Goal: Task Accomplishment & Management: Manage account settings

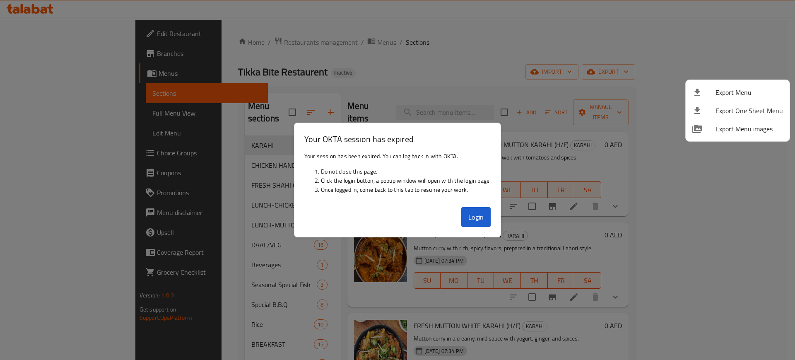
click at [478, 212] on div at bounding box center [397, 180] width 795 height 360
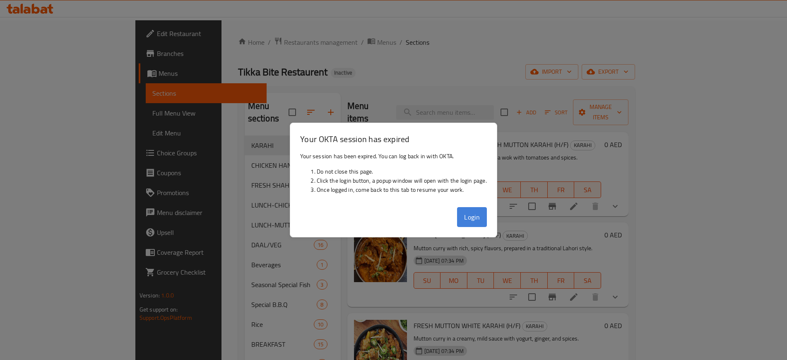
click at [473, 217] on button "Login" at bounding box center [472, 217] width 30 height 20
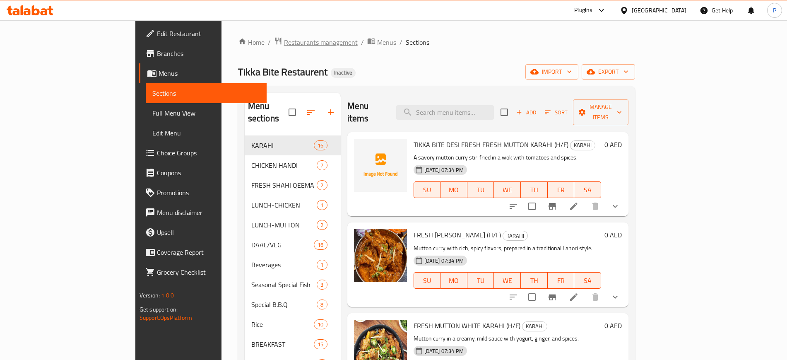
click at [284, 42] on span "Restaurants management" at bounding box center [321, 42] width 74 height 10
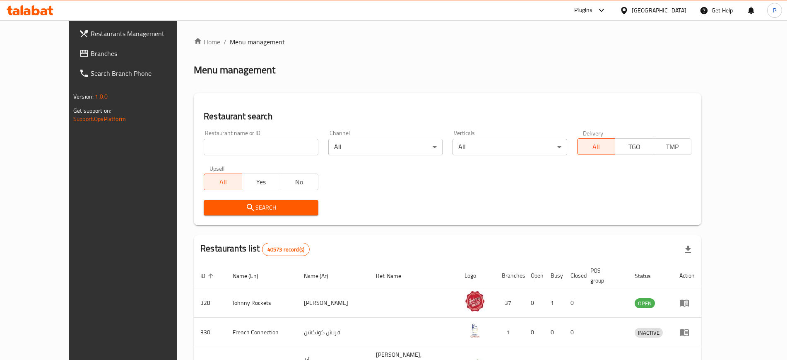
click at [246, 145] on input "search" at bounding box center [261, 147] width 114 height 17
paste input "Kasturi Kitchen"
type input "Kasturi Kitchen"
click button "Search" at bounding box center [261, 207] width 114 height 15
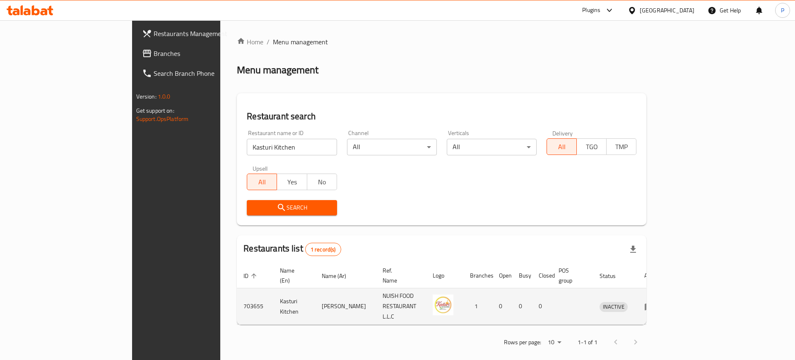
click at [666, 288] on td "enhanced table" at bounding box center [652, 306] width 29 height 36
click at [654, 301] on icon "enhanced table" at bounding box center [649, 306] width 10 height 10
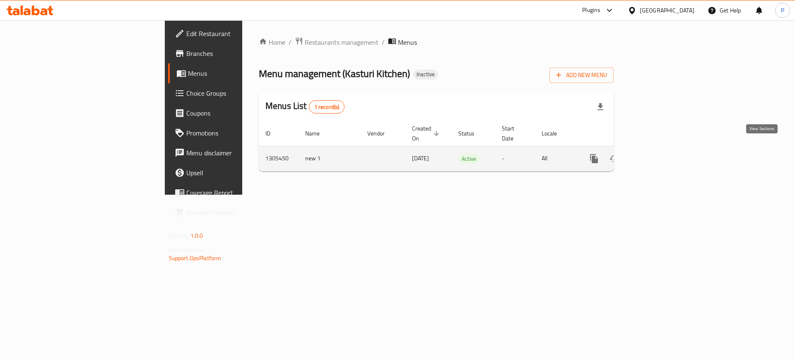
click at [659, 154] on icon "enhanced table" at bounding box center [654, 159] width 10 height 10
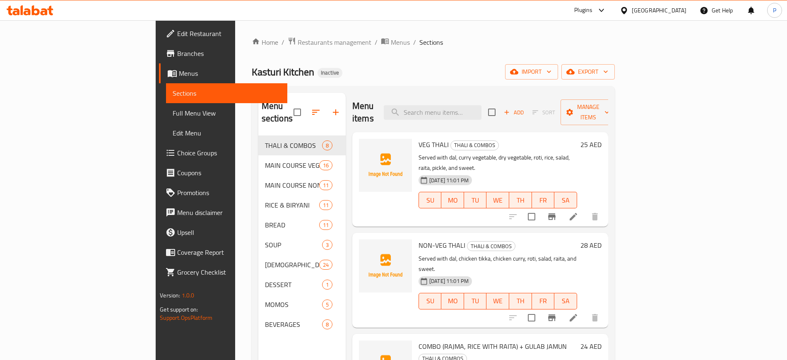
click at [348, 30] on div "Home / Restaurants management / Menus / Sections Kasturi Kitchen Inactive impor…" at bounding box center [433, 247] width 396 height 455
click at [177, 29] on span "Edit Restaurant" at bounding box center [228, 34] width 103 height 10
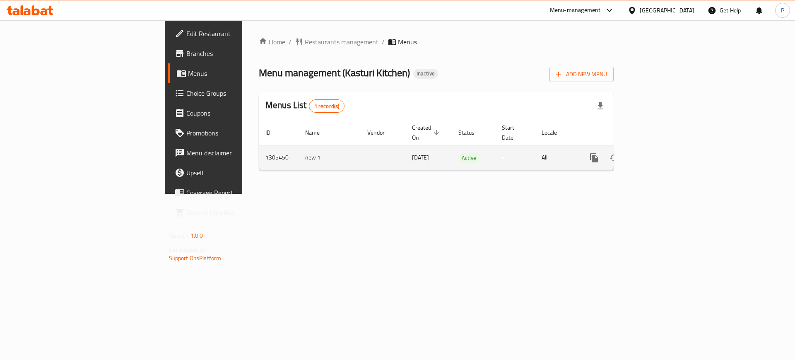
click at [659, 153] on icon "enhanced table" at bounding box center [654, 158] width 10 height 10
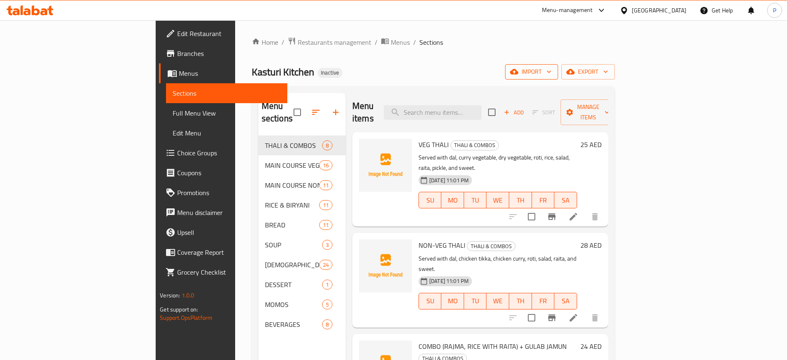
click at [558, 65] on button "import" at bounding box center [531, 71] width 53 height 15
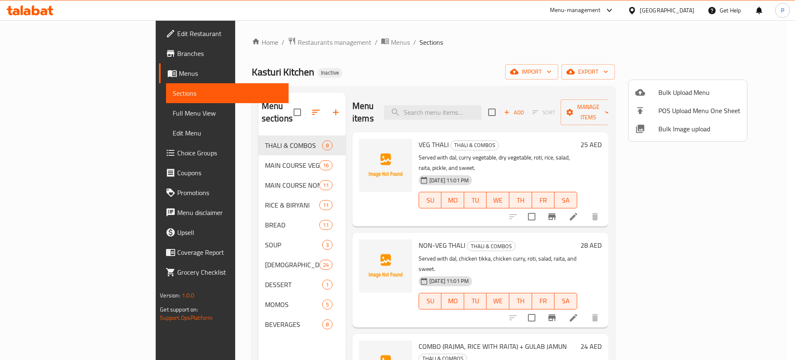
click at [689, 128] on span "Bulk Image upload" at bounding box center [699, 129] width 82 height 10
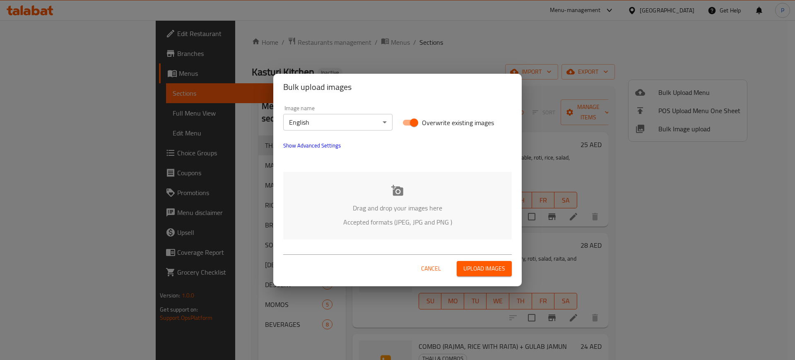
click at [421, 187] on div "Drag and drop your images here Accepted formats (JPEG, JPG and PNG )" at bounding box center [397, 205] width 229 height 67
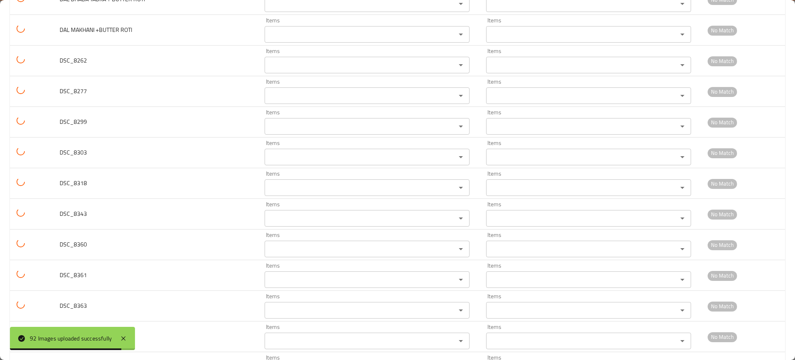
scroll to position [2602, 0]
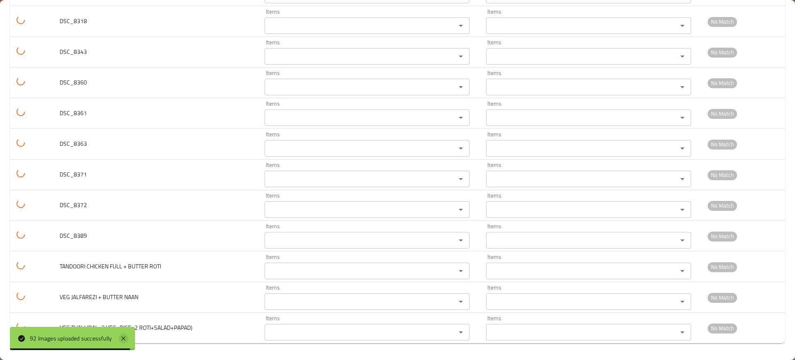
click at [128, 337] on icon at bounding box center [123, 338] width 10 height 10
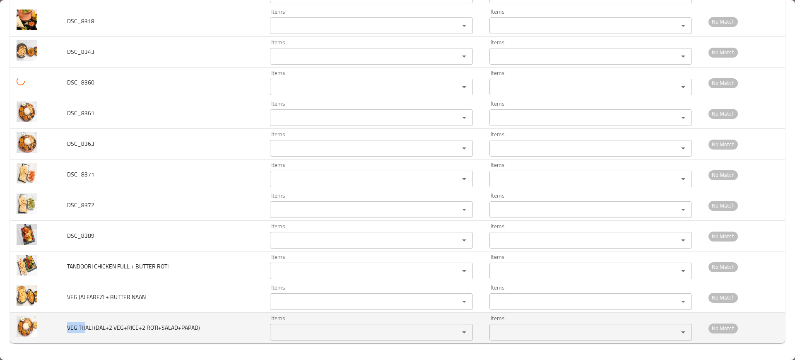
drag, startPoint x: 85, startPoint y: 327, endPoint x: 62, endPoint y: 329, distance: 23.7
click at [62, 329] on td "VEG THALI (DAL+2 VEG+RICE+2 ROTI+SALAD+PAPAD)" at bounding box center [161, 328] width 203 height 31
copy span "VEG TH"
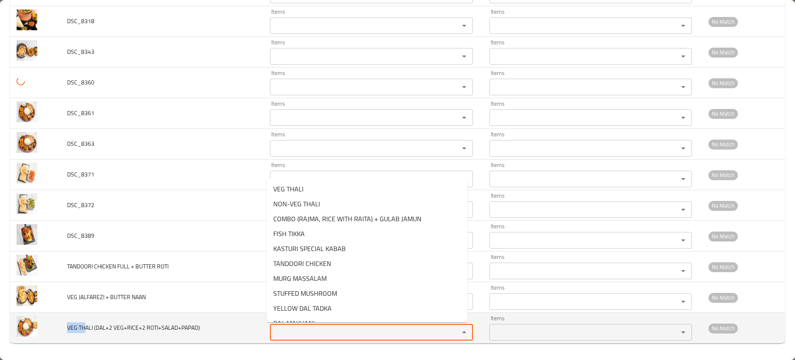
click at [351, 332] on ROTI\+SALAD\+PAPAD\) "Items" at bounding box center [358, 332] width 173 height 12
paste ROTI\+SALAD\+PAPAD\) "VEG TH"
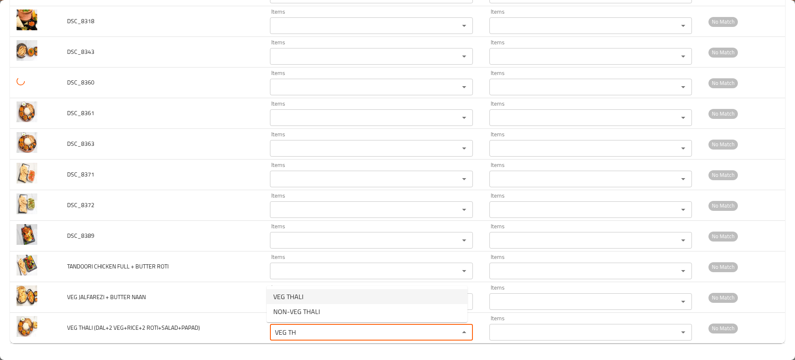
click at [308, 298] on ROTI\+SALAD\+PAPAD\)-option-0 "VEG THALI" at bounding box center [367, 296] width 201 height 15
type ROTI\+SALAD\+PAPAD\) "VEG THALI"
type ROTI\+SALAD\+PAPAD\)-ar "ثالي نباتي"
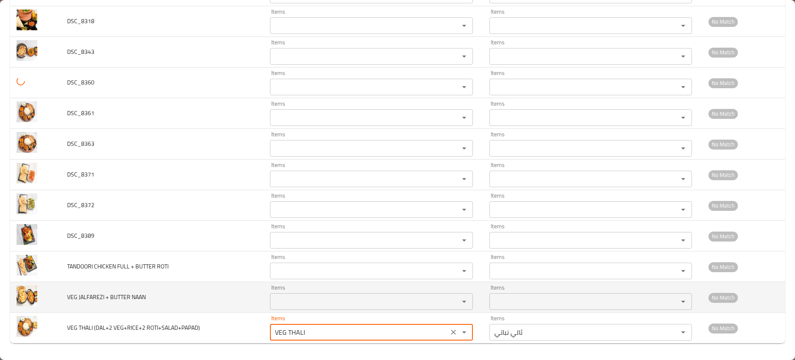
type ROTI\+SALAD\+PAPAD\) "VEG THALI"
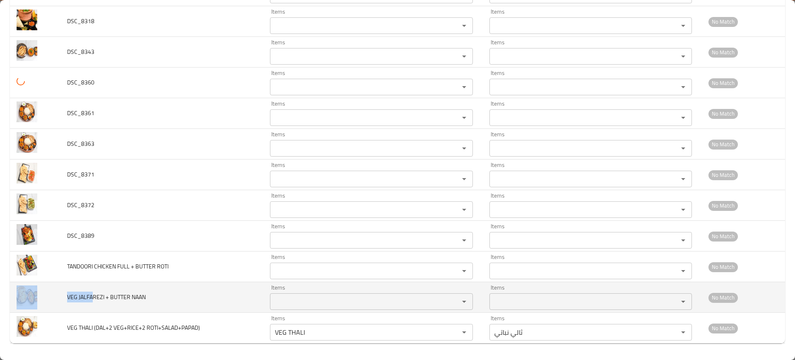
drag, startPoint x: 70, startPoint y: 296, endPoint x: 53, endPoint y: 295, distance: 17.0
click at [53, 295] on tr "VEG JALFAREZI + BUTTER NAAN Items Items Items Items No Match" at bounding box center [397, 297] width 775 height 31
copy tr "VEG [PERSON_NAME]"
click at [313, 284] on div "Items Items" at bounding box center [371, 296] width 202 height 25
paste NAAN "VEG [PERSON_NAME]"
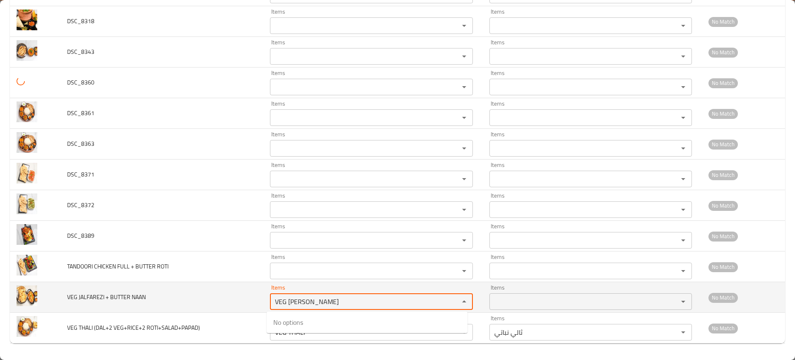
drag, startPoint x: 305, startPoint y: 304, endPoint x: 288, endPoint y: 303, distance: 17.0
click at [288, 303] on NAAN "VEG [PERSON_NAME]" at bounding box center [358, 302] width 173 height 12
click at [304, 301] on NAAN "VEG [PERSON_NAME]" at bounding box center [358, 302] width 173 height 12
paste NAAN "EG JALF"
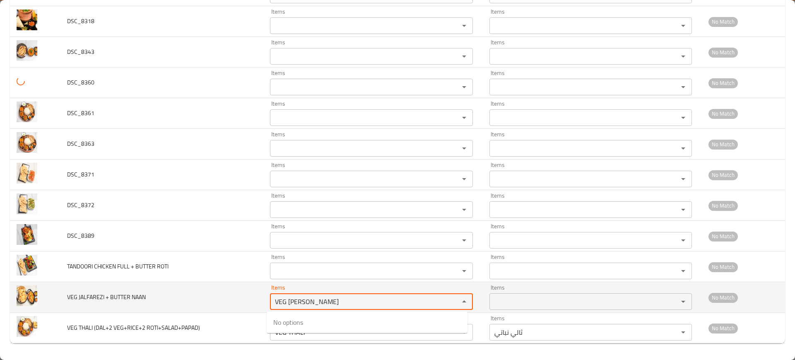
click at [303, 301] on NAAN "VEG [PERSON_NAME]" at bounding box center [358, 302] width 173 height 12
type NAAN "EG JALF"
click at [166, 299] on td "VEG JALFAREZI + BUTTER NAAN" at bounding box center [161, 297] width 203 height 31
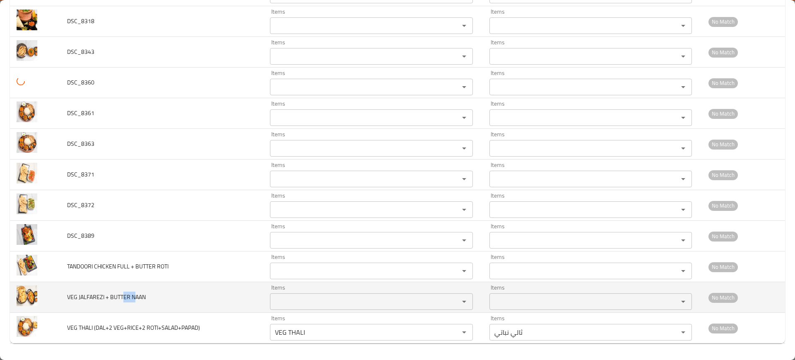
drag, startPoint x: 125, startPoint y: 298, endPoint x: 153, endPoint y: 299, distance: 28.2
click at [152, 298] on td "VEG JALFAREZI + BUTTER NAAN" at bounding box center [161, 297] width 203 height 31
copy span "ER NAAN"
click at [311, 296] on NAAN "Items" at bounding box center [358, 302] width 173 height 12
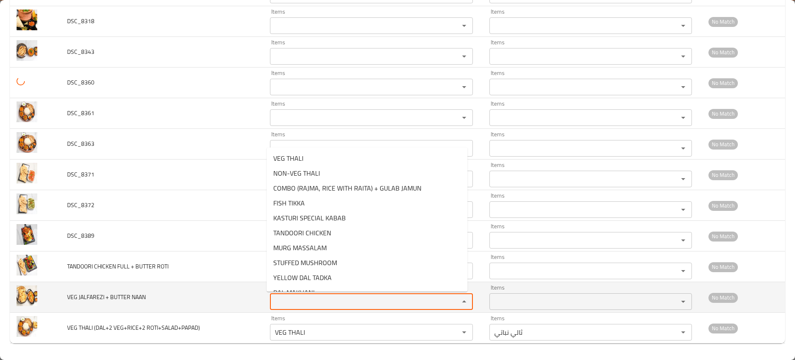
paste NAAN "ER NAAN"
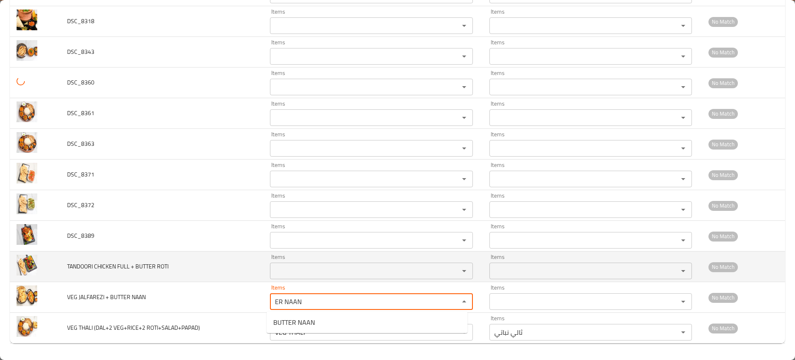
type NAAN "ER NAAN"
click at [157, 270] on span "TANDOORI CHICKEN FULL + BUTTER ROTI" at bounding box center [117, 266] width 101 height 11
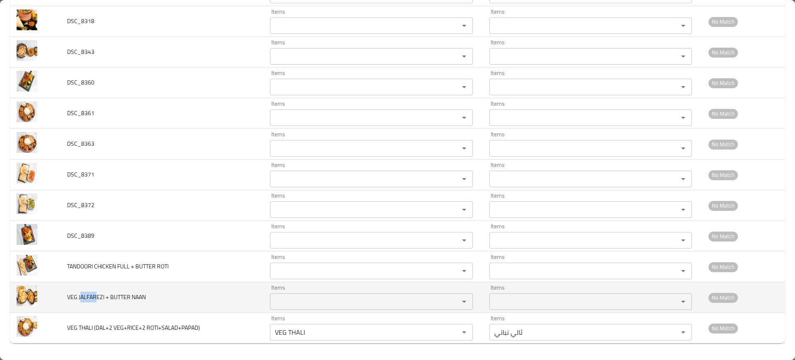
drag, startPoint x: 80, startPoint y: 298, endPoint x: 95, endPoint y: 298, distance: 15.3
click at [95, 298] on span "VEG JALFAREZI + BUTTER NAAN" at bounding box center [106, 296] width 79 height 11
copy span "ALFAR"
click at [266, 293] on td "Items Items" at bounding box center [372, 297] width 219 height 31
click at [284, 308] on div "Items" at bounding box center [371, 301] width 202 height 17
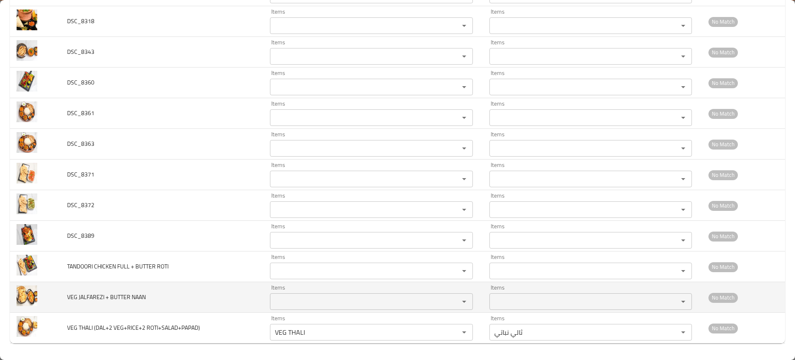
paste NAAN "ALFAR"
type NAAN "ALFAR"
click at [195, 292] on td "VEG JALFAREZI + BUTTER NAAN" at bounding box center [161, 297] width 203 height 31
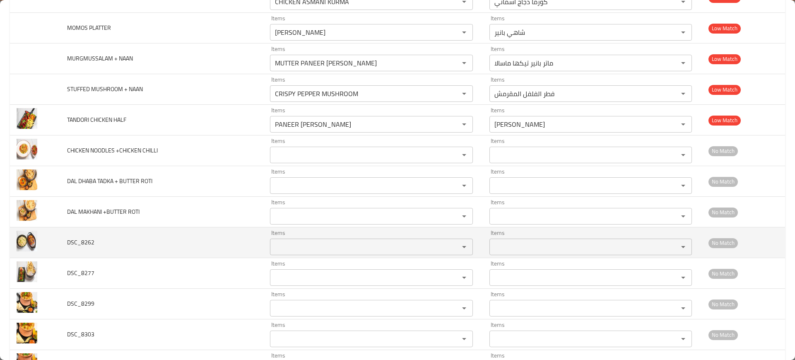
scroll to position [2240, 0]
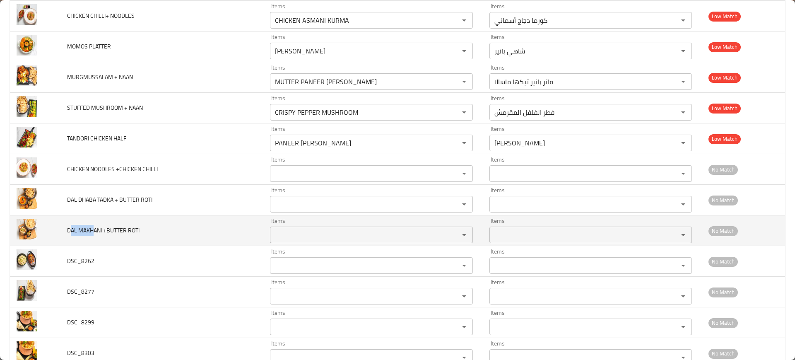
drag, startPoint x: 87, startPoint y: 231, endPoint x: 70, endPoint y: 232, distance: 17.4
click at [70, 232] on span "DAL MAKHANI +BUTTER ROTI" at bounding box center [103, 230] width 72 height 11
copy span "AL MAKH"
click at [349, 232] on ROTI "Items" at bounding box center [358, 235] width 173 height 12
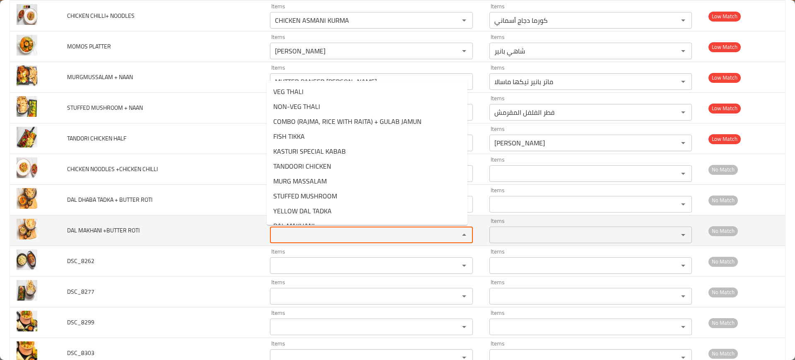
paste ROTI "AL MAKH"
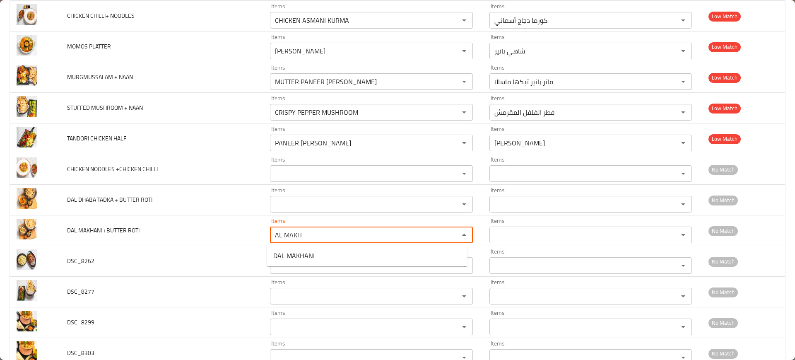
click at [322, 253] on ROTI-option-0 "DAL MAKHANI" at bounding box center [367, 255] width 201 height 15
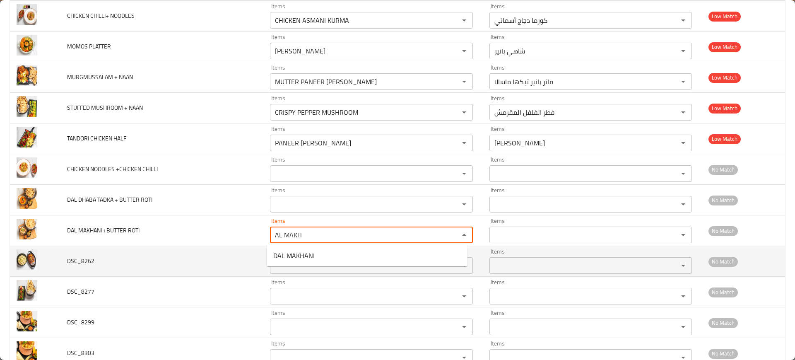
type ROTI "DAL MAKHANI"
type ROTI-ar "[PERSON_NAME]"
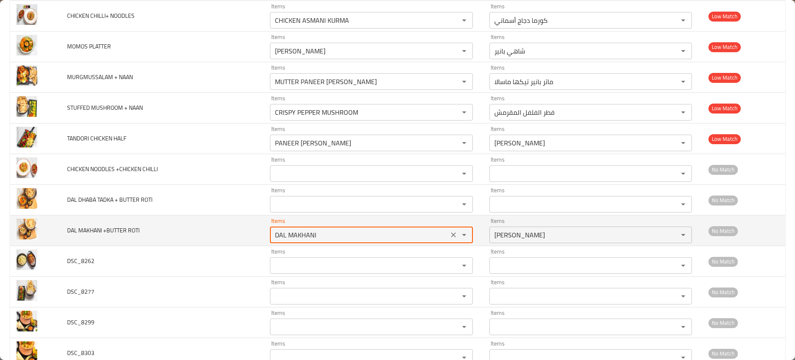
click at [337, 236] on ROTI "DAL MAKHANI" at bounding box center [358, 235] width 173 height 12
type ROTI "DAL MAKHANI"
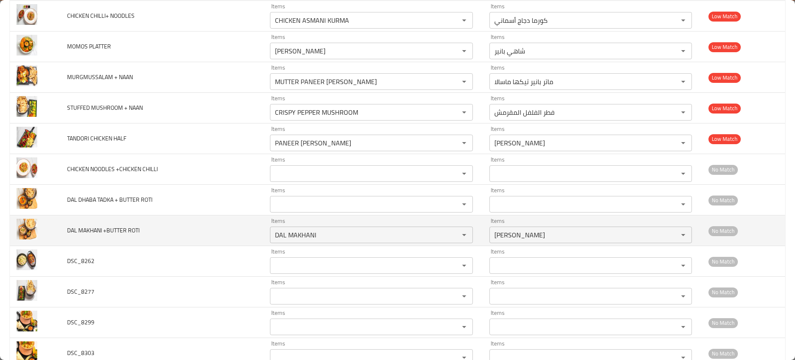
click at [183, 234] on td "DAL MAKHANI +BUTTER ROTI" at bounding box center [161, 230] width 203 height 31
click at [451, 237] on icon "Clear" at bounding box center [453, 234] width 5 height 5
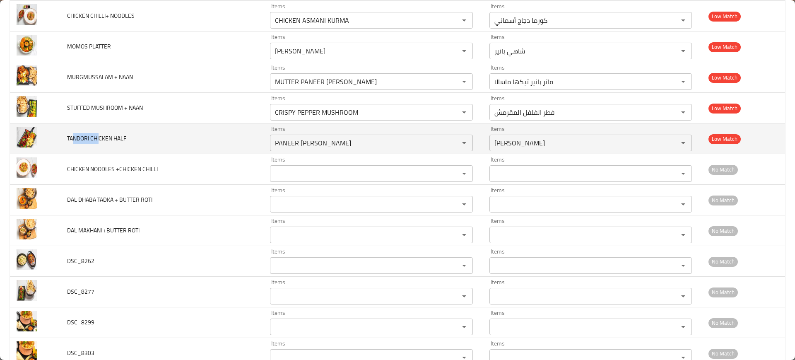
drag, startPoint x: 91, startPoint y: 137, endPoint x: 100, endPoint y: 137, distance: 8.7
click at [71, 137] on span "TANDORI CHICKEN HALF" at bounding box center [96, 138] width 59 height 11
copy span "ANDORI CHI"
click at [314, 139] on HALF "PANEER [PERSON_NAME]" at bounding box center [358, 143] width 173 height 12
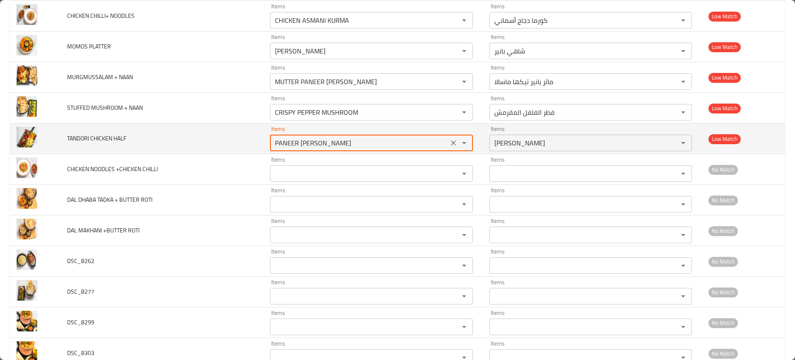
paste HALF "ANDORI CH"
type HALF "ANDORI CHI"
click at [449, 143] on icon "Clear" at bounding box center [453, 143] width 8 height 8
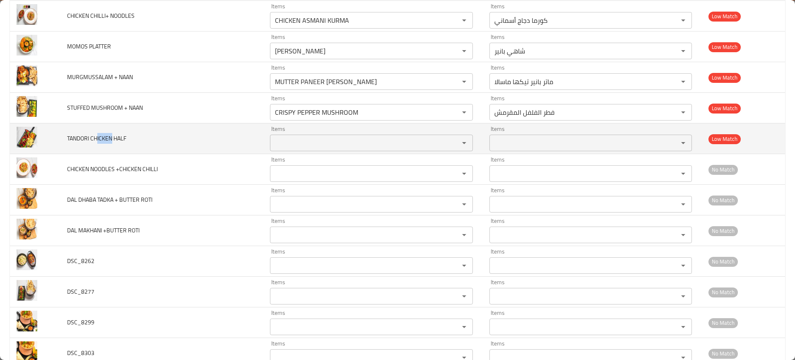
drag, startPoint x: 96, startPoint y: 136, endPoint x: 111, endPoint y: 136, distance: 15.3
click at [111, 136] on span "TANDORI CHICKEN HALF" at bounding box center [96, 138] width 59 height 11
copy span "ICKEN"
click at [297, 143] on HALF "Items" at bounding box center [358, 143] width 173 height 12
paste HALF "ICKEN"
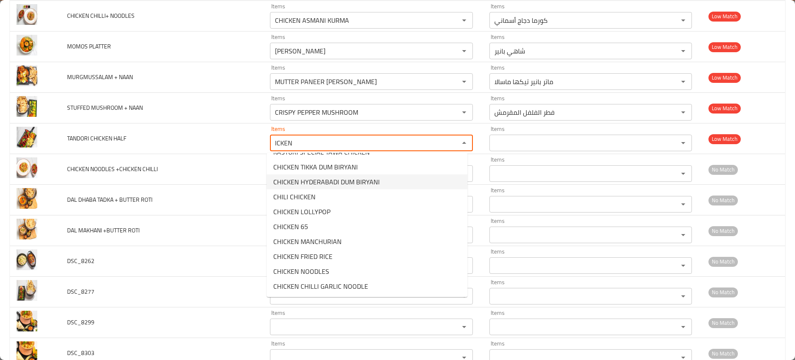
scroll to position [0, 0]
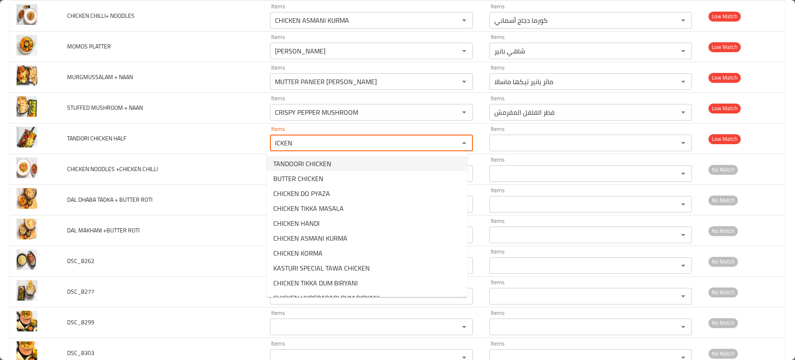
click at [325, 163] on span "TANDOORI CHICKEN" at bounding box center [302, 164] width 58 height 10
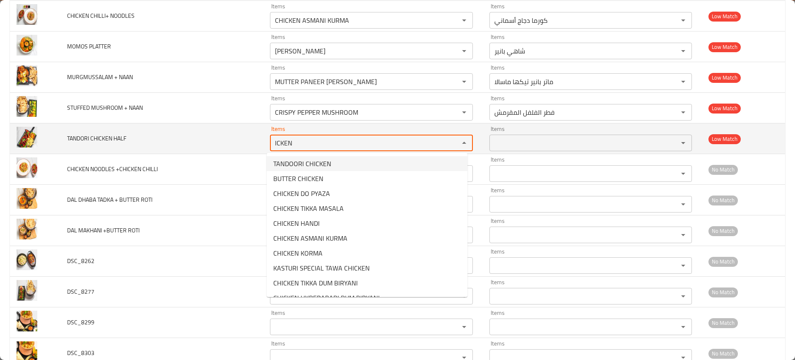
type HALF "TANDOORI CHICKEN"
type HALF-ar "دجاج تندوري"
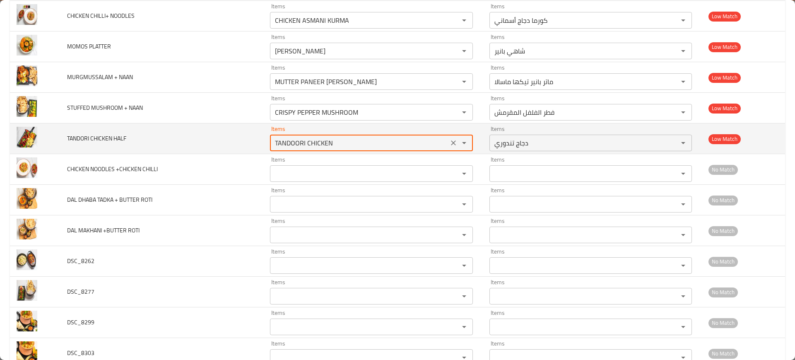
click at [322, 143] on HALF "TANDOORI CHICKEN" at bounding box center [358, 143] width 173 height 12
type HALF "TANDOORI CHICKEN"
click at [191, 146] on td "TANDORI CHICKEN HALF" at bounding box center [161, 138] width 203 height 31
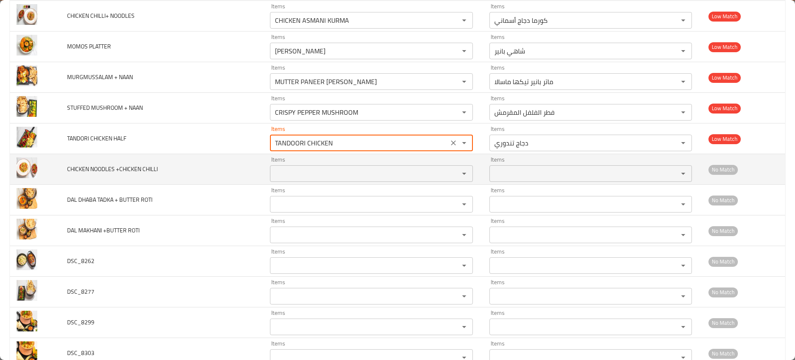
click at [449, 140] on icon "Clear" at bounding box center [453, 143] width 8 height 8
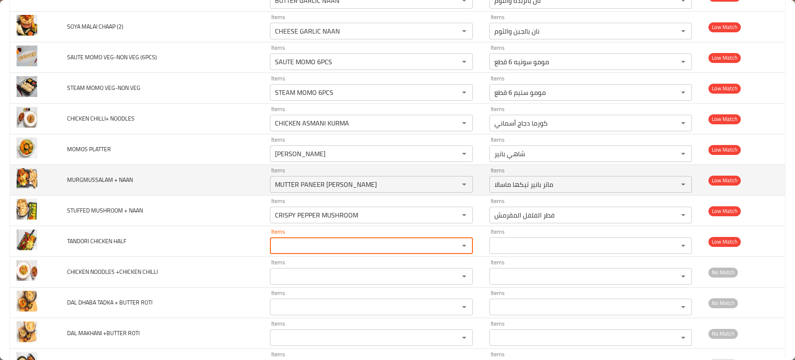
scroll to position [2136, 0]
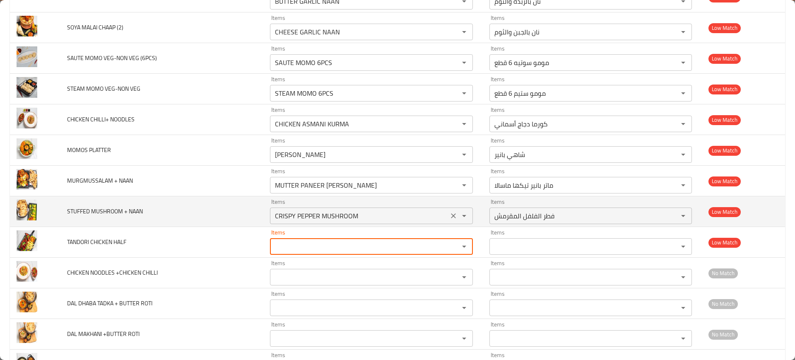
click at [449, 212] on icon "Clear" at bounding box center [453, 216] width 8 height 8
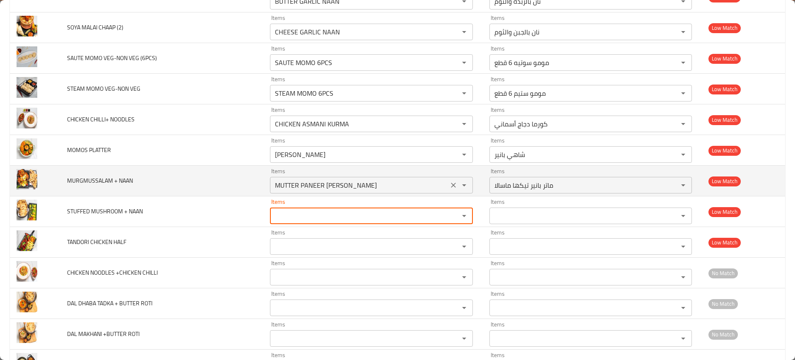
click at [449, 186] on icon "Clear" at bounding box center [453, 185] width 8 height 8
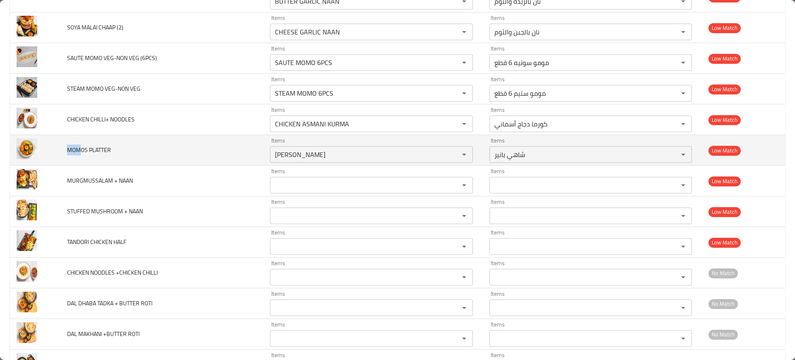
copy span "MOM"
drag, startPoint x: 79, startPoint y: 144, endPoint x: 107, endPoint y: 141, distance: 28.3
click at [61, 147] on td "MOMOS PLATTER" at bounding box center [161, 150] width 203 height 31
click at [321, 142] on div "Items SHAHI PANEER Items" at bounding box center [371, 149] width 202 height 25
paste PLATTER "MOM"
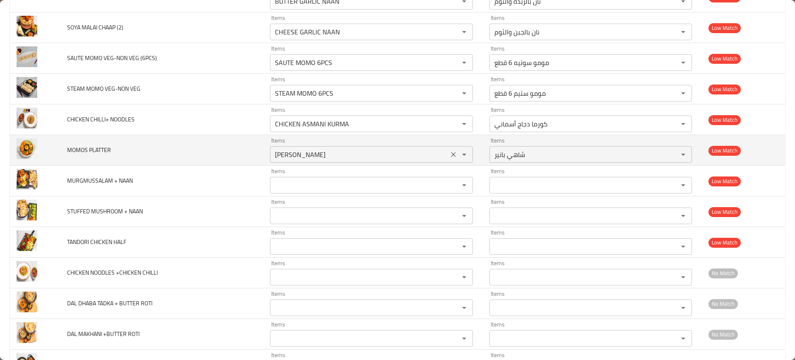
type PLATTER "MOM"
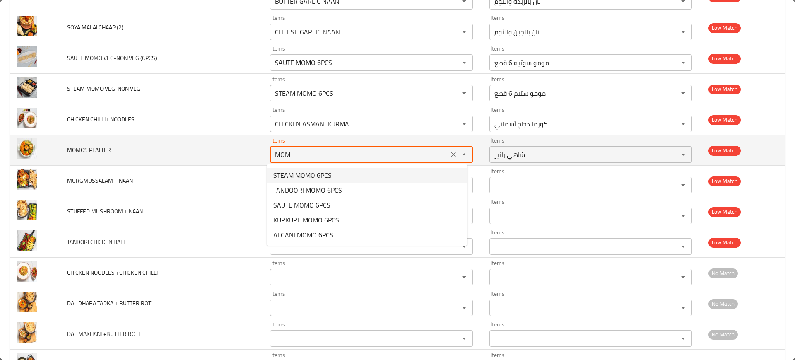
click at [449, 152] on icon "Clear" at bounding box center [453, 154] width 8 height 8
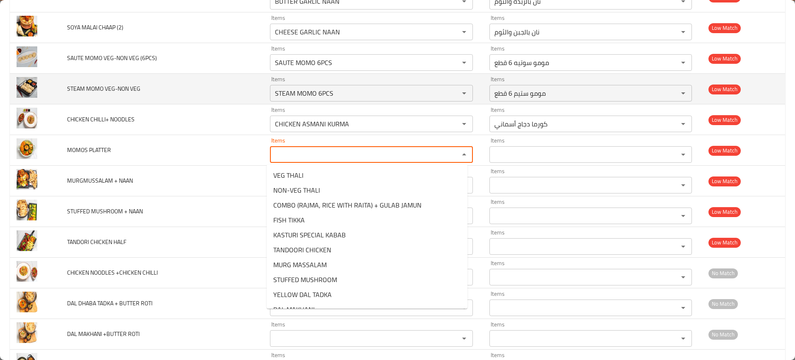
click at [143, 104] on td "STEAM MOMO VEG-NON VEG" at bounding box center [161, 89] width 203 height 31
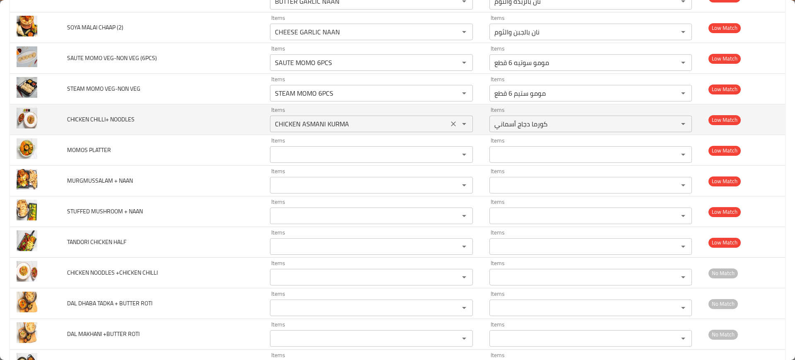
click at [449, 124] on icon "Clear" at bounding box center [453, 124] width 8 height 8
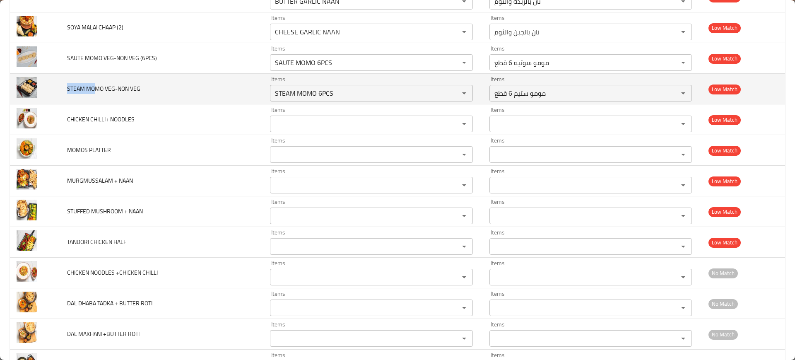
drag, startPoint x: 95, startPoint y: 87, endPoint x: 60, endPoint y: 86, distance: 34.4
click at [60, 86] on td "STEAM MOMO VEG-NON VEG" at bounding box center [161, 89] width 203 height 31
copy span "STEAM MO"
click at [336, 87] on VEG "STEAM MOMO 6PCS" at bounding box center [358, 93] width 173 height 12
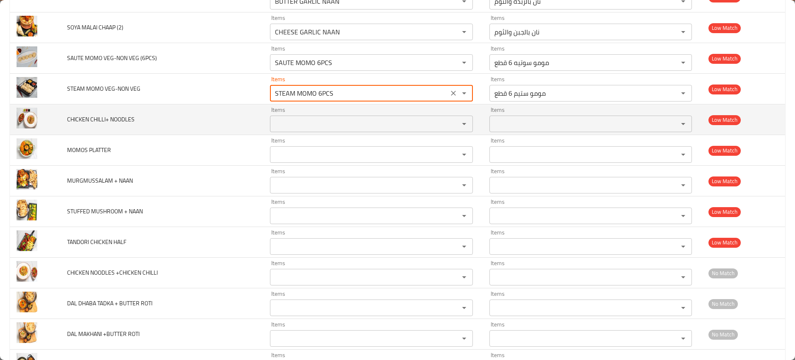
click at [94, 119] on span "CHICKEN CHILLI+ NOODLES" at bounding box center [100, 119] width 67 height 11
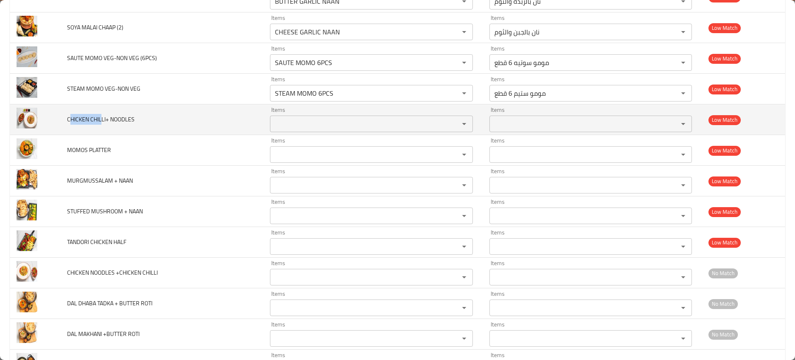
drag, startPoint x: 103, startPoint y: 116, endPoint x: 70, endPoint y: 118, distance: 32.4
click at [70, 118] on span "CHICKEN CHILLI+ NOODLES" at bounding box center [100, 119] width 67 height 11
copy span "[PERSON_NAME] CHIL"
click at [364, 122] on NOODLES "Items" at bounding box center [358, 124] width 173 height 12
paste NOODLES "[PERSON_NAME] CHIL"
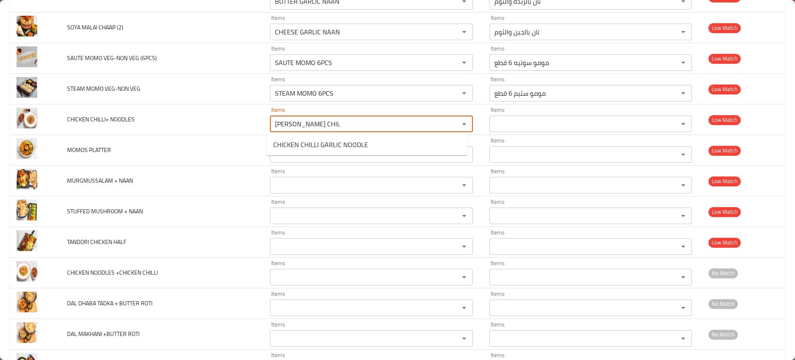
click at [337, 136] on NOODLES-popup "CHICKEN CHILLI GARLIC NOODLE" at bounding box center [367, 145] width 201 height 22
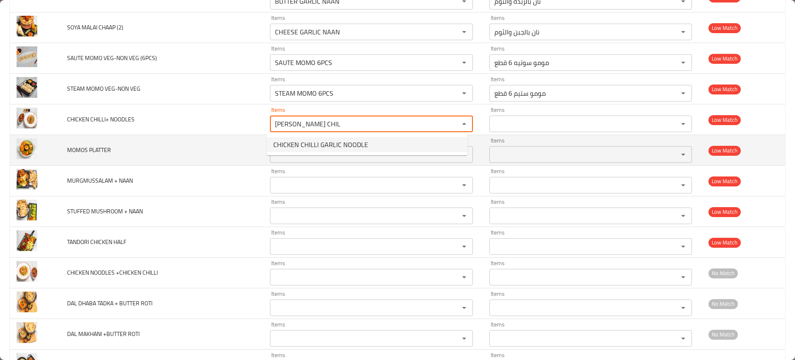
click at [337, 142] on span "CHICKEN CHILLI GARLIC NOODLE" at bounding box center [320, 145] width 95 height 10
type NOODLES "CHICKEN CHILLI GARLIC NOODLE"
type NOODLES-ar "نودلز دجاج بالفلفل والثوم"
type NOODLES "CHICKEN CHILLI GARLIC NOODLE"
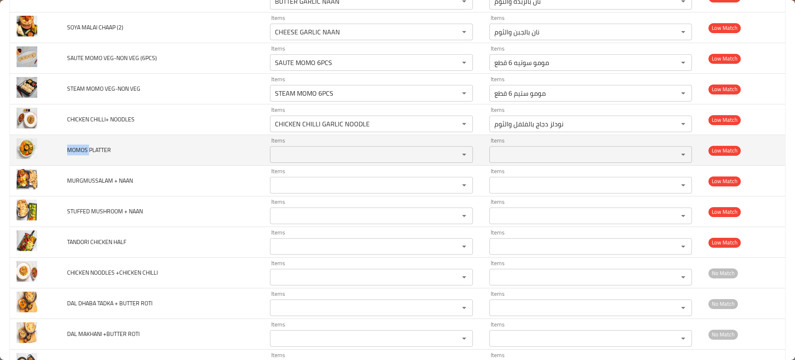
drag, startPoint x: 89, startPoint y: 146, endPoint x: 65, endPoint y: 146, distance: 23.2
click at [65, 146] on td "MOMOS PLATTER" at bounding box center [161, 150] width 203 height 31
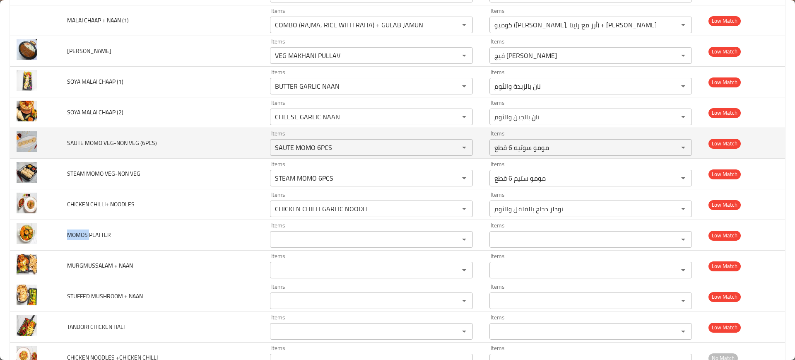
scroll to position [2033, 0]
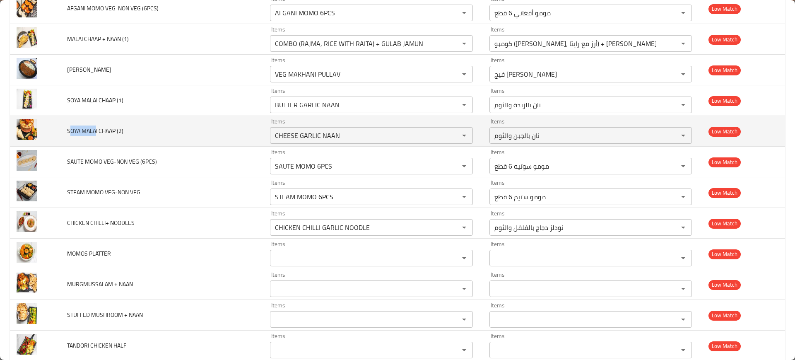
drag, startPoint x: 95, startPoint y: 128, endPoint x: 84, endPoint y: 135, distance: 12.9
click at [67, 133] on span "SOYA MALAI CHAAP (2)" at bounding box center [95, 130] width 56 height 11
click at [364, 137] on \(2\) "CHEESE GARLIC NAAN" at bounding box center [358, 136] width 173 height 12
paste \(2\) "SOYA MALA"
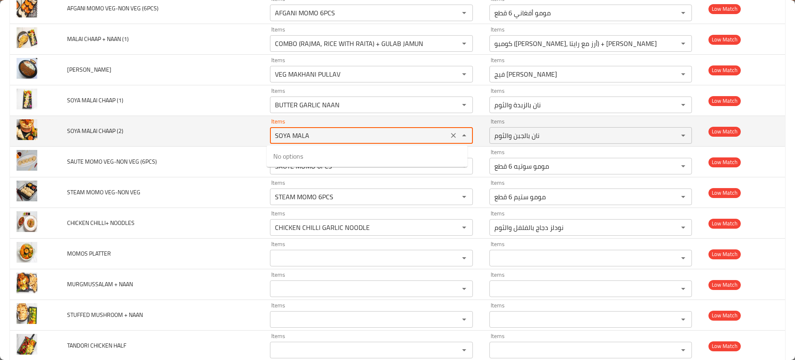
type \(2\) "SOYA MALA"
click at [449, 132] on icon "Clear" at bounding box center [453, 135] width 8 height 8
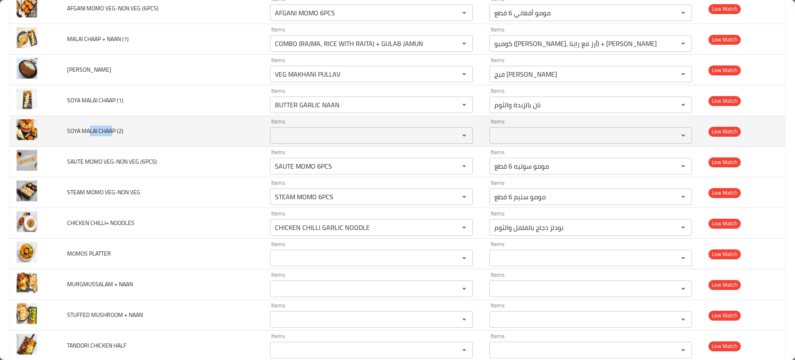
drag, startPoint x: 89, startPoint y: 132, endPoint x: 113, endPoint y: 133, distance: 24.0
click at [113, 133] on span "SOYA MALAI CHAAP (2)" at bounding box center [95, 130] width 56 height 11
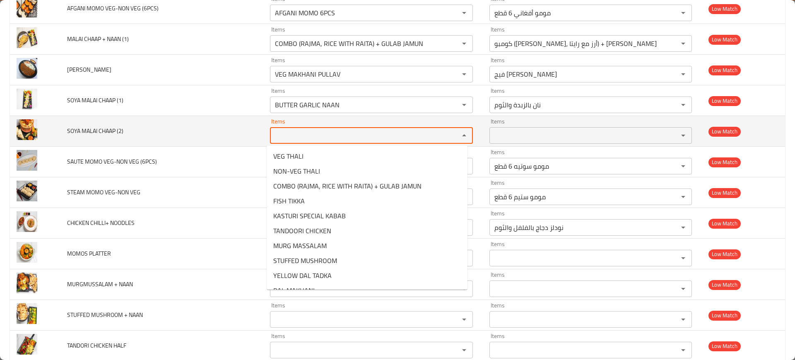
click at [336, 130] on \(2\) "Items" at bounding box center [358, 136] width 173 height 12
paste \(2\) "[PERSON_NAME]"
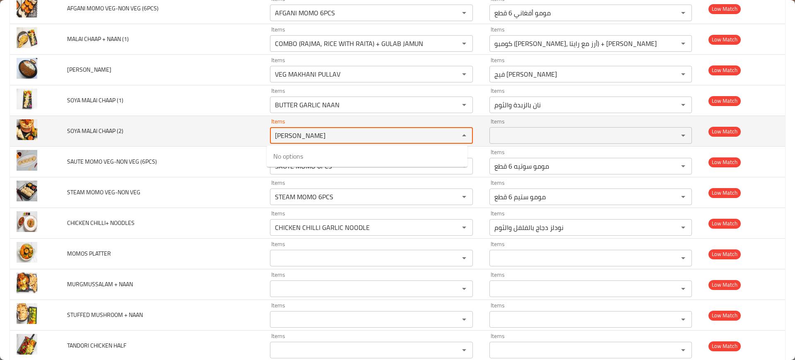
type \(2\) "[PERSON_NAME]"
click at [138, 128] on td "SOYA MALAI CHAAP (2)" at bounding box center [161, 131] width 203 height 31
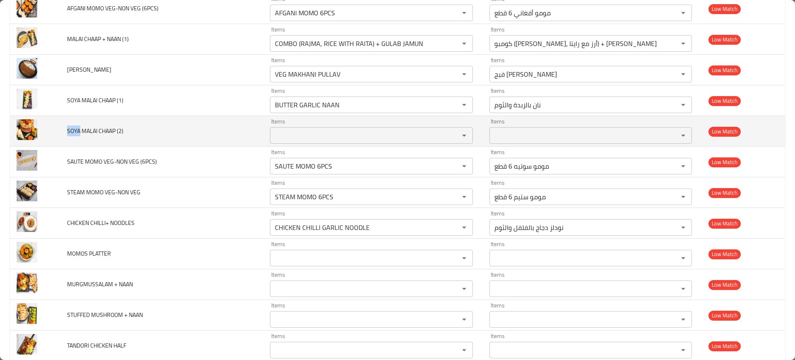
drag, startPoint x: 80, startPoint y: 133, endPoint x: 151, endPoint y: 133, distance: 71.2
click at [63, 133] on td "SOYA MALAI CHAAP (2)" at bounding box center [161, 131] width 203 height 31
click at [297, 136] on \(2\) "Items" at bounding box center [358, 136] width 173 height 12
paste \(2\) "SOYA"
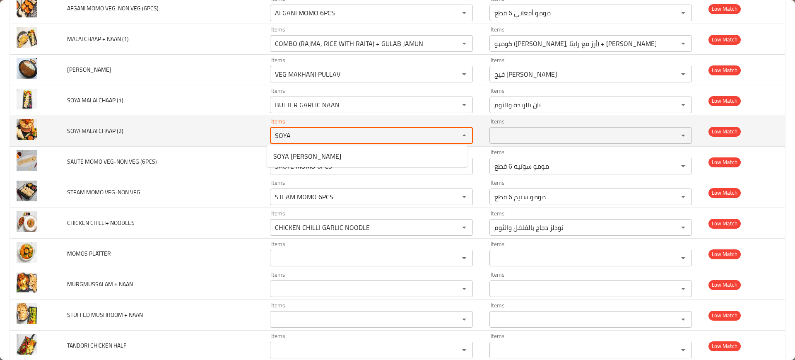
type \(2\) "SOYA"
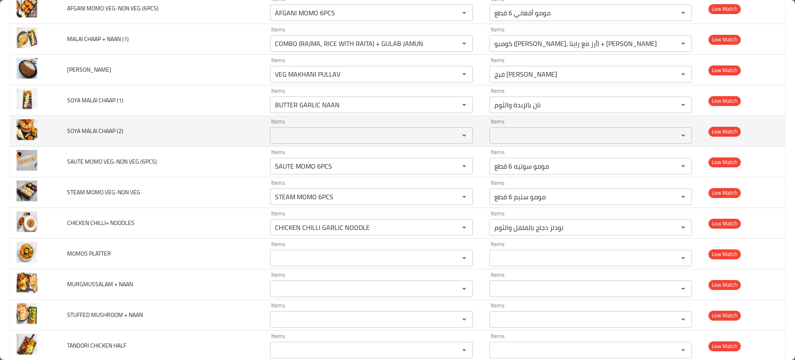
click at [188, 124] on td "SOYA MALAI CHAAP (2)" at bounding box center [161, 131] width 203 height 31
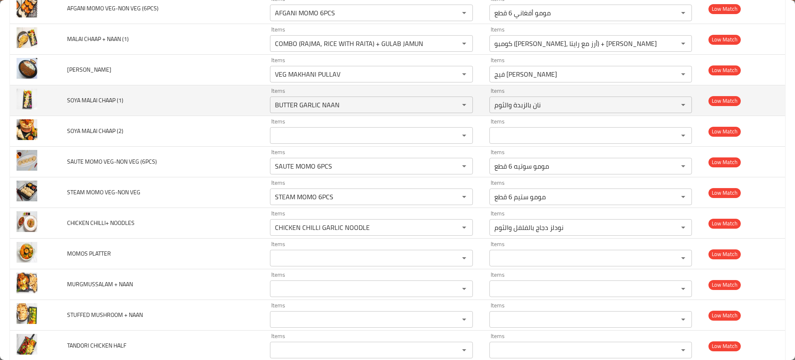
scroll to position [1981, 0]
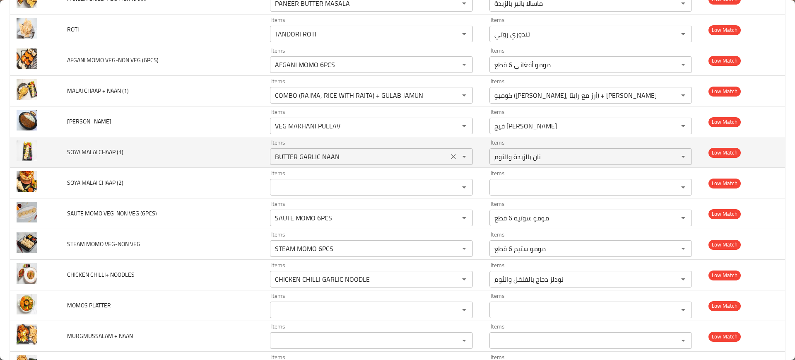
click at [449, 153] on icon "Clear" at bounding box center [453, 156] width 8 height 8
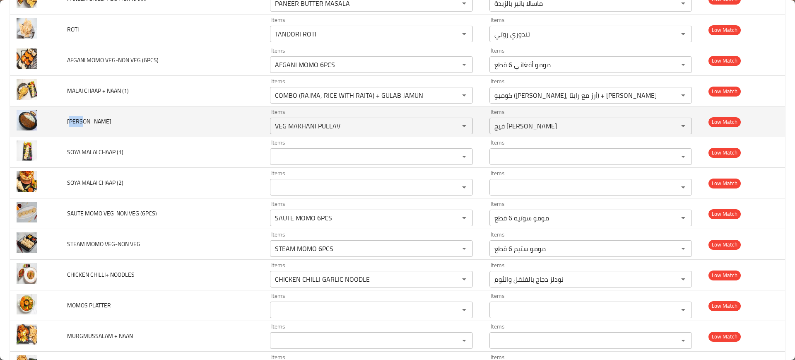
drag, startPoint x: 83, startPoint y: 123, endPoint x: 69, endPoint y: 123, distance: 14.1
click at [69, 123] on span "[PERSON_NAME]" at bounding box center [89, 121] width 44 height 11
click at [365, 129] on CHAWAL "VEG MAKHANI PULLAV" at bounding box center [358, 126] width 173 height 12
paste CHAWAL "AJMA"
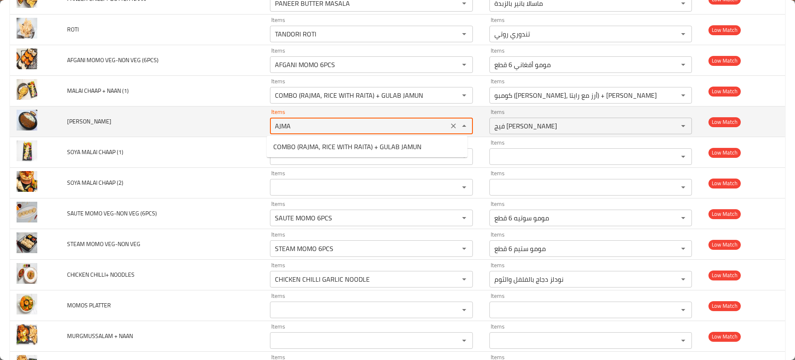
type CHAWAL "AJMA"
click at [450, 124] on icon "Clear" at bounding box center [453, 126] width 8 height 8
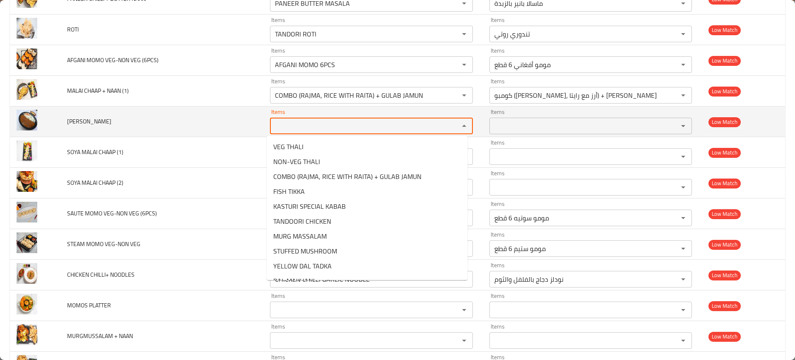
click at [190, 117] on td "[PERSON_NAME]" at bounding box center [161, 121] width 203 height 31
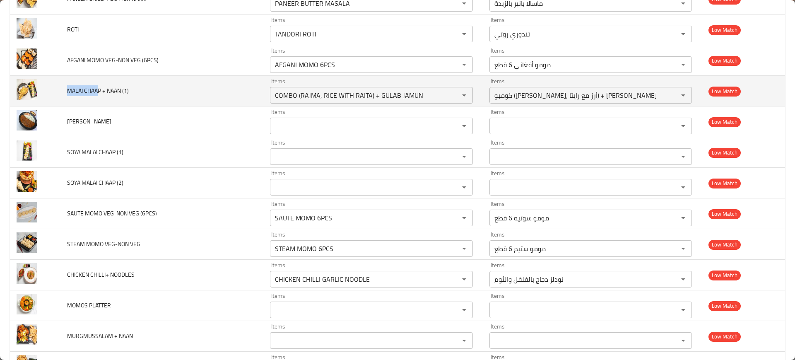
drag, startPoint x: 98, startPoint y: 87, endPoint x: 120, endPoint y: 99, distance: 25.0
click at [67, 90] on span "MALAI CHAAP + NAAN (1)" at bounding box center [98, 90] width 62 height 11
click at [409, 101] on \(1\) "COMBO (RAJMA, RICE WITH RAITA) + GULAB JAMUN" at bounding box center [358, 95] width 173 height 12
paste \(1\) "MALAI CHAA"
type \(1\) "MALAI CHAA"
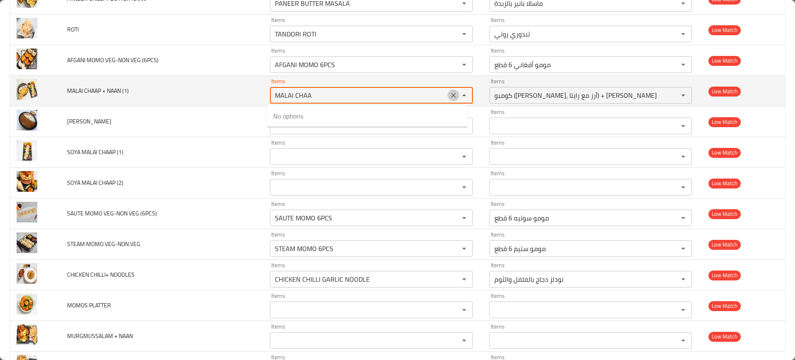
click at [448, 96] on button "Clear" at bounding box center [454, 95] width 12 height 12
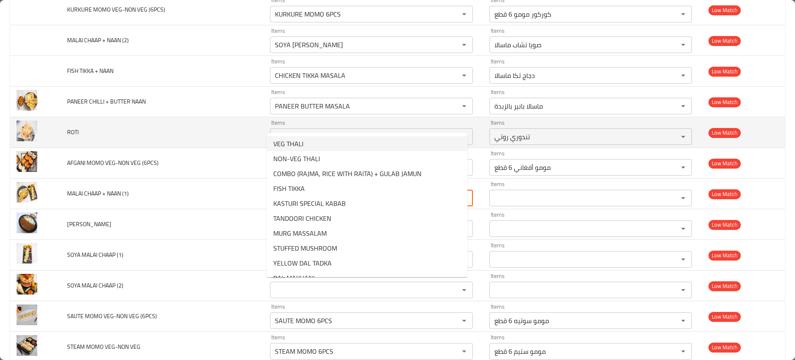
scroll to position [1878, 0]
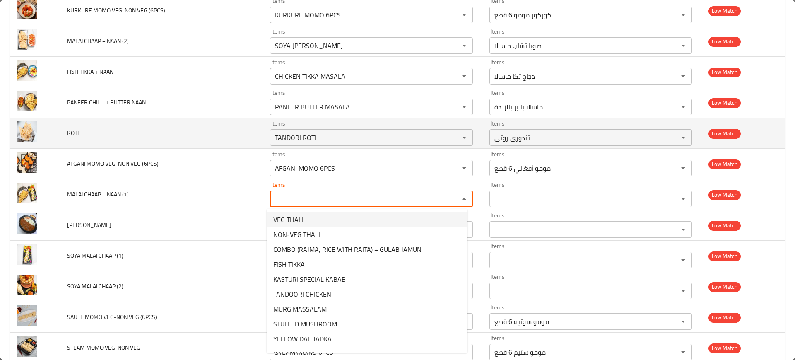
click at [163, 135] on td "ROTI" at bounding box center [161, 133] width 203 height 31
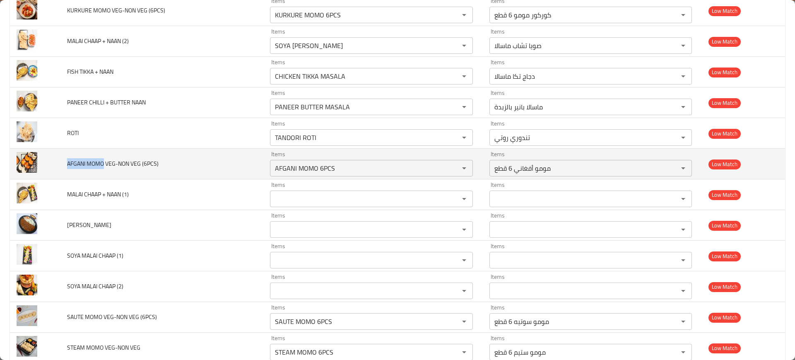
drag, startPoint x: 85, startPoint y: 162, endPoint x: 60, endPoint y: 161, distance: 24.8
click at [60, 161] on td "AFGANI MOMO VEG-NON VEG (6PCS)" at bounding box center [161, 164] width 203 height 31
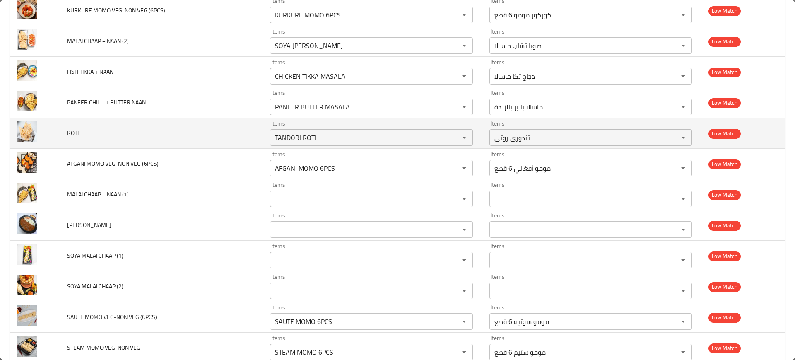
click at [72, 133] on span "ROTI" at bounding box center [73, 133] width 12 height 11
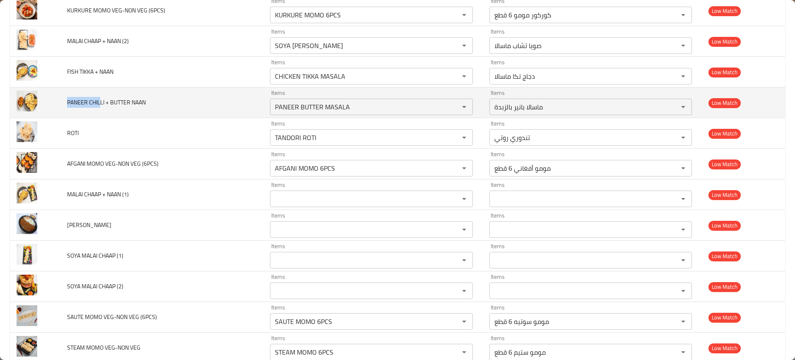
drag, startPoint x: 100, startPoint y: 107, endPoint x: 62, endPoint y: 108, distance: 38.1
click at [62, 108] on td "PANEER CHILLI + BUTTER NAAN" at bounding box center [161, 102] width 203 height 31
drag, startPoint x: 107, startPoint y: 101, endPoint x: 103, endPoint y: 104, distance: 5.6
click at [108, 101] on span "PANEER CHILLI + BUTTER NAAN" at bounding box center [106, 102] width 79 height 11
click at [95, 103] on span "PANEER CHILLI + BUTTER NAAN" at bounding box center [106, 102] width 79 height 11
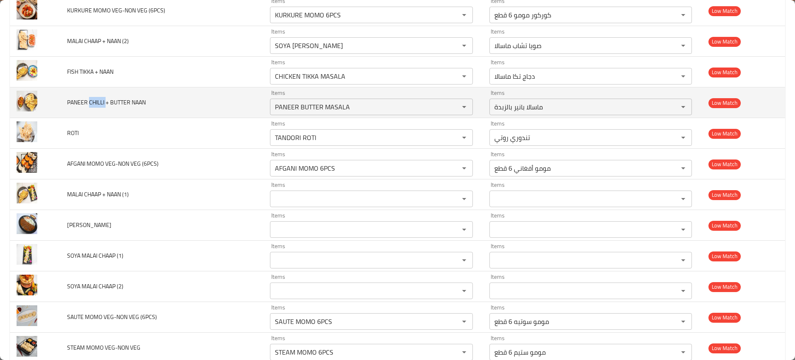
click at [95, 103] on span "PANEER CHILLI + BUTTER NAAN" at bounding box center [106, 102] width 79 height 11
click at [297, 99] on div "PANEER BUTTER MASALA Items" at bounding box center [371, 107] width 202 height 17
paste NAAN "CHILLI"
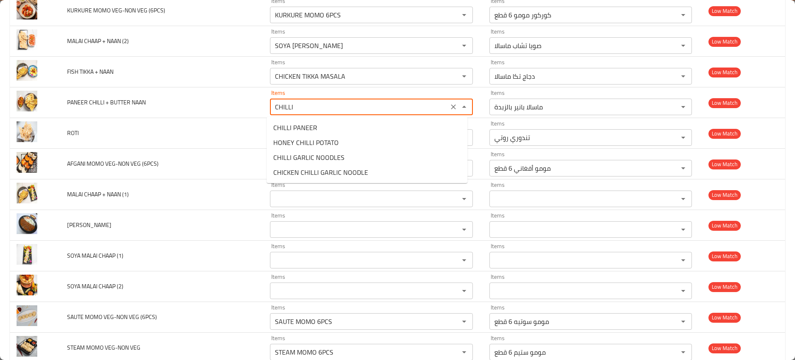
click at [303, 118] on NAAN-popup "CHILLI PANEER HONEY CHILLI POTATO CHILLI GARLIC NOODLES CHICKEN CHILLI GARLIC N…" at bounding box center [367, 150] width 201 height 66
click at [302, 126] on span "CHILLI PANEER" at bounding box center [295, 128] width 44 height 10
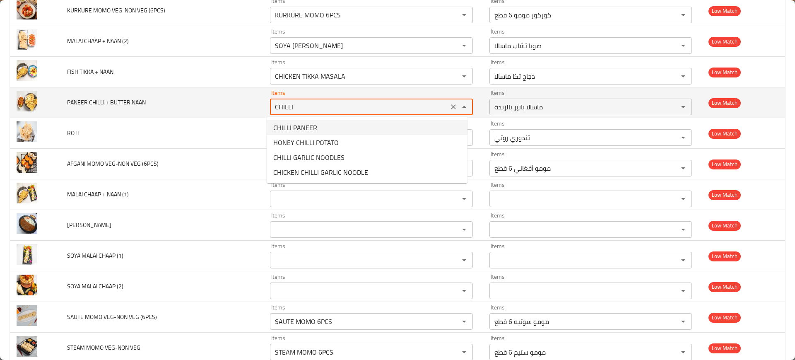
type NAAN "CHILLI PANEER"
type NAAN-ar "بانير بالفلفل الحار"
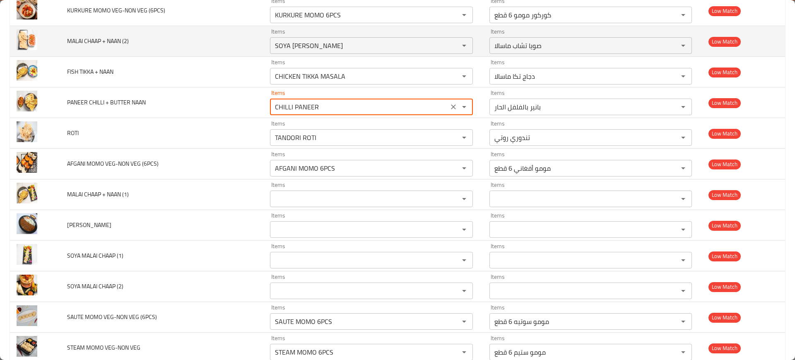
scroll to position [1826, 0]
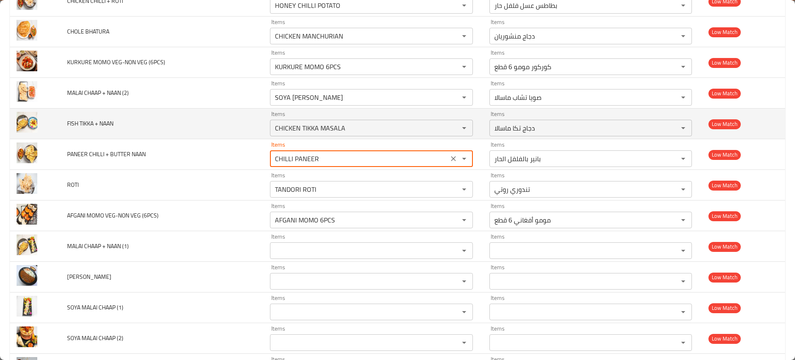
type NAAN "CHILLI PANEER"
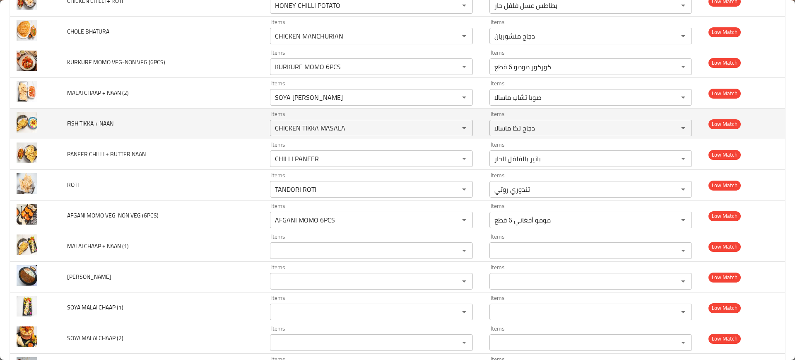
click at [68, 123] on span "FISH TIKKA + NAAN" at bounding box center [90, 123] width 46 height 11
drag, startPoint x: 69, startPoint y: 123, endPoint x: 88, endPoint y: 122, distance: 19.5
click at [88, 122] on span "FISH TIKKA + NAAN" at bounding box center [90, 123] width 46 height 11
click at [308, 121] on div "CHICKEN TIKKA MASALA Items" at bounding box center [371, 128] width 202 height 17
paste NAAN "FISH TIKK"
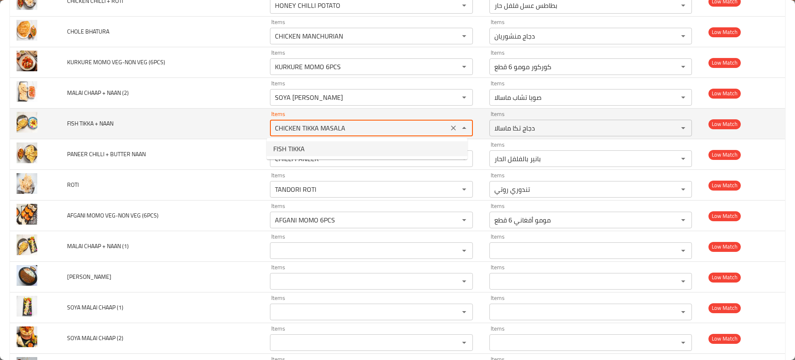
click at [209, 132] on td "FISH TIKKA + NAAN" at bounding box center [161, 123] width 203 height 31
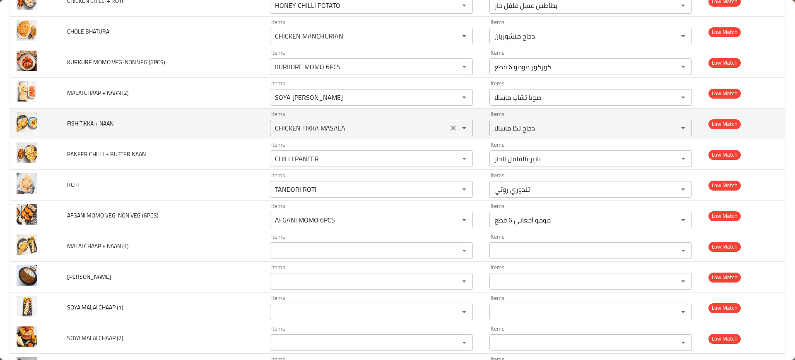
click at [417, 125] on NAAN "CHICKEN TIKKA MASALA" at bounding box center [358, 128] width 173 height 12
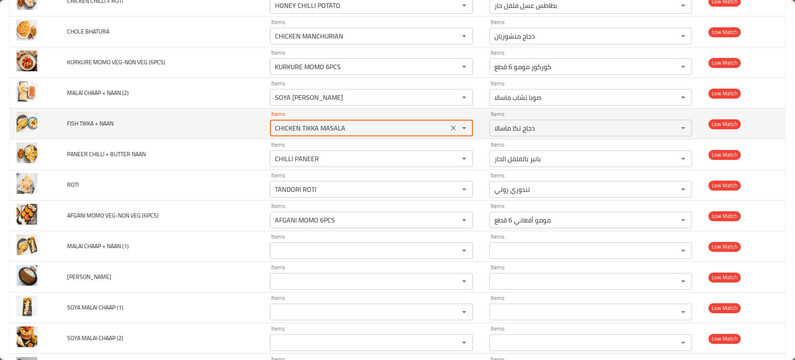
click at [417, 125] on NAAN "CHICKEN TIKKA MASALA" at bounding box center [358, 128] width 173 height 12
paste NAAN "FISH TIKK"
type NAAN "FISH TIKKA"
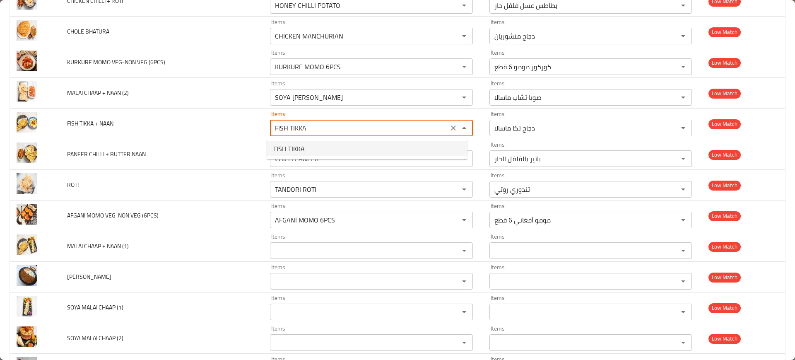
click at [342, 154] on NAAN-option-0 "FISH TIKKA" at bounding box center [367, 148] width 201 height 15
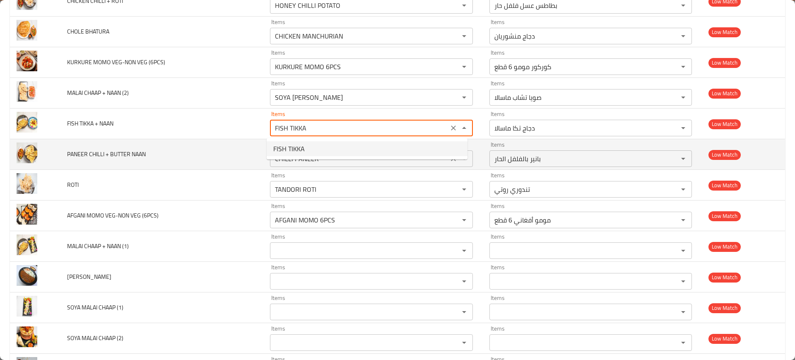
type NAAN-ar "تكا السمك"
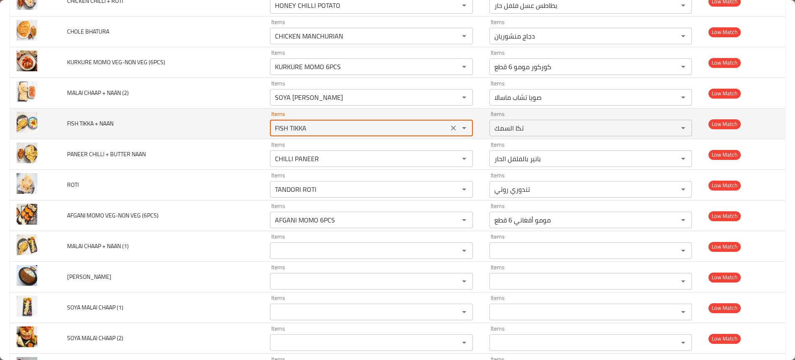
type NAAN "FISH TIKKA"
click at [441, 127] on NAAN "FISH TIKKA" at bounding box center [358, 128] width 173 height 12
click at [451, 128] on icon "Clear" at bounding box center [453, 127] width 5 height 5
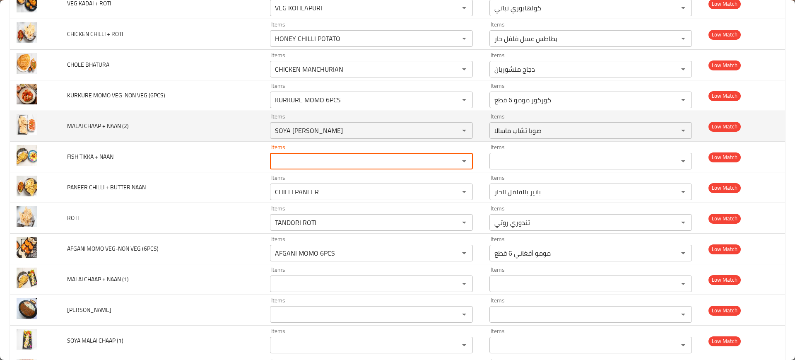
scroll to position [1774, 0]
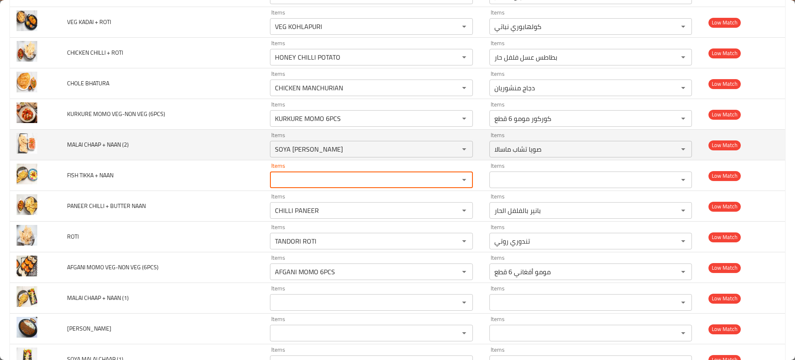
click at [94, 147] on span "MALAI CHAAP + NAAN (2)" at bounding box center [98, 144] width 62 height 11
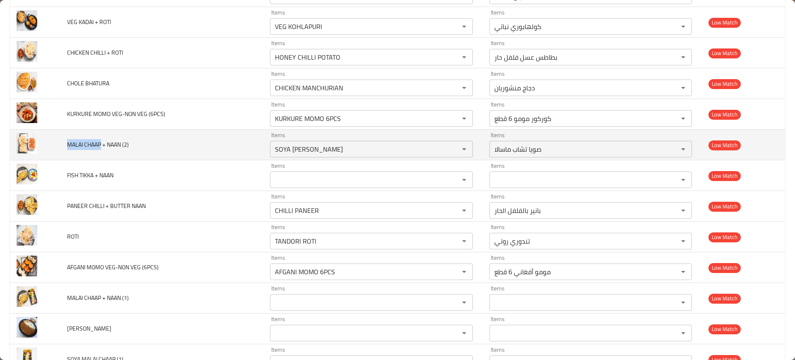
drag, startPoint x: 94, startPoint y: 147, endPoint x: 68, endPoint y: 144, distance: 26.7
click at [68, 144] on span "MALAI CHAAP + NAAN (2)" at bounding box center [98, 144] width 62 height 11
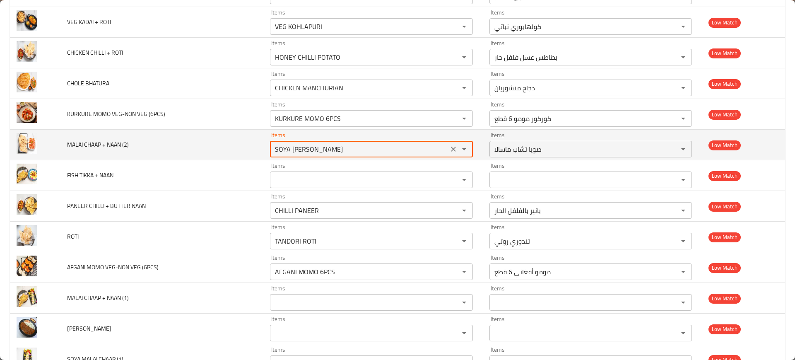
click at [361, 149] on \(2\) "SOYA [PERSON_NAME]" at bounding box center [358, 149] width 173 height 12
paste \(2\) "MALAI CHAAP"
type \(2\) "MALAI CHAAP"
click at [449, 149] on icon "Clear" at bounding box center [453, 149] width 8 height 8
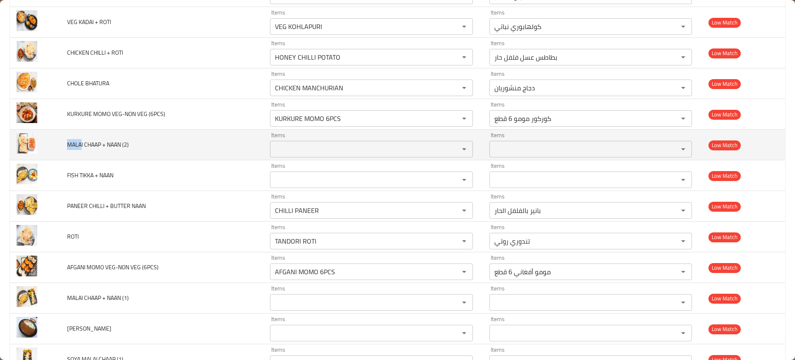
drag, startPoint x: 81, startPoint y: 142, endPoint x: 63, endPoint y: 142, distance: 18.6
click at [63, 142] on td "MALAI CHAAP + NAAN (2)" at bounding box center [161, 145] width 203 height 31
click at [309, 143] on \(2\) "Items" at bounding box center [358, 149] width 173 height 12
paste \(2\) "MALA"
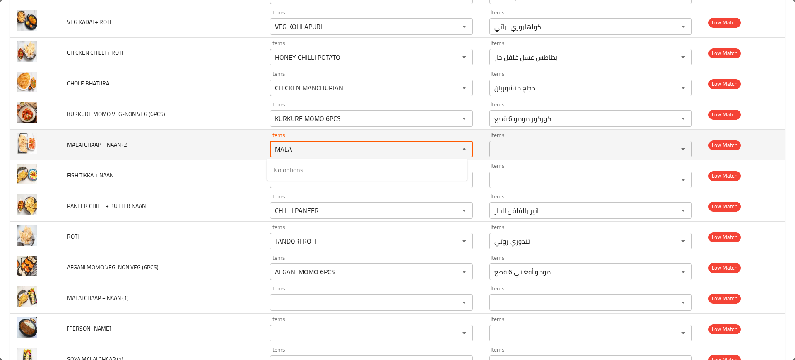
type \(2\) "MALA"
click at [178, 135] on td "MALAI CHAAP + NAAN (2)" at bounding box center [161, 145] width 203 height 31
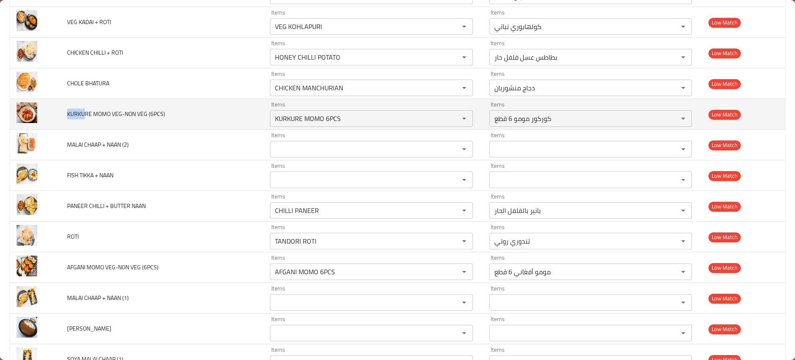
drag, startPoint x: 67, startPoint y: 113, endPoint x: 104, endPoint y: 118, distance: 38.0
click at [87, 117] on td "KURKURE MOMO VEG-NON VEG (6PCS)" at bounding box center [161, 114] width 203 height 31
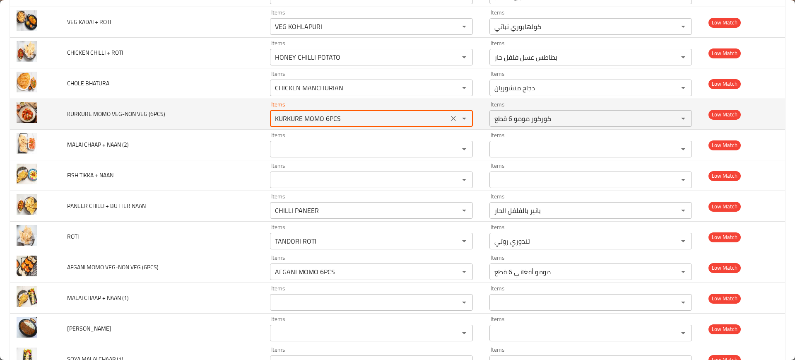
click at [345, 120] on \(6PCS\) "KURKURE MOMO 6PCS" at bounding box center [358, 119] width 173 height 12
paste \(6PCS\) "enhanced table"
type \(6PCS\) "KURKURE MOMO 6PCS"
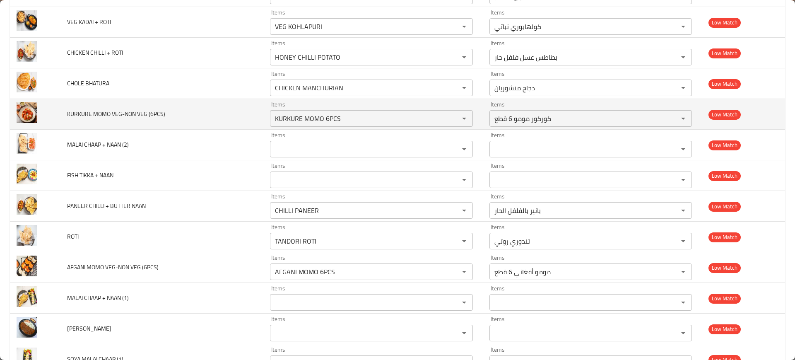
click at [143, 111] on span "KURKURE MOMO VEG-NON VEG (6PCS)" at bounding box center [116, 113] width 98 height 11
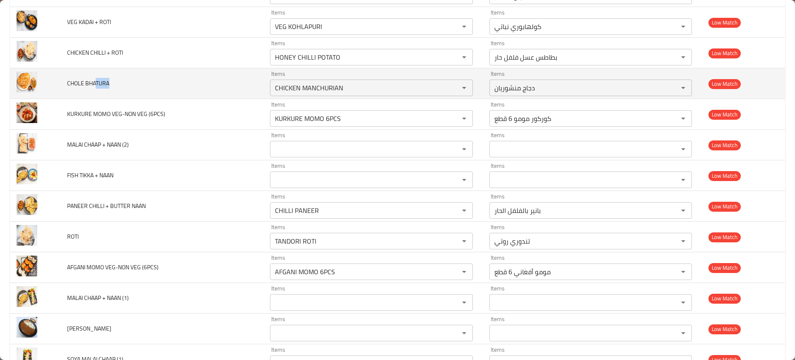
drag, startPoint x: 96, startPoint y: 82, endPoint x: 116, endPoint y: 84, distance: 19.9
click at [114, 84] on td "CHOLE BHATURA" at bounding box center [161, 83] width 203 height 31
click at [349, 92] on BHATURA "CHICKEN MANCHURIAN" at bounding box center [358, 88] width 173 height 12
paste BHATURA "TURA"
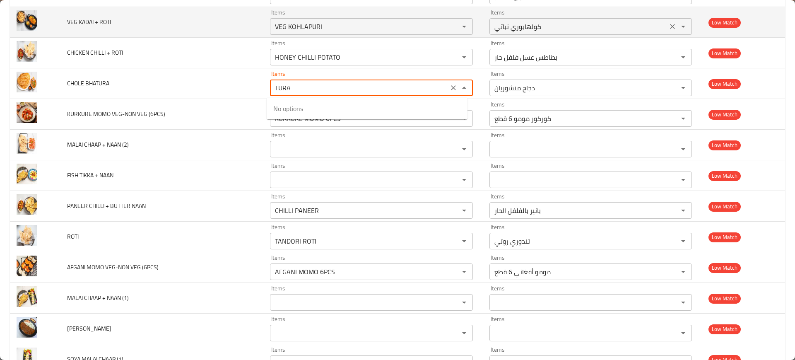
type BHATURA "CHICKEN MANCHURIAN"
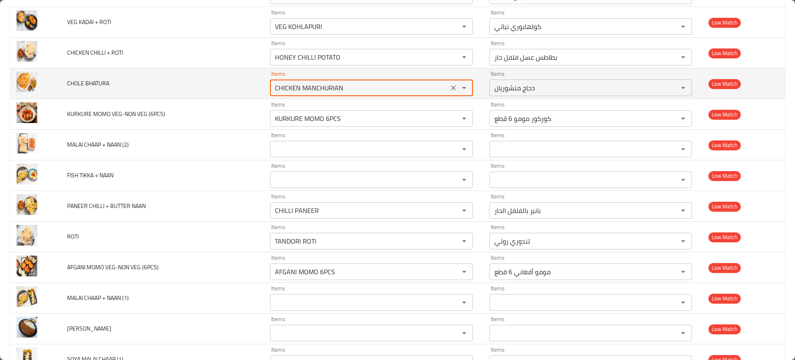
click at [451, 90] on icon "Clear" at bounding box center [453, 88] width 8 height 8
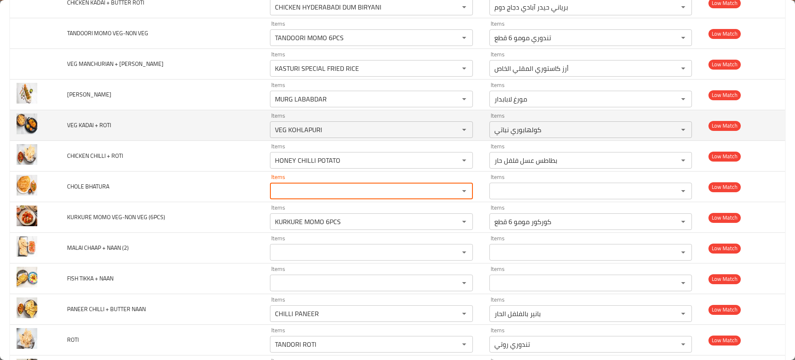
scroll to position [1671, 0]
click at [138, 113] on td "VEG KADAI + ROTI" at bounding box center [161, 126] width 203 height 31
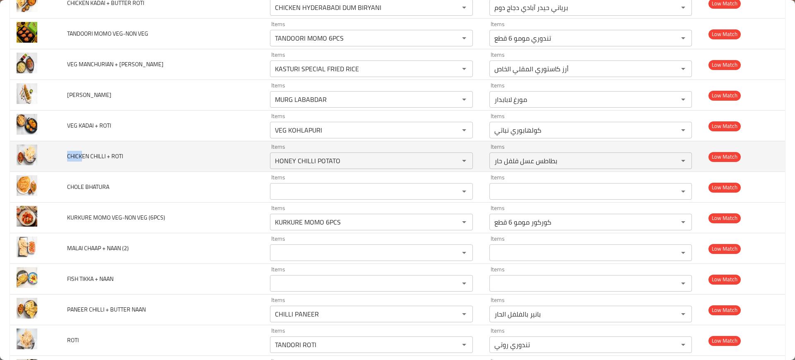
drag, startPoint x: 83, startPoint y: 155, endPoint x: 67, endPoint y: 154, distance: 16.2
click at [67, 154] on span "CHICKEN CHILLI + ROTI" at bounding box center [95, 156] width 56 height 11
click at [101, 156] on span "CHICKEN CHILLI + ROTI" at bounding box center [95, 156] width 56 height 11
click at [451, 162] on icon "Clear" at bounding box center [453, 160] width 5 height 5
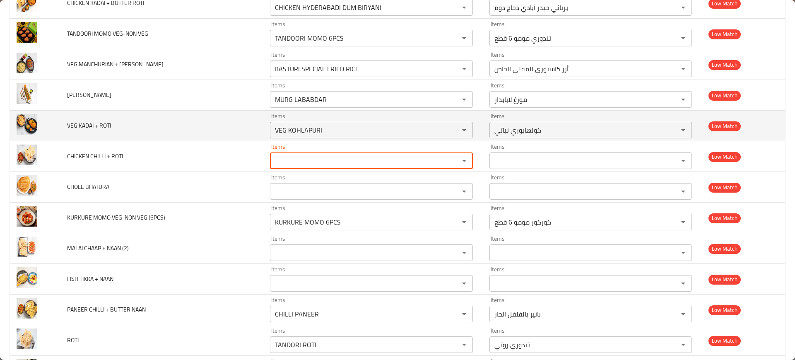
click at [176, 117] on td "VEG KADAI + ROTI" at bounding box center [161, 126] width 203 height 31
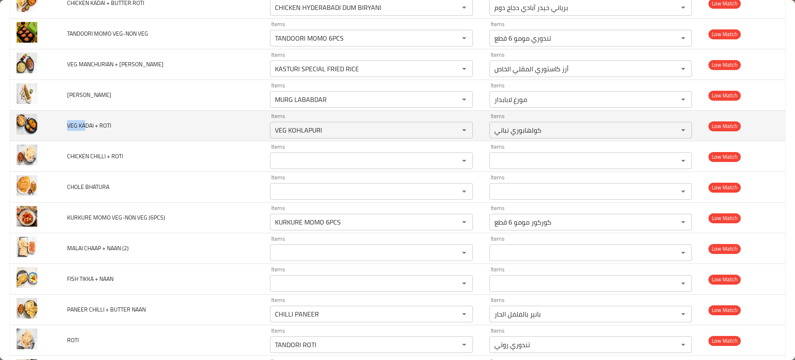
drag, startPoint x: 78, startPoint y: 123, endPoint x: 92, endPoint y: 120, distance: 14.3
click at [91, 120] on td "VEG KADAI + ROTI" at bounding box center [161, 126] width 203 height 31
click at [395, 133] on ROTI "VEG KOHLAPURI" at bounding box center [358, 130] width 173 height 12
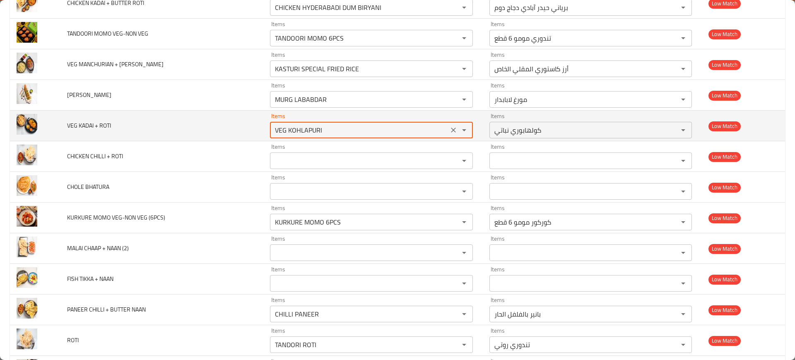
paste ROTI "ADA"
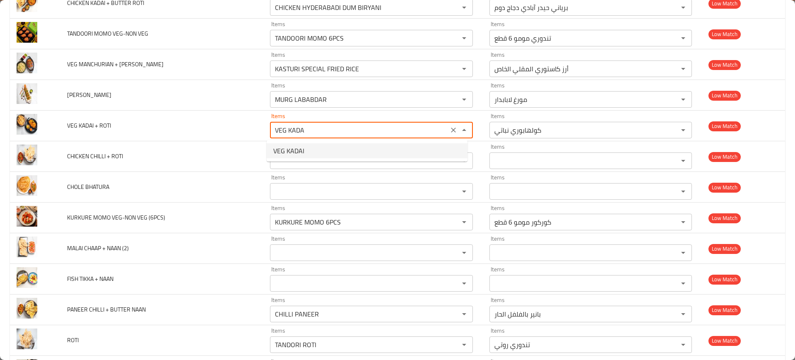
click at [335, 149] on ROTI-option-0 "VEG KADAI" at bounding box center [367, 150] width 201 height 15
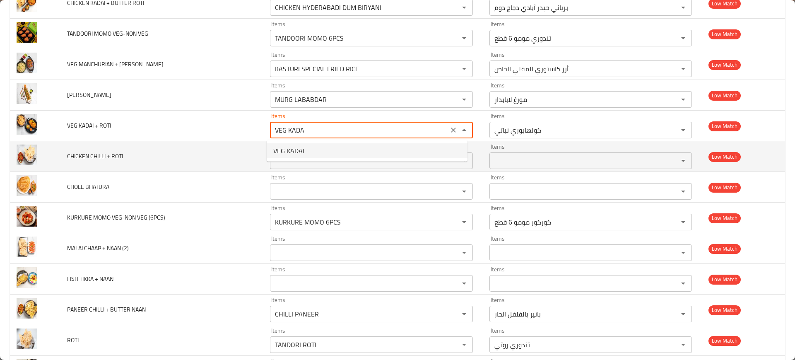
type ROTI "VEG KADAI"
type ROTI-ar "كاداي الخضار"
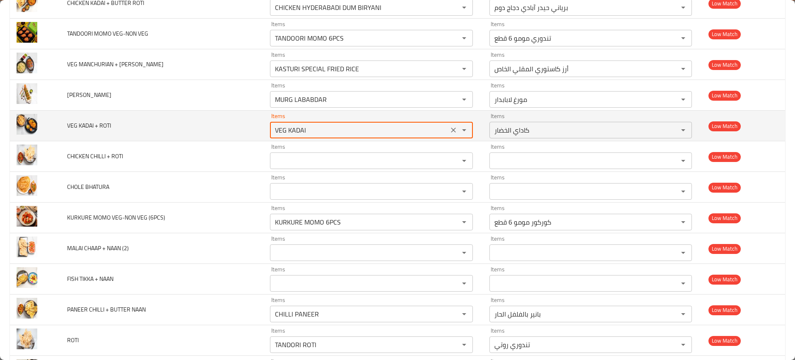
type ROTI "VEG KADAI"
click at [331, 139] on td "Items VEG KADAI Items" at bounding box center [372, 126] width 219 height 31
click at [328, 128] on ROTI "VEG KADAI" at bounding box center [358, 130] width 173 height 12
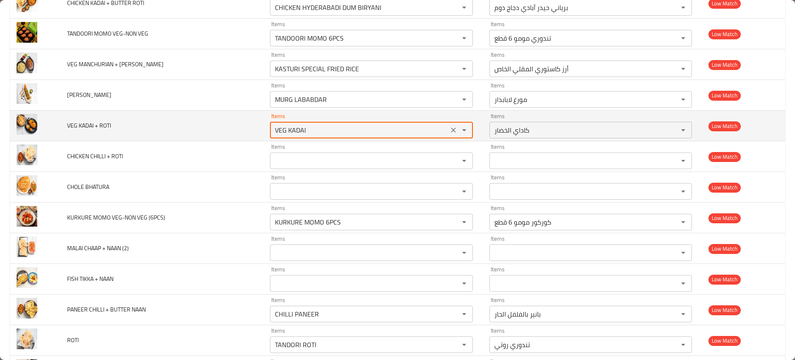
click at [187, 120] on td "VEG KADAI + ROTI" at bounding box center [161, 126] width 203 height 31
click at [449, 127] on icon "Clear" at bounding box center [453, 130] width 8 height 8
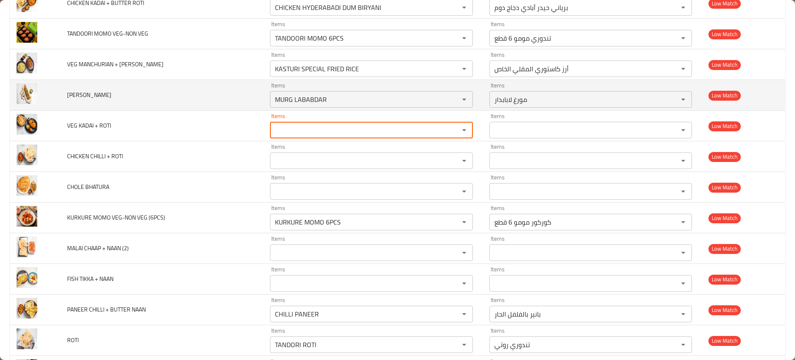
click at [116, 98] on td "[PERSON_NAME]" at bounding box center [161, 95] width 203 height 31
drag, startPoint x: 75, startPoint y: 96, endPoint x: 91, endPoint y: 97, distance: 15.3
click at [91, 97] on span "[PERSON_NAME]" at bounding box center [89, 94] width 44 height 11
click at [309, 94] on KABAB "MURG LABABDAR" at bounding box center [358, 100] width 173 height 12
paste KABAB "ARA KA"
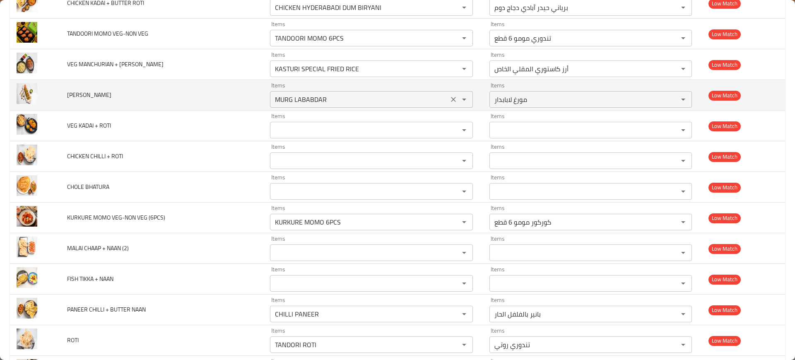
type KABAB "ARA KA"
click at [449, 100] on icon "Clear" at bounding box center [453, 99] width 8 height 8
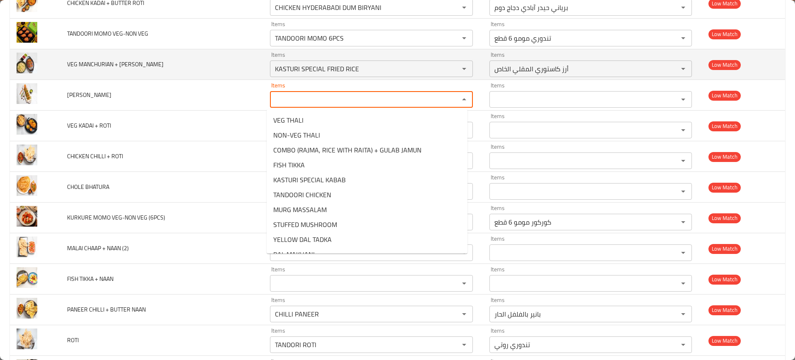
click at [178, 77] on td "VEG MANCHURIAN + [PERSON_NAME]" at bounding box center [161, 64] width 203 height 31
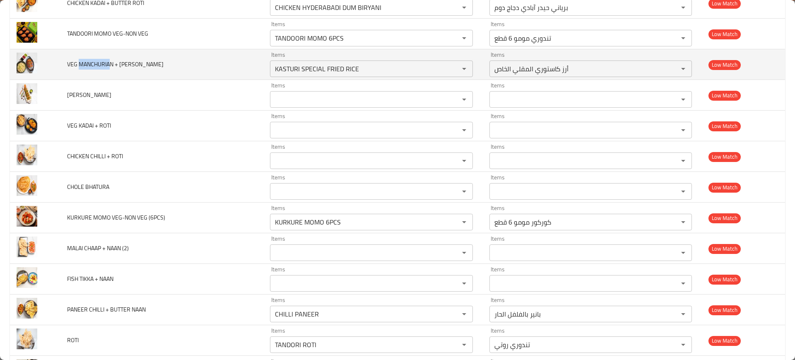
drag, startPoint x: 109, startPoint y: 64, endPoint x: 79, endPoint y: 63, distance: 29.8
click at [79, 63] on span "VEG MANCHURIAN + [PERSON_NAME]" at bounding box center [115, 64] width 96 height 11
click at [338, 72] on RICE "KASTURI SPECIAL FRIED RICE" at bounding box center [358, 69] width 173 height 12
paste RICE "MANCHURIA"
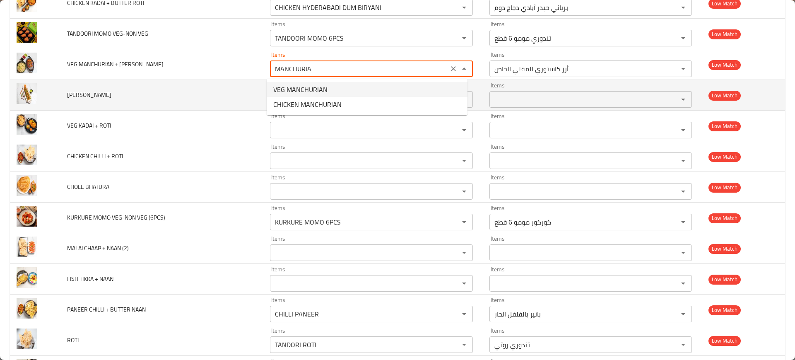
click at [355, 89] on RICE-option-0 "VEG MANCHURIAN" at bounding box center [367, 89] width 201 height 15
type RICE "VEG MANCHURIAN"
type RICE-ar "خضار منشوريا"
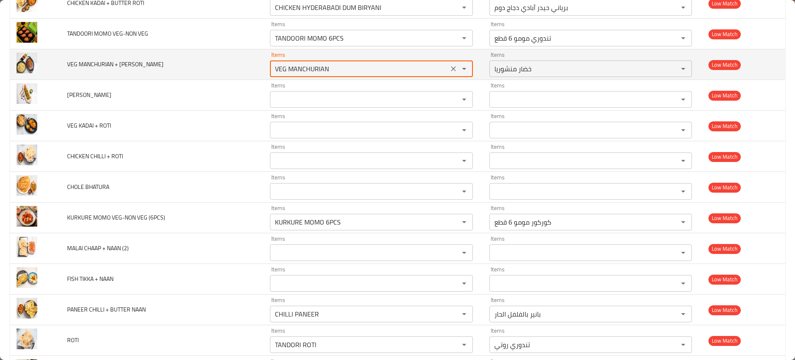
click at [366, 66] on RICE "VEG MANCHURIAN" at bounding box center [358, 69] width 173 height 12
type RICE "VEG MANCHURIAN"
click at [451, 69] on icon "Clear" at bounding box center [453, 68] width 5 height 5
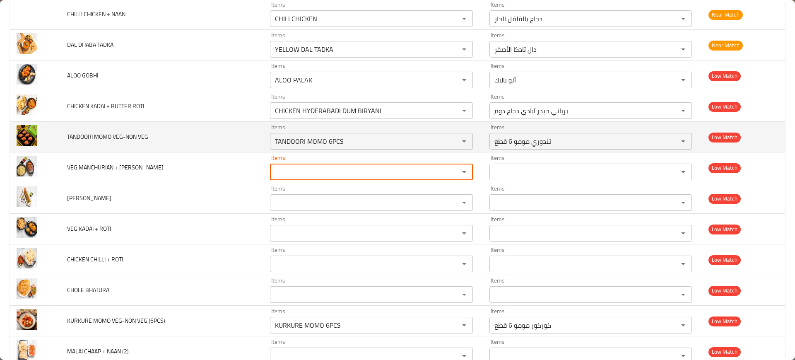
scroll to position [1567, 0]
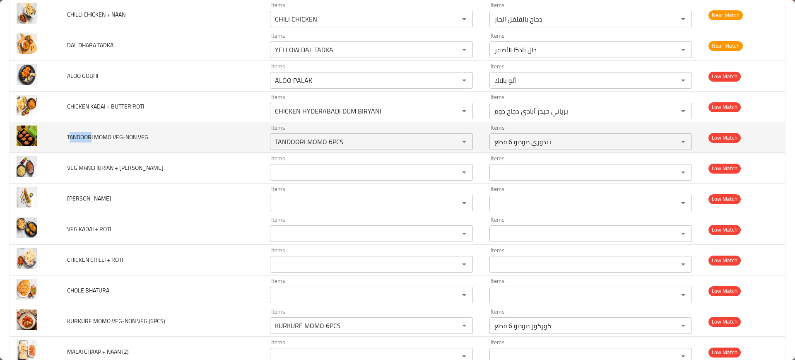
drag, startPoint x: 81, startPoint y: 138, endPoint x: 91, endPoint y: 137, distance: 9.6
click at [91, 137] on span "TANDOORI MOMO VEG-NON VEG" at bounding box center [107, 137] width 81 height 11
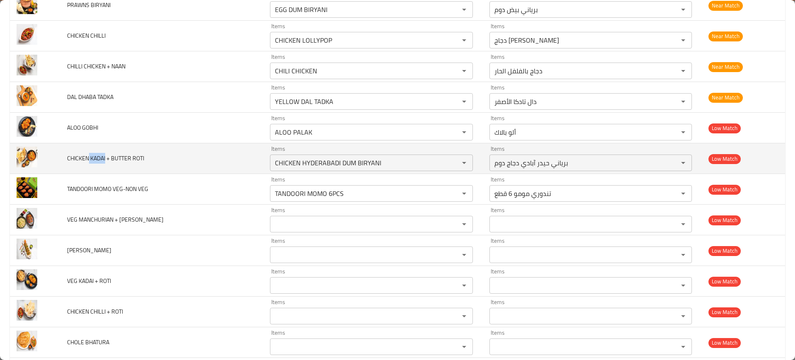
drag, startPoint x: 89, startPoint y: 159, endPoint x: 106, endPoint y: 166, distance: 17.5
click at [106, 166] on td "CHICKEN KADAI + BUTTER ROTI" at bounding box center [161, 158] width 203 height 31
click at [110, 164] on td "CHICKEN KADAI + BUTTER ROTI" at bounding box center [161, 158] width 203 height 31
drag, startPoint x: 106, startPoint y: 156, endPoint x: 89, endPoint y: 158, distance: 16.2
click at [89, 158] on span "CHICKEN KADAI + BUTTER ROTI" at bounding box center [105, 158] width 77 height 11
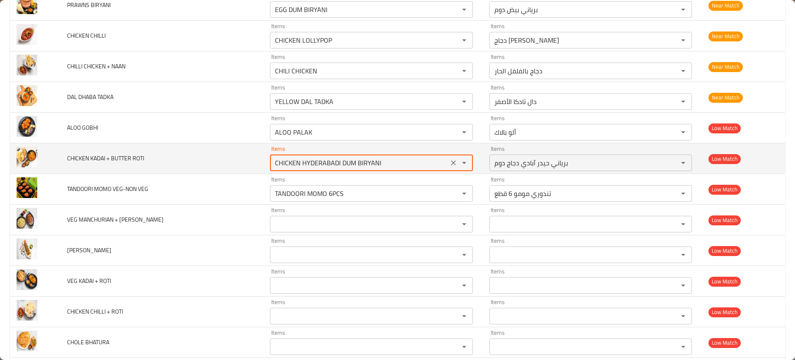
click at [306, 157] on ROTI "CHICKEN HYDERABADI DUM BIRYANI" at bounding box center [358, 163] width 173 height 12
paste ROTI "KADA"
type ROTI "KADAI"
click at [449, 163] on icon "Clear" at bounding box center [453, 163] width 8 height 8
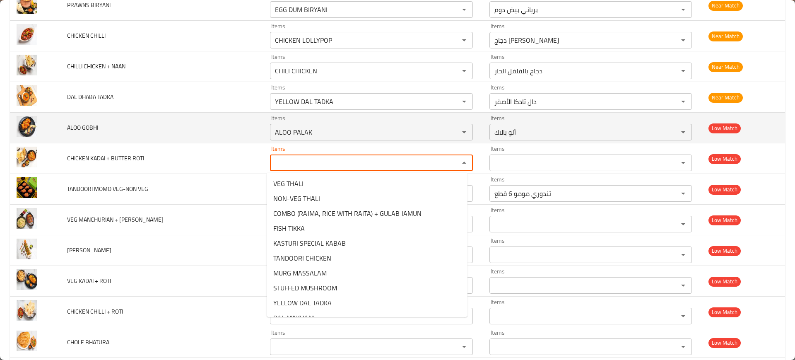
click at [161, 140] on td "ALOO GOBHI" at bounding box center [161, 128] width 203 height 31
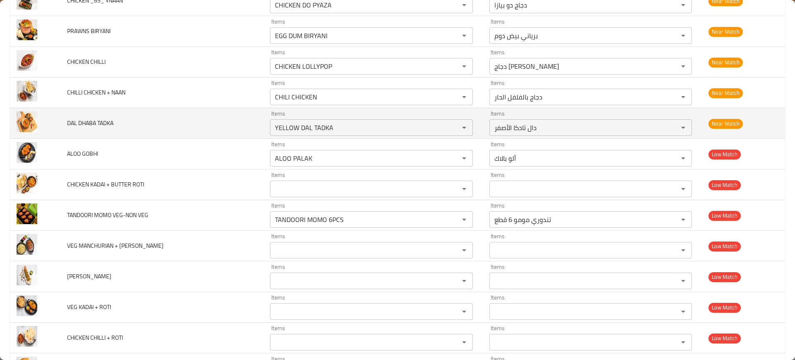
scroll to position [1464, 0]
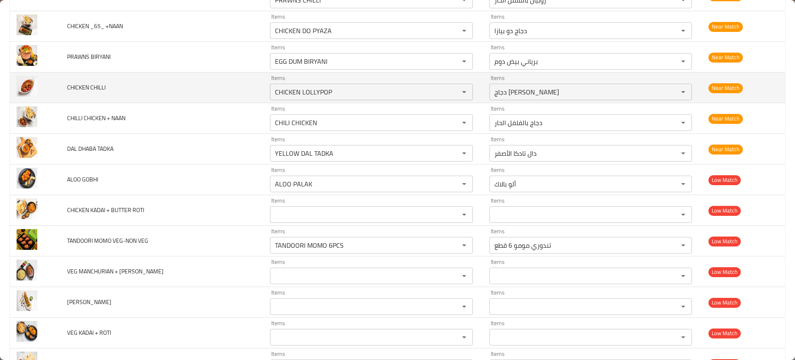
click at [87, 87] on span "CHICKEN CHILLI" at bounding box center [86, 87] width 39 height 11
drag, startPoint x: 109, startPoint y: 84, endPoint x: 90, endPoint y: 87, distance: 19.2
click at [90, 87] on td "CHICKEN CHILLI" at bounding box center [161, 87] width 203 height 31
click at [345, 95] on CHILLI "CHICKEN LOLLYPOP" at bounding box center [358, 92] width 173 height 12
paste CHILLI "LLI"
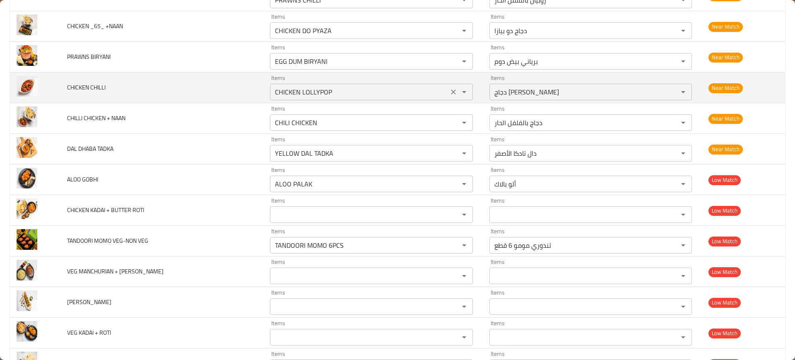
type CHILLI "CHILLI"
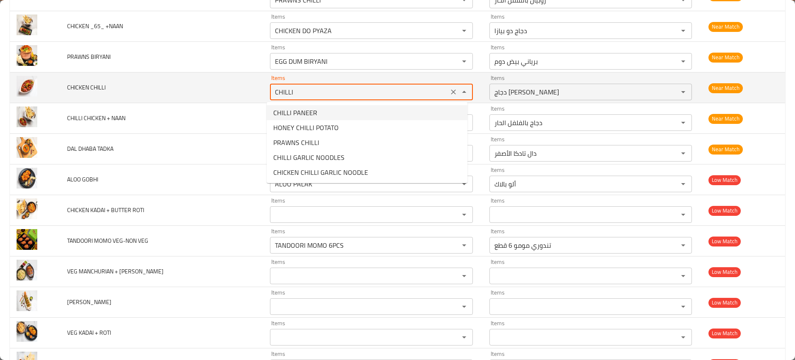
click at [451, 91] on icon "Clear" at bounding box center [453, 91] width 5 height 5
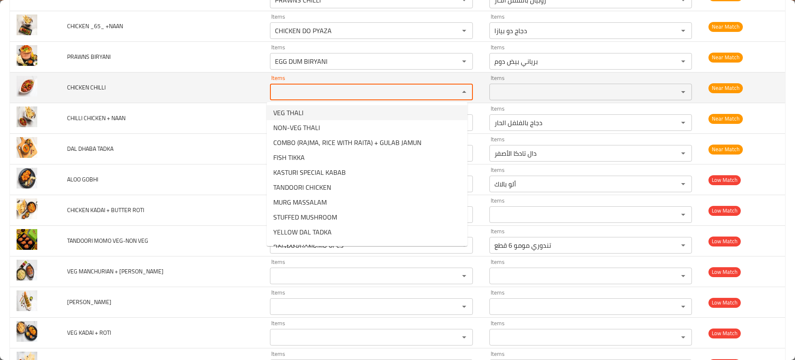
click at [212, 99] on td "CHICKEN CHILLI" at bounding box center [161, 87] width 203 height 31
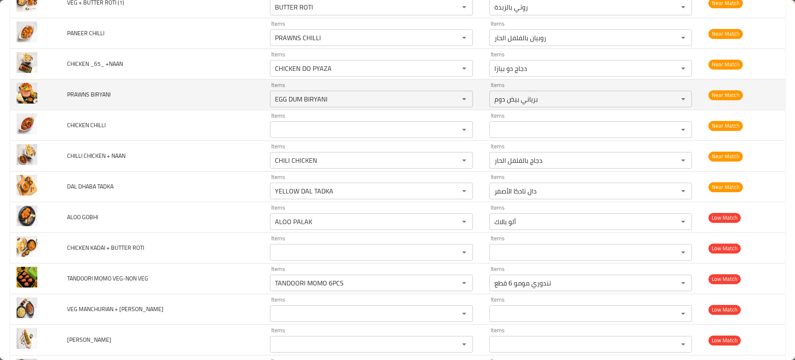
scroll to position [1412, 0]
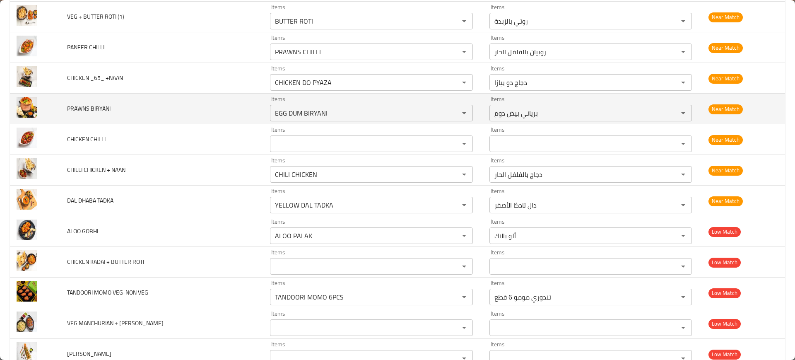
click at [104, 109] on span "PRAWNS BIRYANI" at bounding box center [88, 108] width 43 height 11
click at [346, 115] on BIRYANI "EGG DUM BIRYANI" at bounding box center [358, 113] width 173 height 12
paste BIRYANI "enhanced table"
click at [103, 101] on td "PRAWNS BIRYANI" at bounding box center [161, 109] width 203 height 31
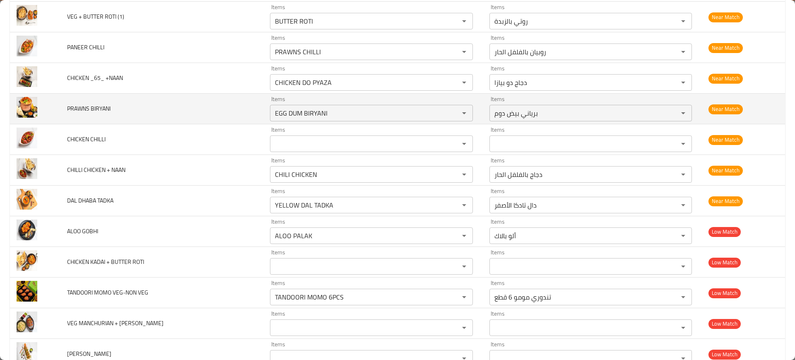
click at [71, 114] on td "PRAWNS BIRYANI" at bounding box center [161, 109] width 203 height 31
click at [274, 109] on BIRYANI "EGG DUM BIRYANI" at bounding box center [358, 113] width 173 height 12
paste BIRYANI "PRAWNS"
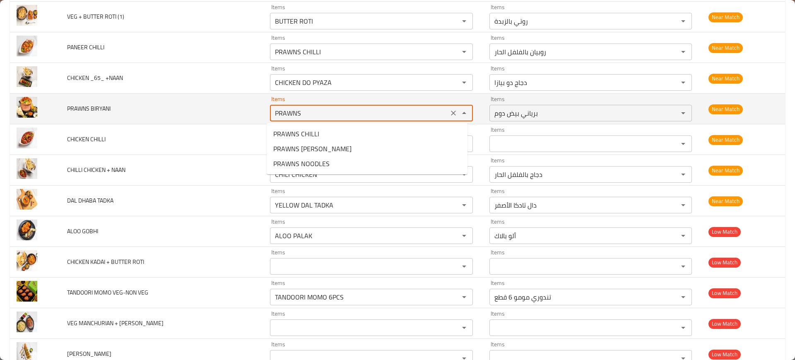
type BIRYANI "PRAWN"
click at [449, 111] on icon "Clear" at bounding box center [453, 113] width 8 height 8
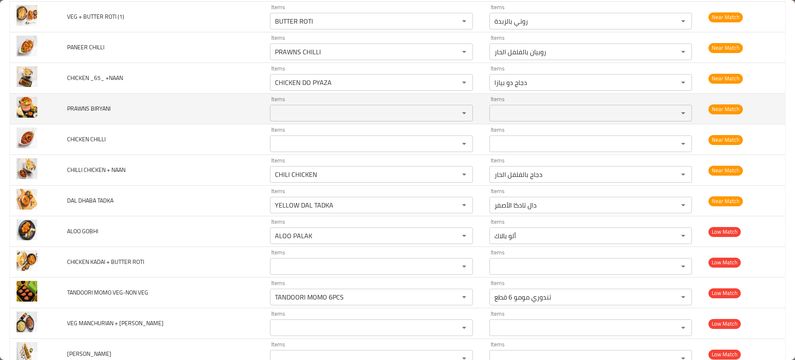
click at [142, 97] on td "PRAWNS BIRYANI" at bounding box center [161, 109] width 203 height 31
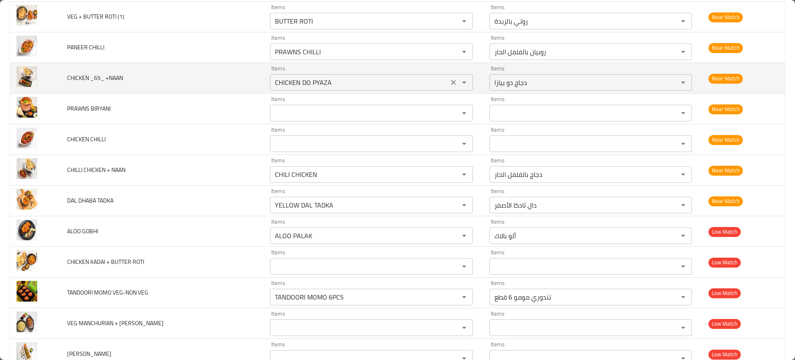
click at [302, 88] on \+NAAN "CHICKEN DO PYAZA" at bounding box center [358, 83] width 173 height 12
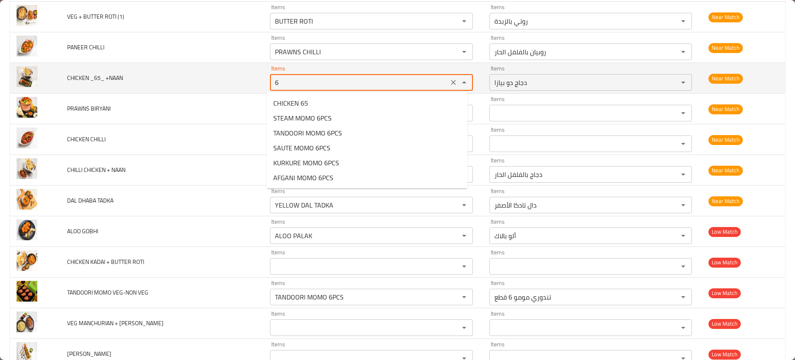
type \+NAAN "65"
click at [449, 80] on icon "Clear" at bounding box center [453, 82] width 8 height 8
click at [142, 81] on td "CHICKEN _65_ +NAAN" at bounding box center [161, 78] width 203 height 31
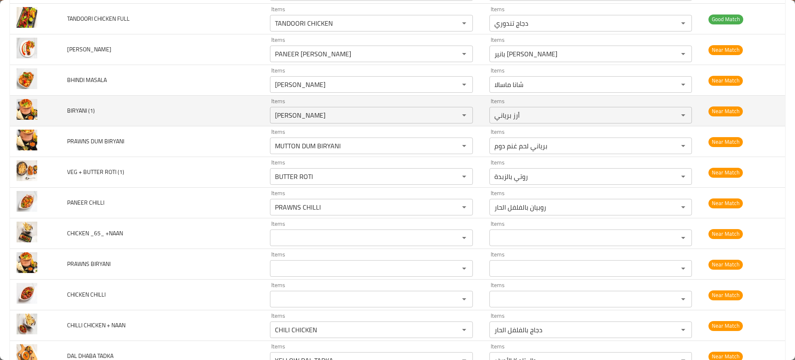
scroll to position [1205, 0]
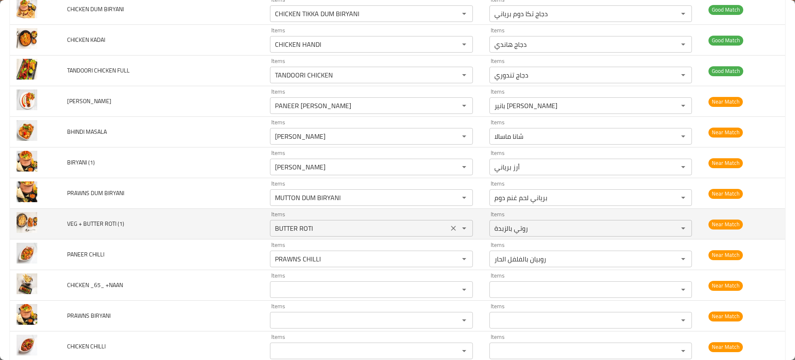
click at [449, 230] on icon "Clear" at bounding box center [453, 228] width 8 height 8
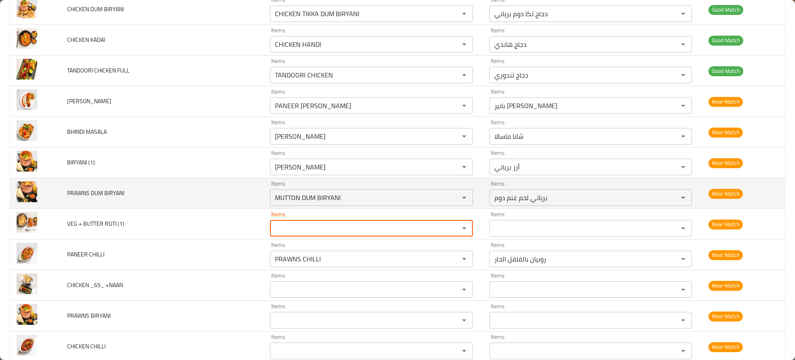
click at [77, 197] on span "PRAWNS DUM BIRYANI" at bounding box center [95, 193] width 57 height 11
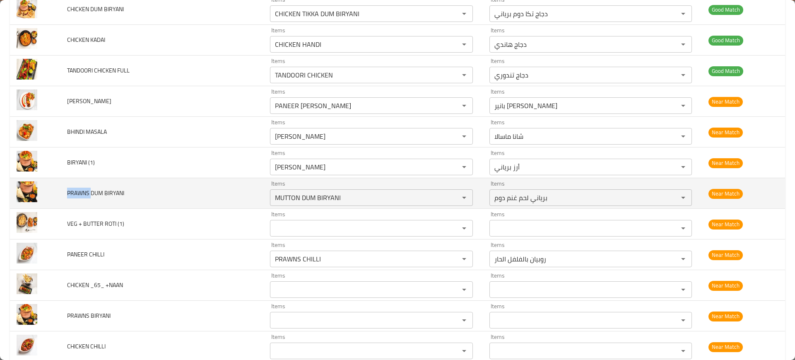
click at [77, 197] on span "PRAWNS DUM BIRYANI" at bounding box center [95, 193] width 57 height 11
click at [342, 202] on BIRYANI "MUTTON DUM BIRYANI" at bounding box center [358, 198] width 173 height 12
paste BIRYANI "PRAWNS"
type BIRYANI "PRAWNS"
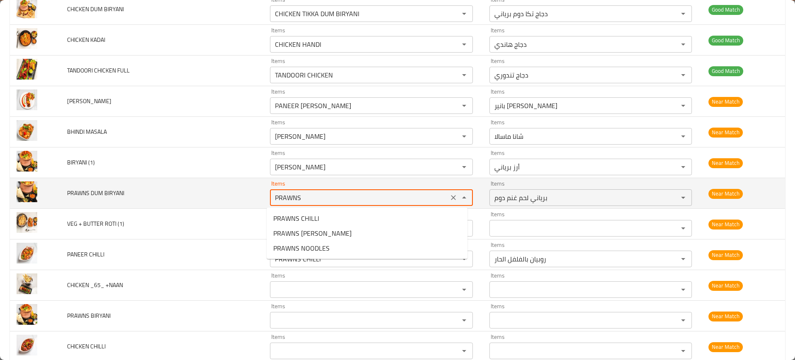
click at [449, 195] on icon "Clear" at bounding box center [453, 197] width 8 height 8
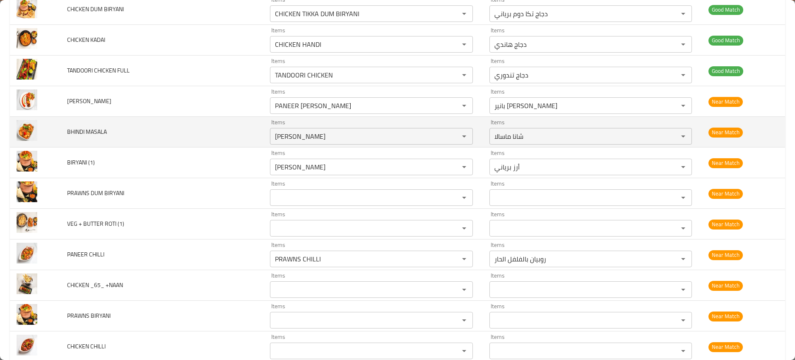
click at [52, 135] on td "enhanced table" at bounding box center [35, 132] width 51 height 31
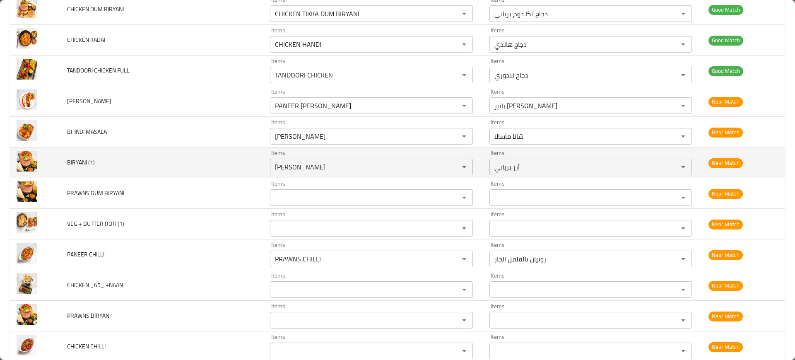
scroll to position [1153, 0]
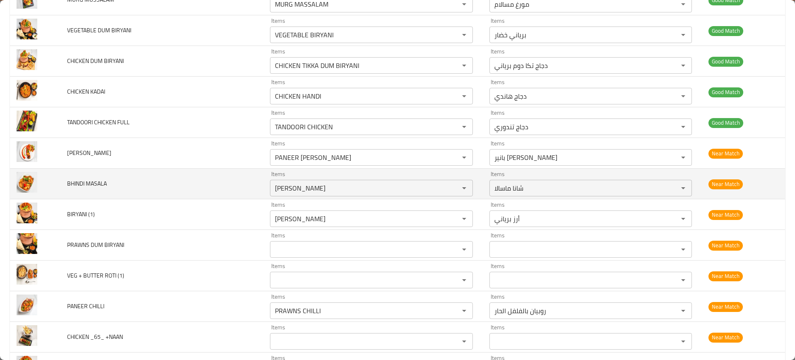
click at [77, 187] on span "BHINDI MASALA" at bounding box center [87, 183] width 40 height 11
drag, startPoint x: 311, startPoint y: 174, endPoint x: 307, endPoint y: 180, distance: 6.5
click at [310, 175] on div "Items [PERSON_NAME]" at bounding box center [371, 183] width 202 height 25
paste MASALA "BHINDI"
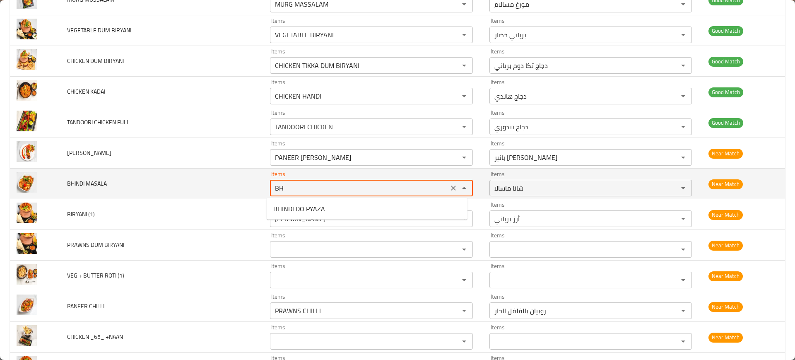
type MASALA "B"
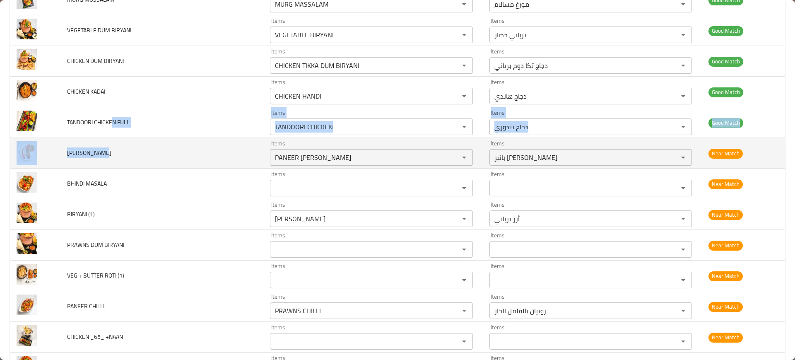
click at [95, 157] on span "[PERSON_NAME]" at bounding box center [89, 152] width 44 height 11
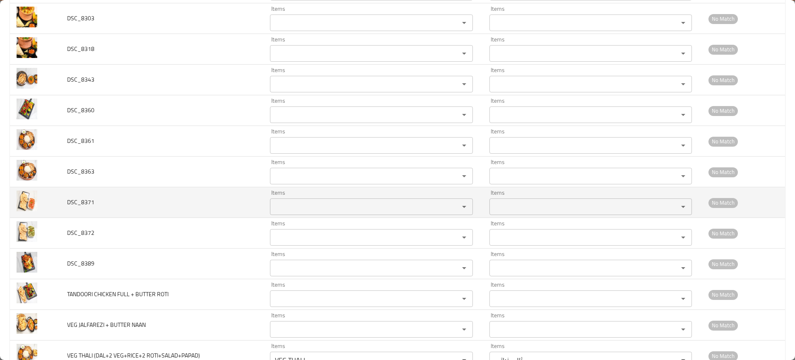
scroll to position [2602, 0]
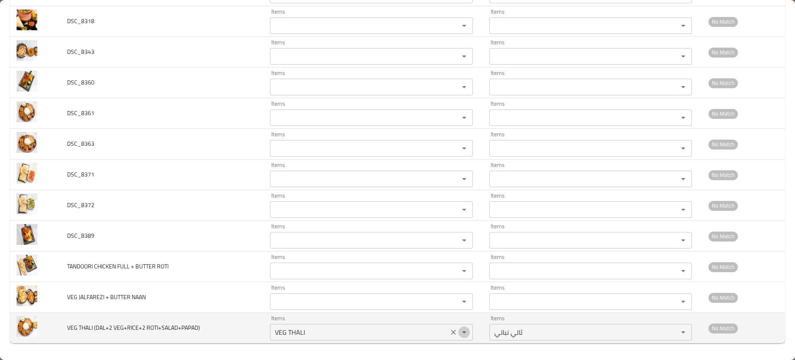
click at [458, 332] on button "Open" at bounding box center [464, 332] width 12 height 12
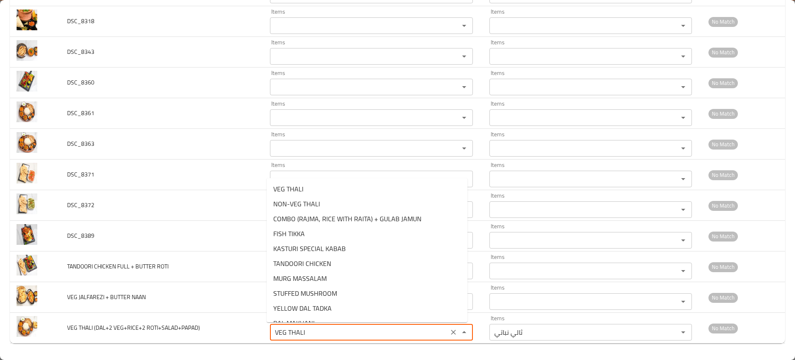
click at [449, 335] on icon "Clear" at bounding box center [453, 332] width 8 height 8
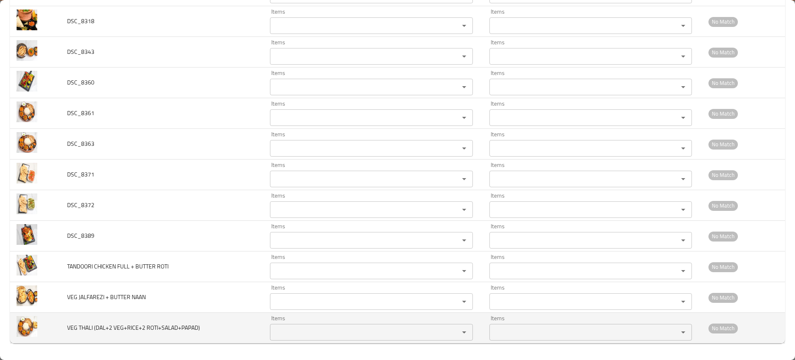
click at [86, 325] on span "VEG THALI (DAL+2 VEG+RICE+2 ROTI+SALAD+PAPAD)" at bounding box center [133, 327] width 133 height 11
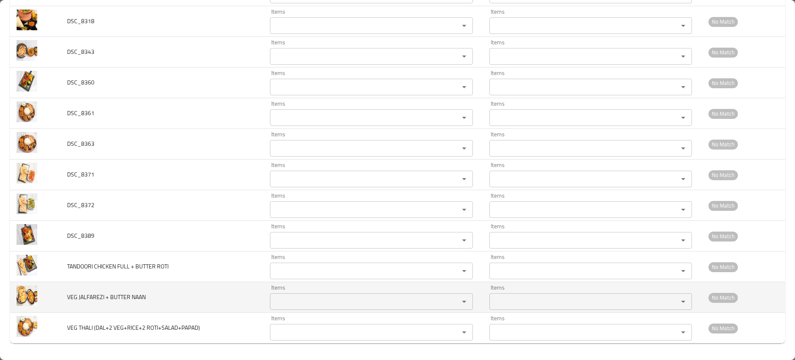
click at [115, 299] on span "VEG JALFAREZI + BUTTER NAAN" at bounding box center [106, 296] width 79 height 11
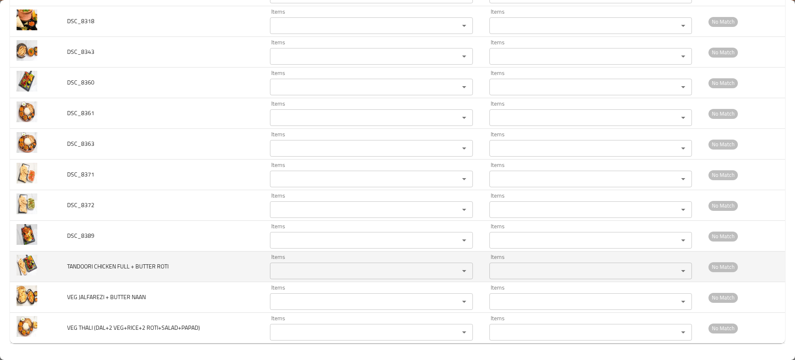
click at [124, 265] on span "TANDOORI CHICKEN FULL + BUTTER ROTI" at bounding box center [117, 266] width 101 height 11
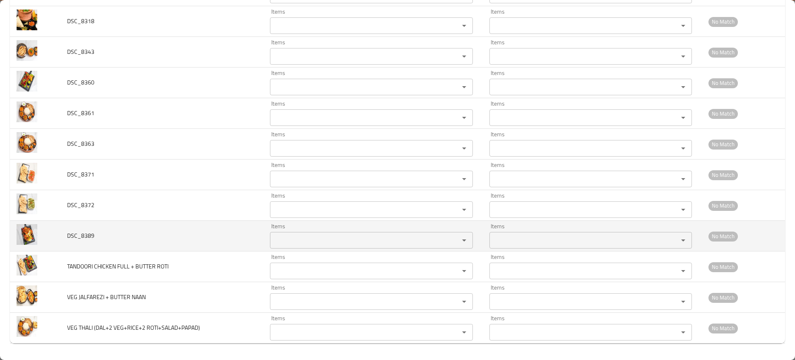
click at [72, 233] on span "DSC_8389" at bounding box center [80, 235] width 27 height 11
drag, startPoint x: 75, startPoint y: 234, endPoint x: 65, endPoint y: 236, distance: 11.0
click at [65, 236] on td "DSC_8389" at bounding box center [161, 236] width 203 height 31
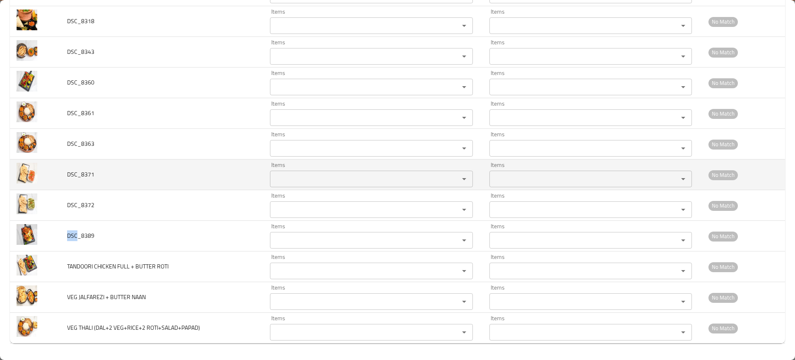
click at [69, 186] on td "DSC_8371" at bounding box center [161, 174] width 203 height 31
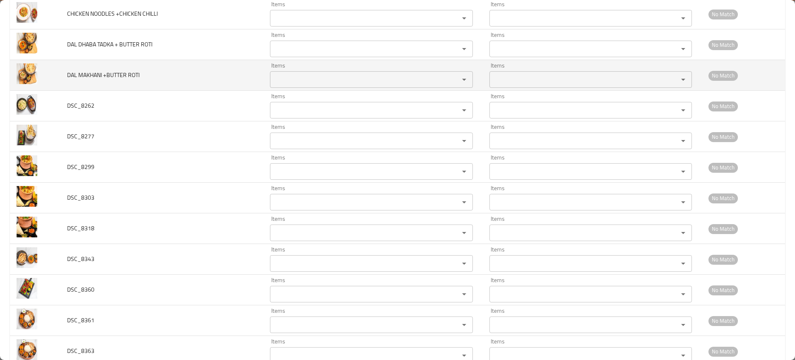
click at [93, 66] on td "DAL MAKHANI +BUTTER ROTI" at bounding box center [161, 75] width 203 height 31
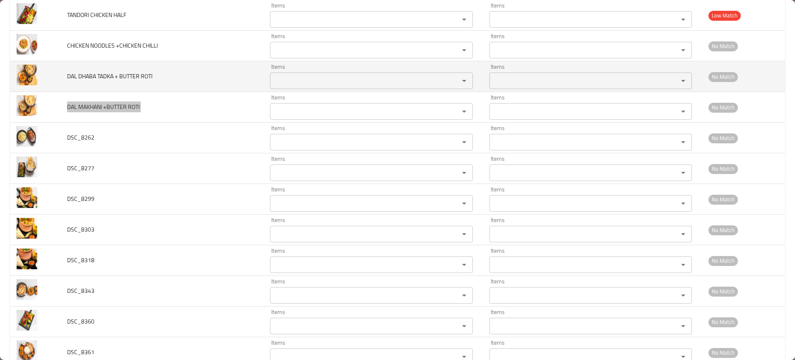
scroll to position [2343, 0]
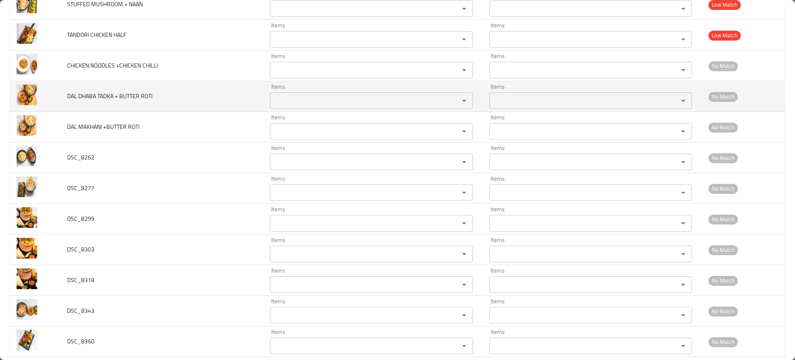
click at [113, 104] on td "DAL DHABA TADKA + BUTTER ROTI" at bounding box center [161, 96] width 203 height 31
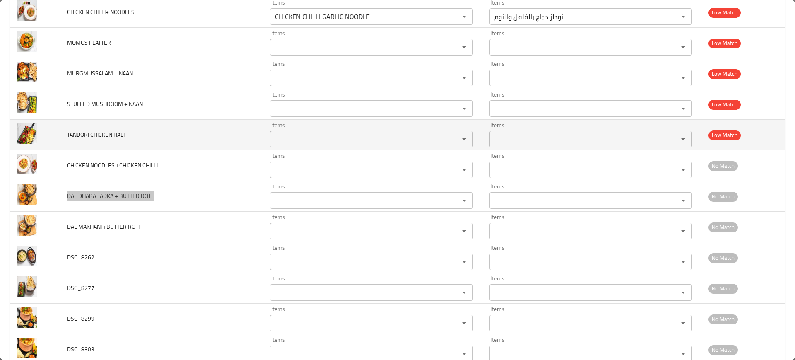
scroll to position [2240, 0]
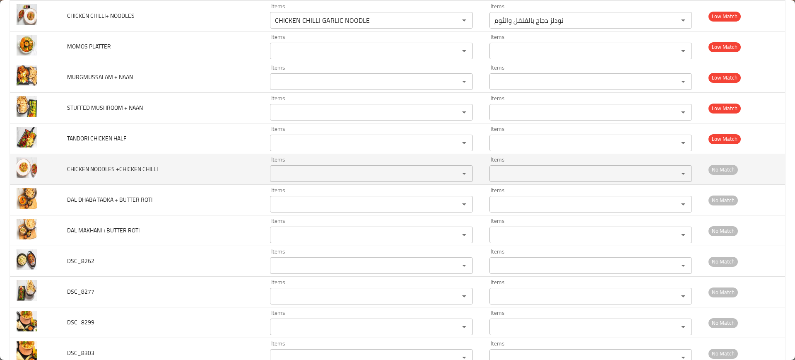
click at [130, 159] on td "CHICKEN NOODLES +CHICKEN CHILLI" at bounding box center [161, 169] width 203 height 31
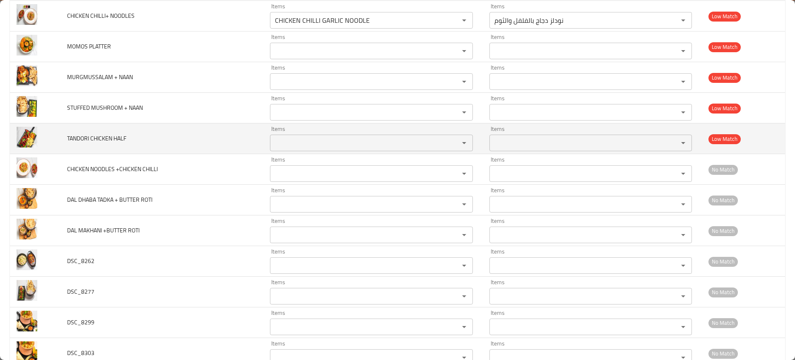
click at [88, 123] on td "TANDORI CHICKEN HALF" at bounding box center [161, 138] width 203 height 31
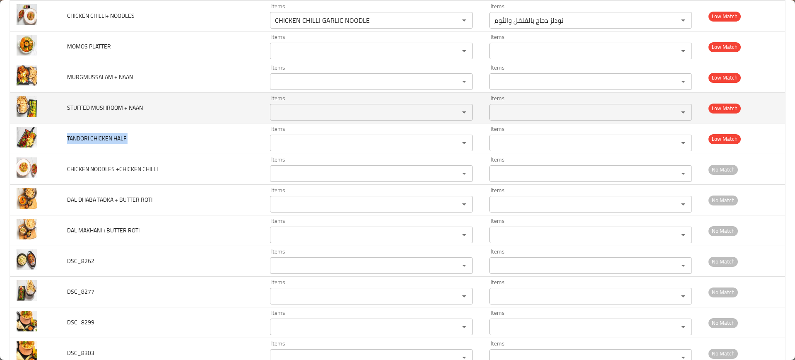
click at [97, 101] on td "STUFFED MUSHROOM + NAAN" at bounding box center [161, 108] width 203 height 31
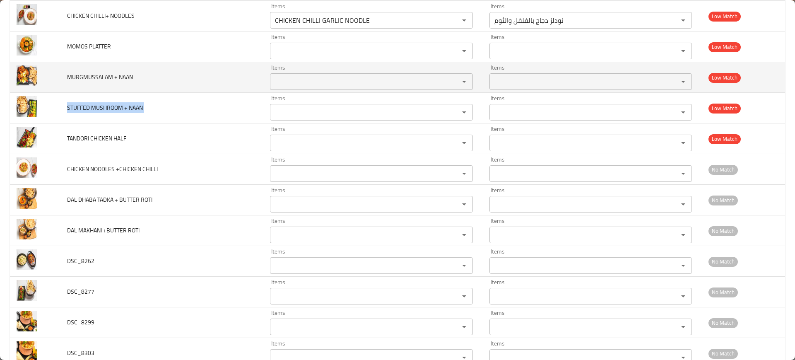
click at [106, 89] on td "MURGMUSSALAM + NAAN" at bounding box center [161, 77] width 203 height 31
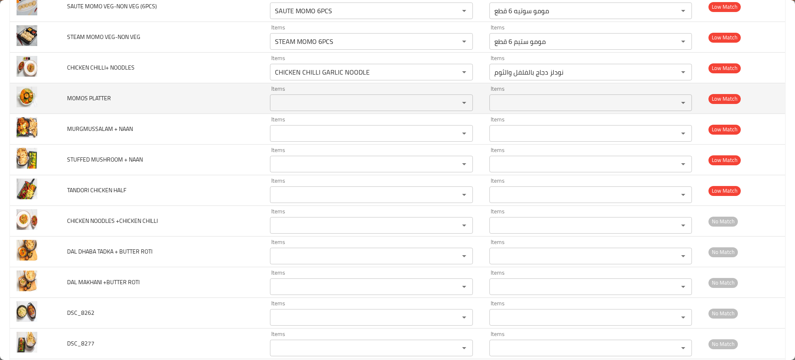
click at [102, 105] on td "MOMOS PLATTER" at bounding box center [161, 98] width 203 height 31
click at [98, 96] on span "MOMOS PLATTER" at bounding box center [89, 98] width 44 height 11
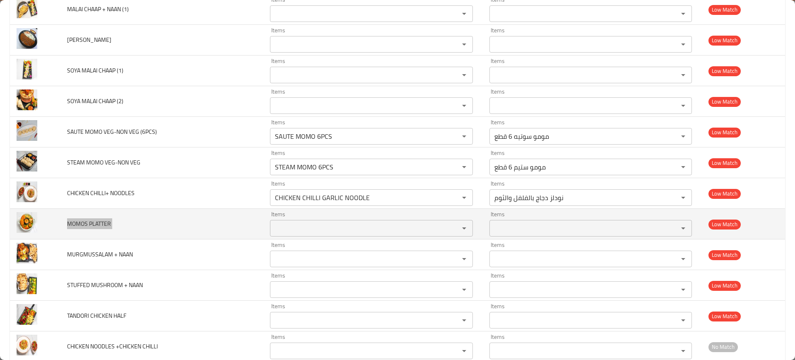
scroll to position [2033, 0]
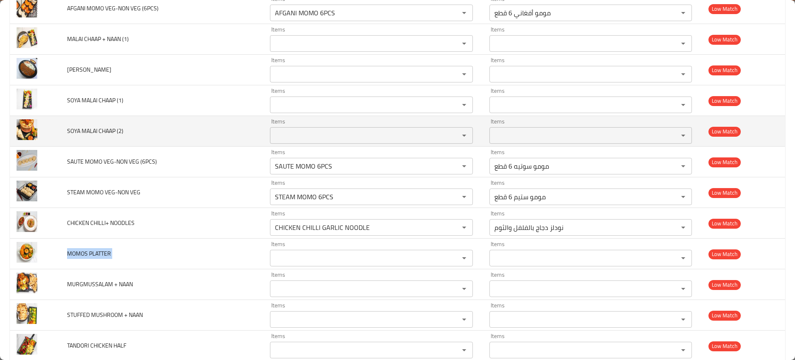
click at [106, 122] on td "SOYA MALAI CHAAP (2)" at bounding box center [161, 131] width 203 height 31
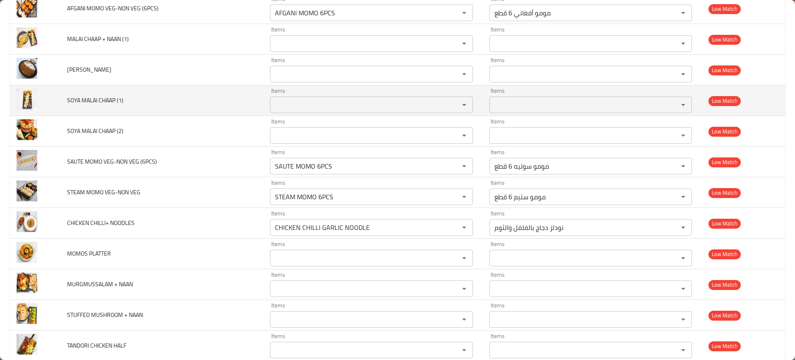
click at [94, 102] on span "SOYA MALAI CHAAP (1)" at bounding box center [95, 100] width 56 height 11
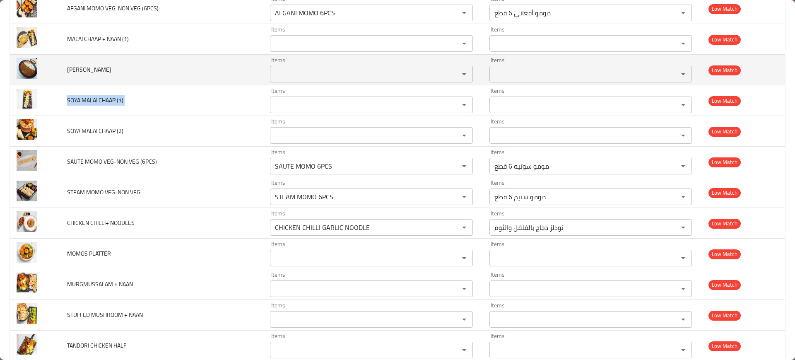
drag, startPoint x: 95, startPoint y: 94, endPoint x: 101, endPoint y: 84, distance: 11.1
click at [95, 94] on td "SOYA MALAI CHAAP (1)" at bounding box center [161, 100] width 203 height 31
click at [101, 72] on span "[PERSON_NAME]" at bounding box center [89, 69] width 44 height 11
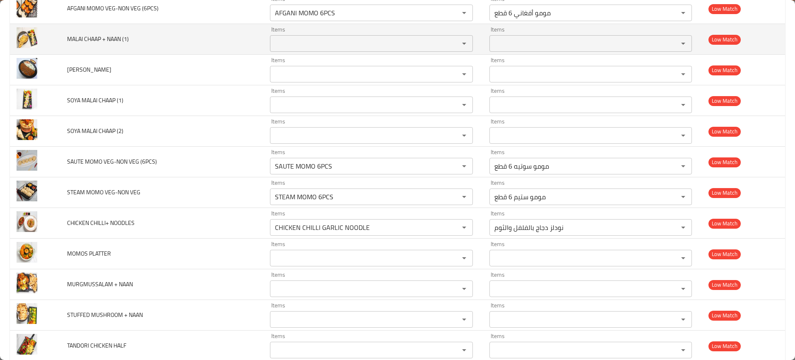
click at [91, 30] on td "MALAI CHAAP + NAAN (1)" at bounding box center [161, 39] width 203 height 31
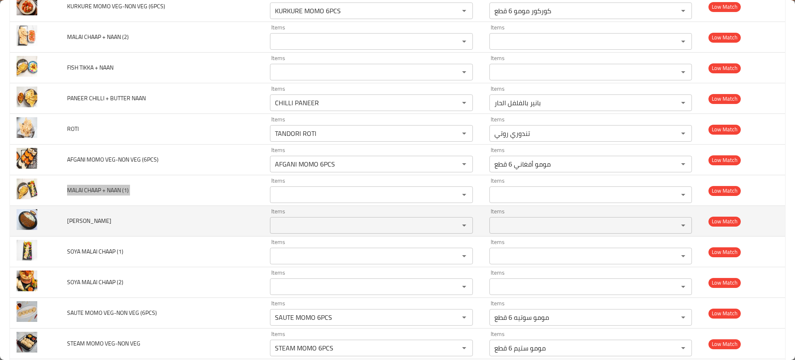
scroll to position [1878, 0]
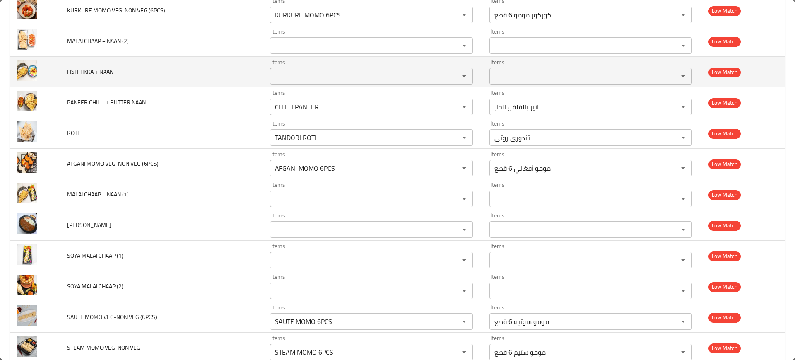
click at [87, 58] on td "FISH TIKKA + NAAN" at bounding box center [161, 72] width 203 height 31
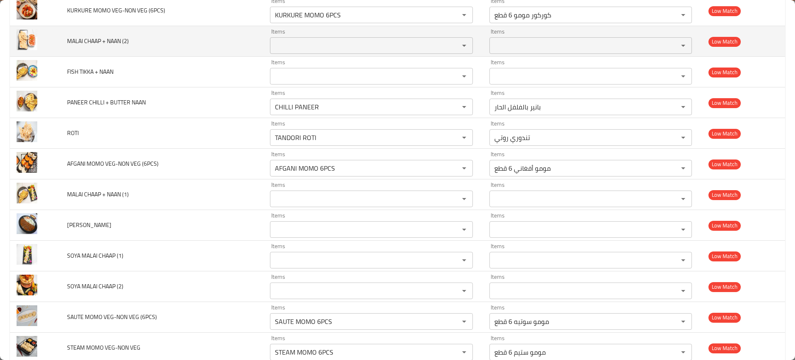
click at [113, 46] on span "MALAI CHAAP + NAAN (2)" at bounding box center [98, 41] width 62 height 11
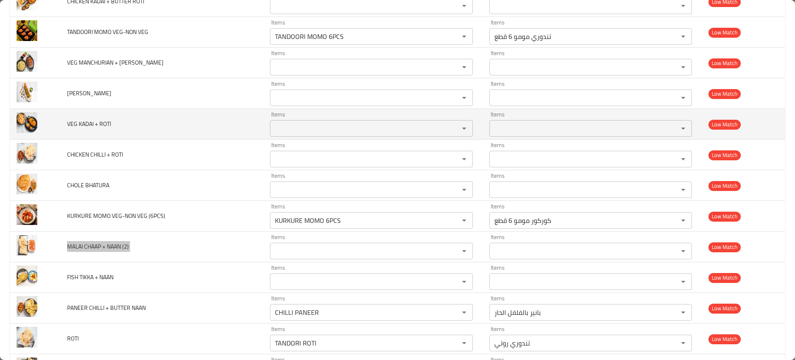
scroll to position [1671, 0]
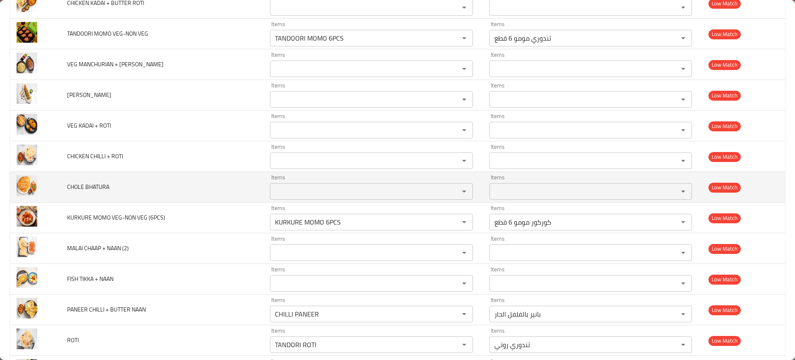
click at [105, 183] on span "CHOLE BHATURA" at bounding box center [88, 186] width 42 height 11
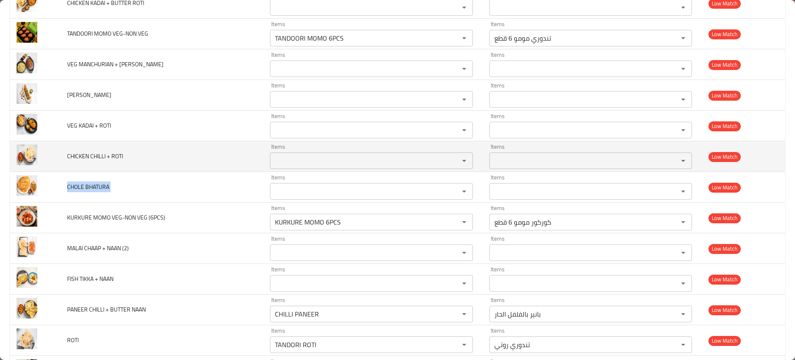
click at [105, 157] on span "CHICKEN CHILLI + ROTI" at bounding box center [95, 156] width 56 height 11
click at [104, 157] on span "CHICKEN CHILLI + ROTI" at bounding box center [95, 156] width 56 height 11
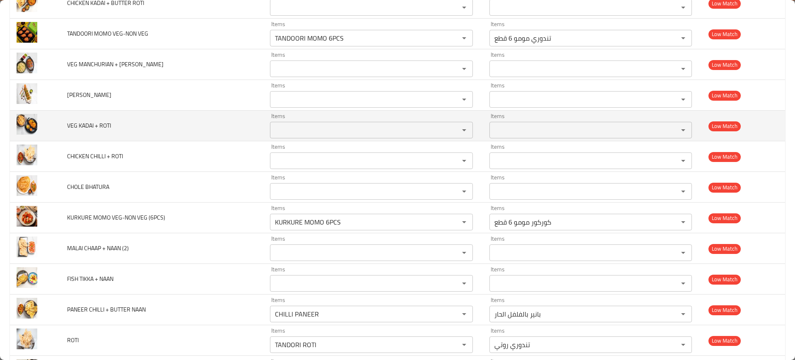
click at [83, 134] on td "VEG KADAI + ROTI" at bounding box center [161, 126] width 203 height 31
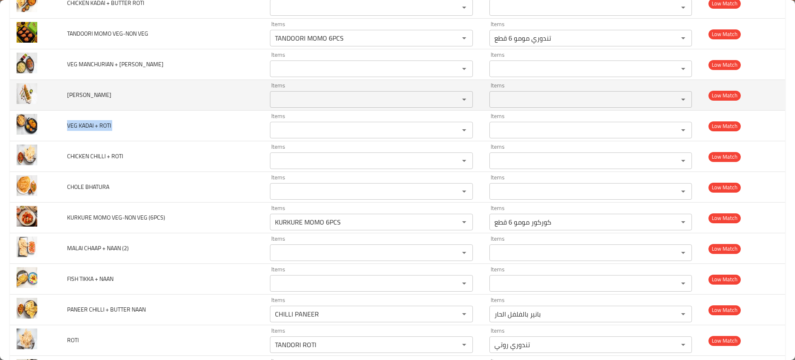
click at [86, 93] on span "[PERSON_NAME]" at bounding box center [89, 94] width 44 height 11
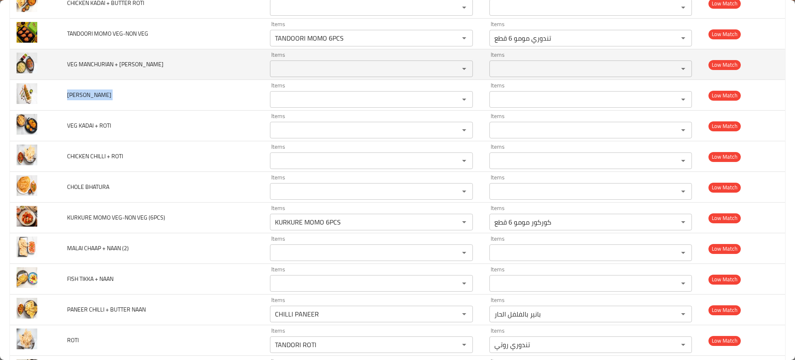
click at [89, 70] on td "VEG MANCHURIAN + [PERSON_NAME]" at bounding box center [161, 64] width 203 height 31
click at [87, 70] on td "VEG MANCHURIAN + [PERSON_NAME]" at bounding box center [161, 64] width 203 height 31
click at [97, 60] on span "VEG MANCHURIAN + [PERSON_NAME]" at bounding box center [115, 64] width 96 height 11
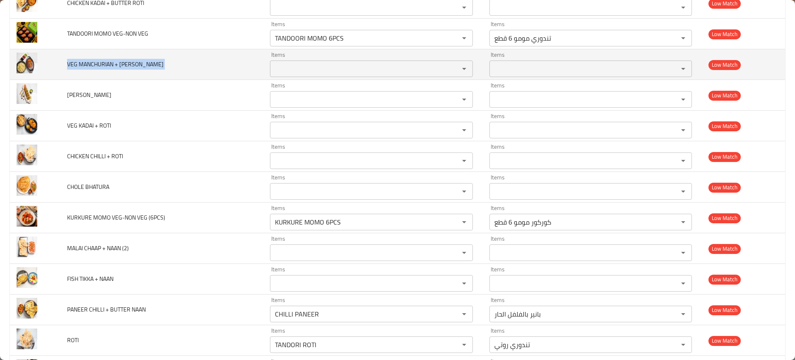
click at [97, 60] on span "VEG MANCHURIAN + [PERSON_NAME]" at bounding box center [115, 64] width 96 height 11
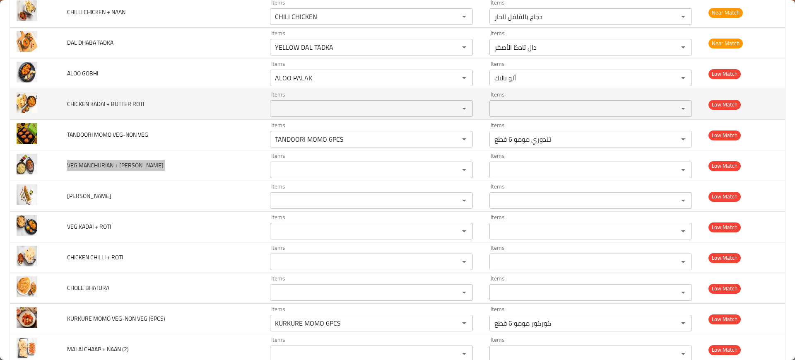
scroll to position [1567, 0]
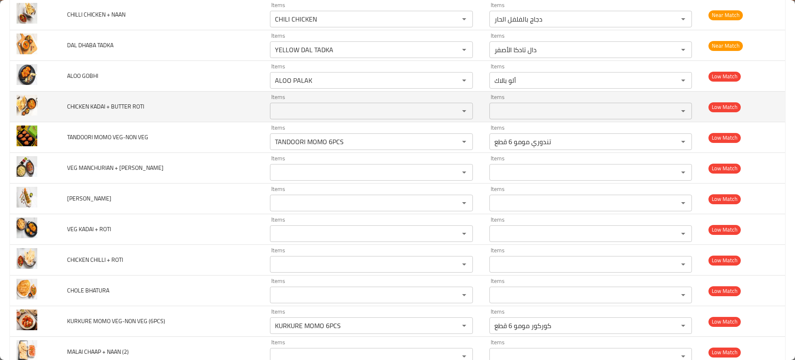
click at [111, 114] on td "CHICKEN KADAI + BUTTER ROTI" at bounding box center [161, 106] width 203 height 31
click at [113, 108] on span "CHICKEN KADAI + BUTTER ROTI" at bounding box center [105, 106] width 77 height 11
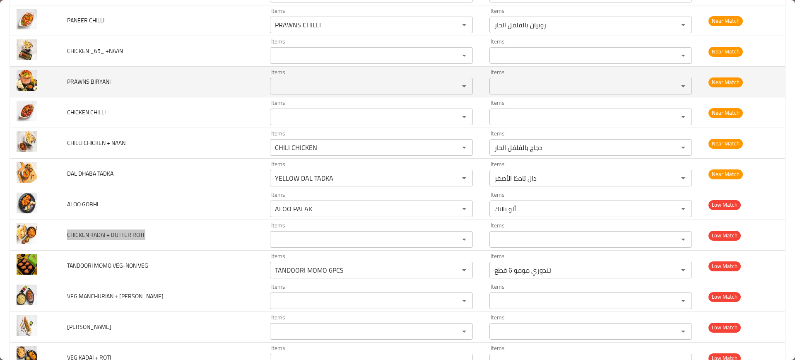
scroll to position [1412, 0]
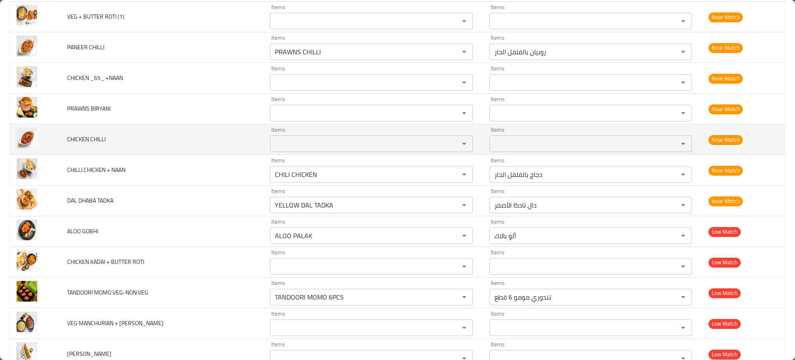
click at [104, 132] on td "CHICKEN CHILLI" at bounding box center [161, 139] width 203 height 31
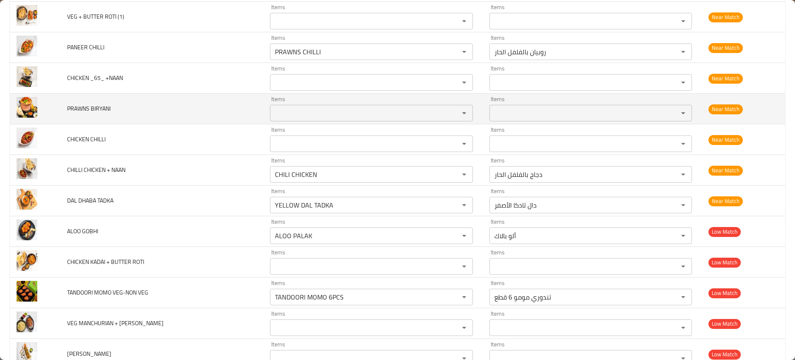
click at [89, 102] on td "PRAWNS BIRYANI" at bounding box center [161, 109] width 203 height 31
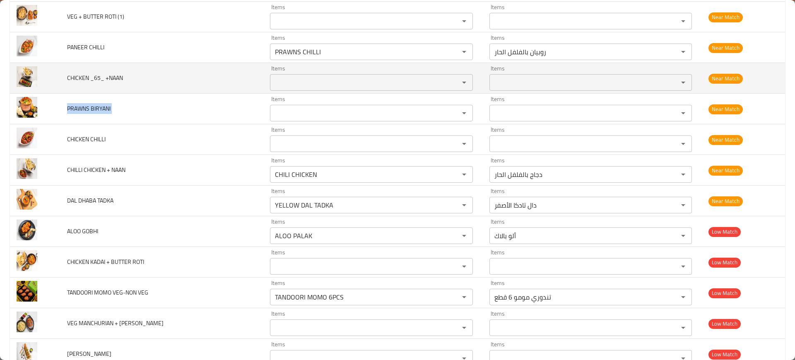
click at [89, 80] on span "CHICKEN _65_ +NAAN" at bounding box center [95, 77] width 56 height 11
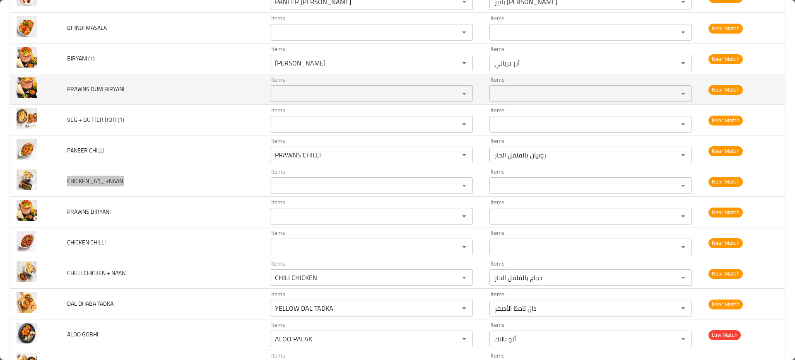
scroll to position [1308, 0]
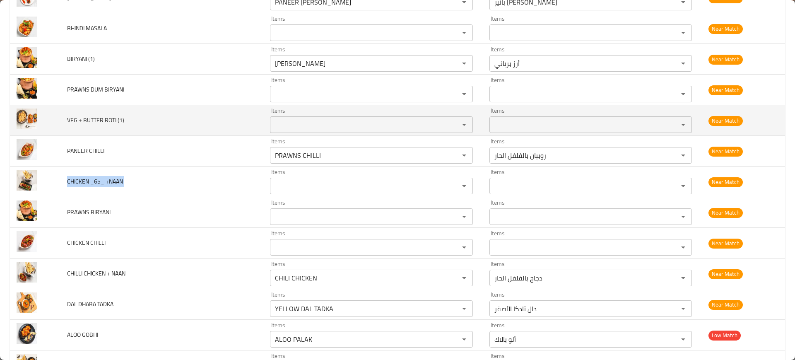
drag, startPoint x: 98, startPoint y: 131, endPoint x: 96, endPoint y: 127, distance: 4.3
click at [98, 131] on td "VEG + BUTTER ROTI (1)" at bounding box center [161, 120] width 203 height 31
click at [96, 127] on td "VEG + BUTTER ROTI (1)" at bounding box center [161, 120] width 203 height 31
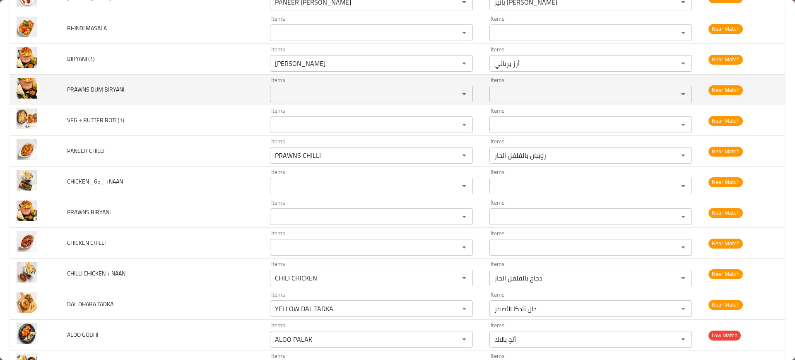
click at [101, 90] on span "PRAWNS DUM BIRYANI" at bounding box center [95, 89] width 57 height 11
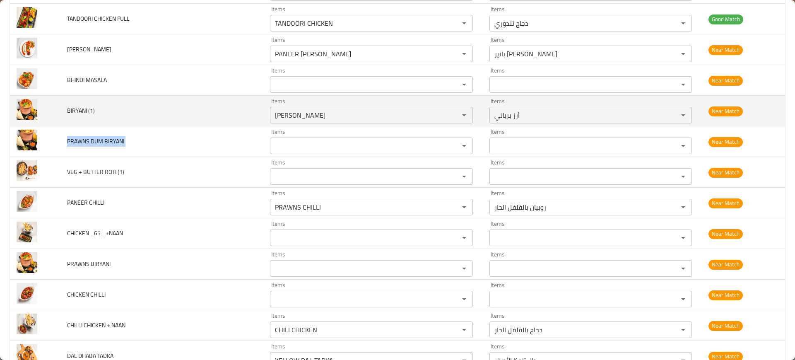
click at [96, 103] on td "BIRYANI (1)" at bounding box center [161, 111] width 203 height 31
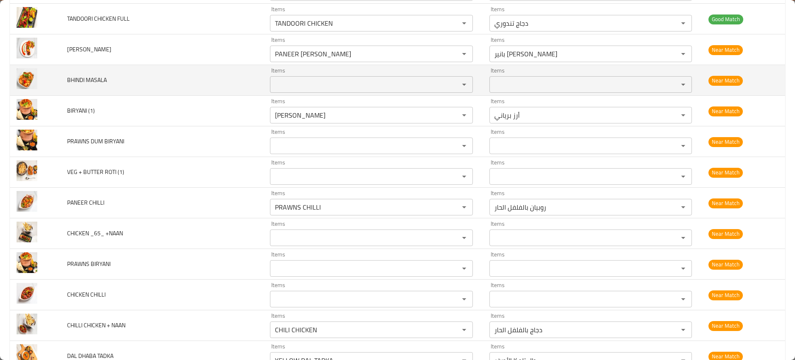
click at [92, 86] on td "BHINDI MASALA" at bounding box center [161, 80] width 203 height 31
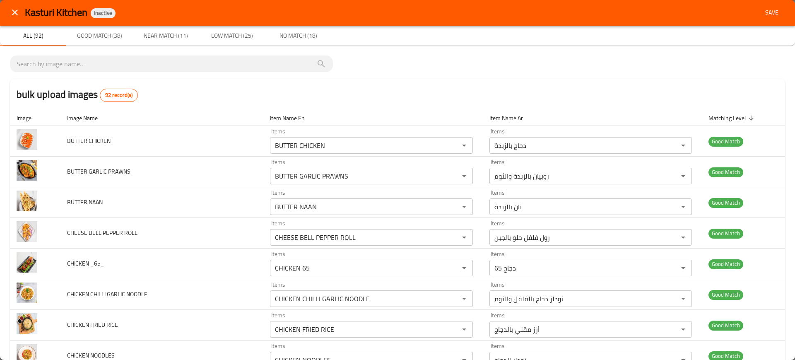
scroll to position [0, 0]
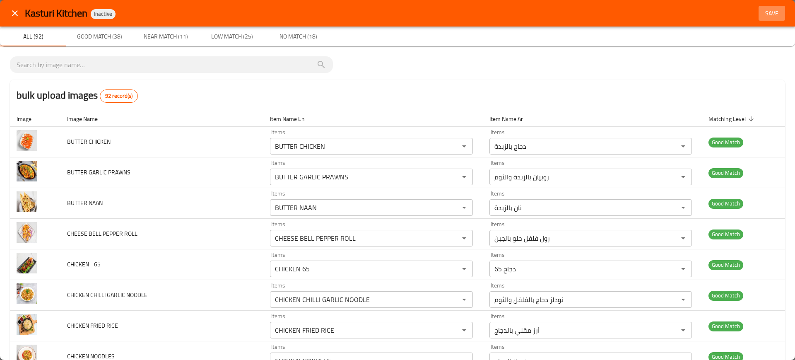
click at [770, 9] on span "Save" at bounding box center [772, 13] width 20 height 10
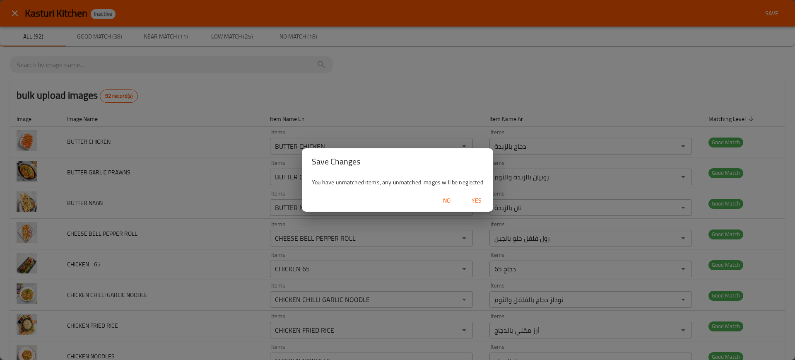
click at [469, 198] on span "Yes" at bounding box center [477, 200] width 20 height 10
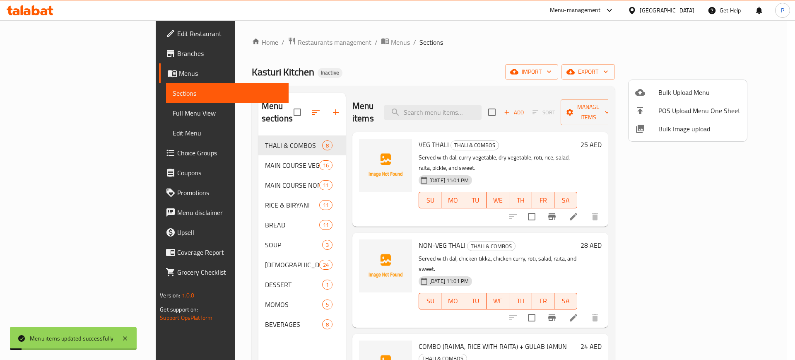
click at [269, 175] on div at bounding box center [397, 180] width 795 height 360
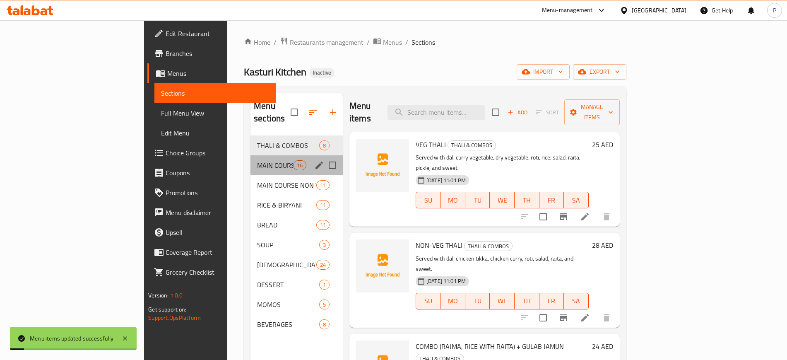
click at [256, 155] on div "MAIN COURSE VEG 16" at bounding box center [296, 165] width 92 height 20
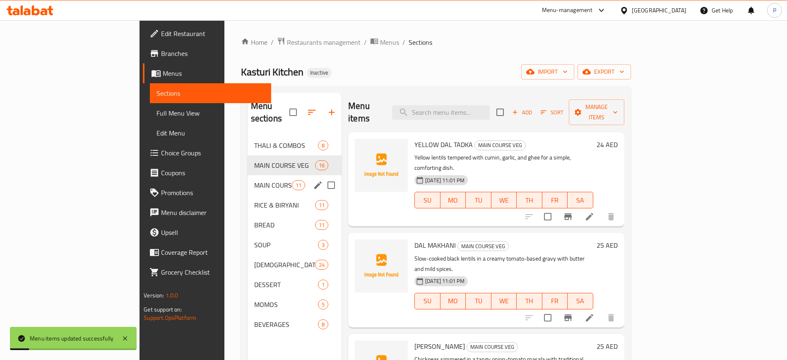
click at [254, 180] on span "MAIN COURSE NON VEG" at bounding box center [273, 185] width 38 height 10
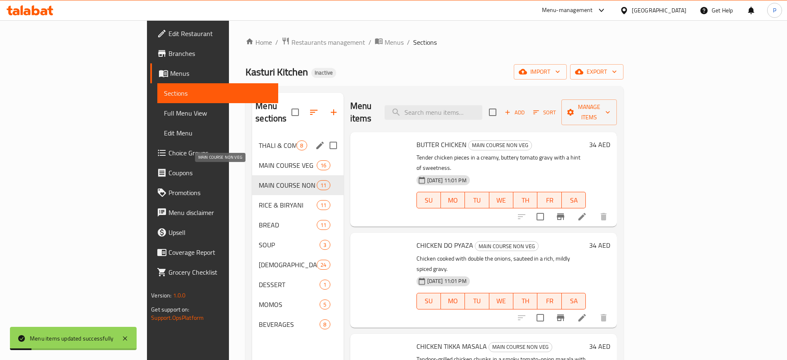
click at [259, 140] on span "THALI & COMBOS" at bounding box center [278, 145] width 38 height 10
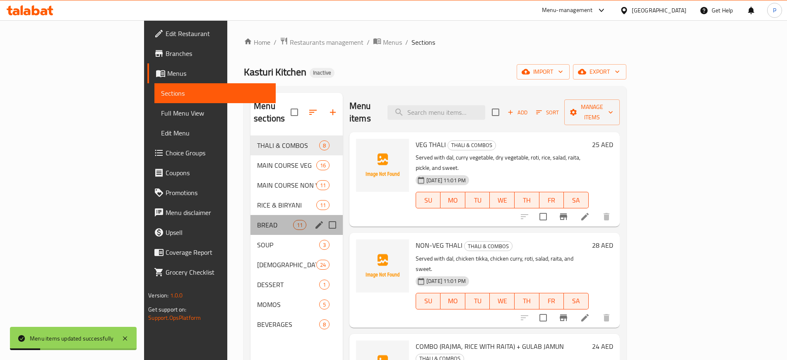
click at [250, 215] on div "BREAD 11" at bounding box center [296, 225] width 92 height 20
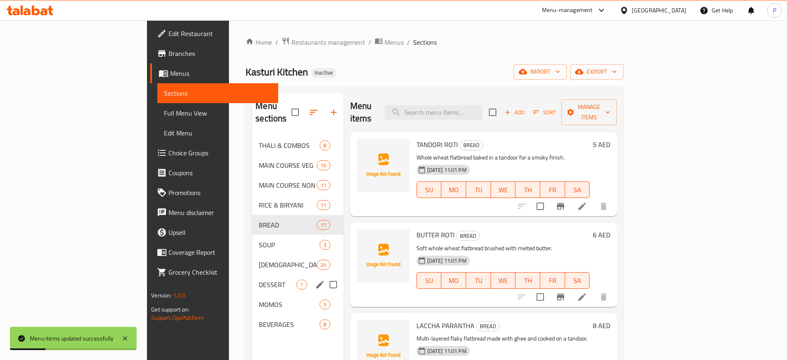
click at [252, 279] on div "DESSERT 1" at bounding box center [297, 284] width 91 height 20
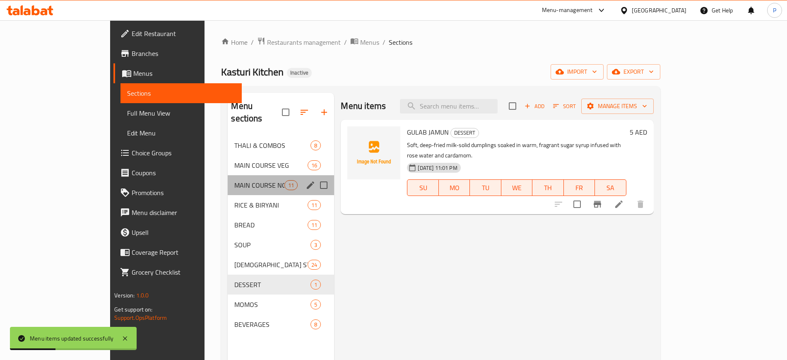
click at [228, 175] on div "MAIN COURSE NON VEG 11" at bounding box center [281, 185] width 106 height 20
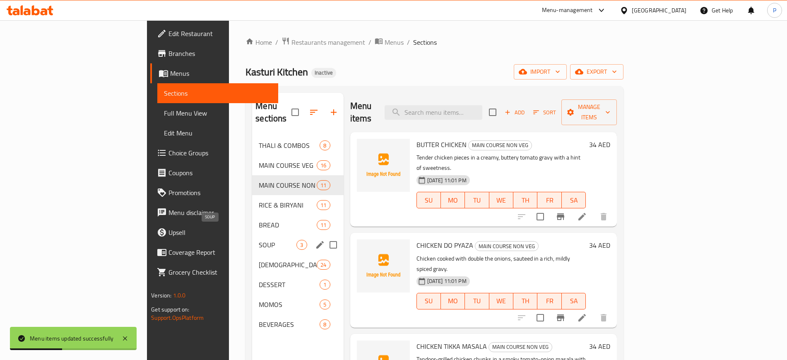
click at [259, 240] on span "SOUP" at bounding box center [278, 245] width 38 height 10
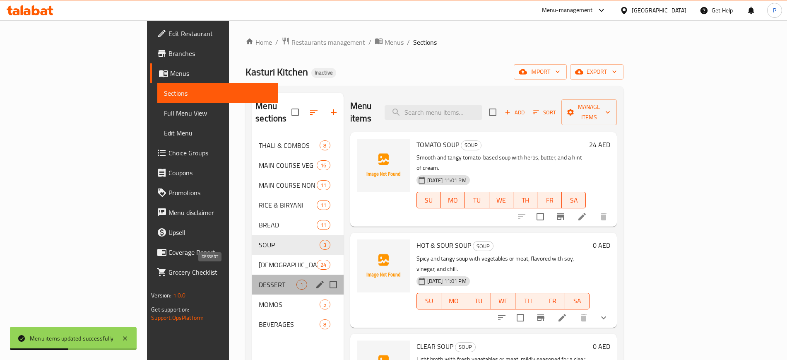
click at [259, 279] on span "DESSERT" at bounding box center [278, 284] width 38 height 10
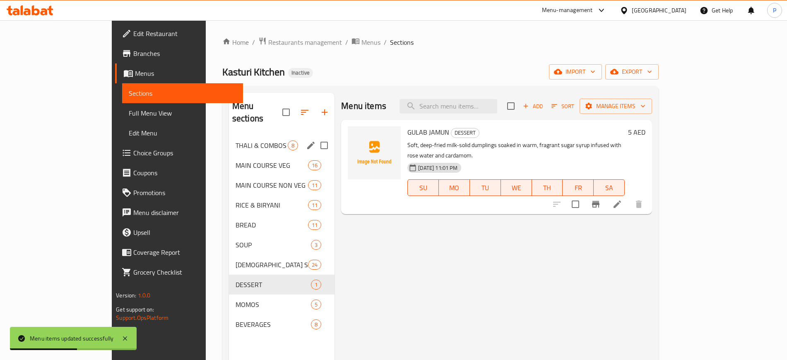
click at [229, 135] on div "THALI & COMBOS 8" at bounding box center [282, 145] width 106 height 20
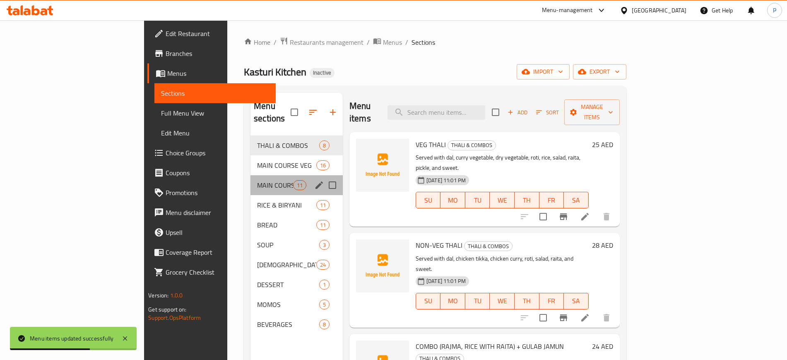
click at [250, 175] on div "MAIN COURSE NON VEG 11" at bounding box center [296, 185] width 92 height 20
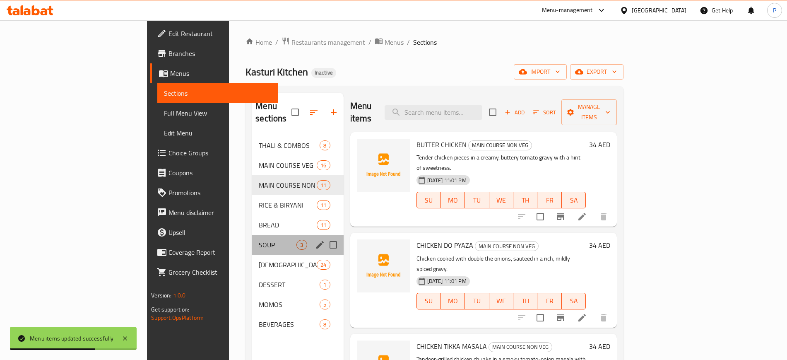
click at [252, 235] on div "SOUP 3" at bounding box center [297, 245] width 91 height 20
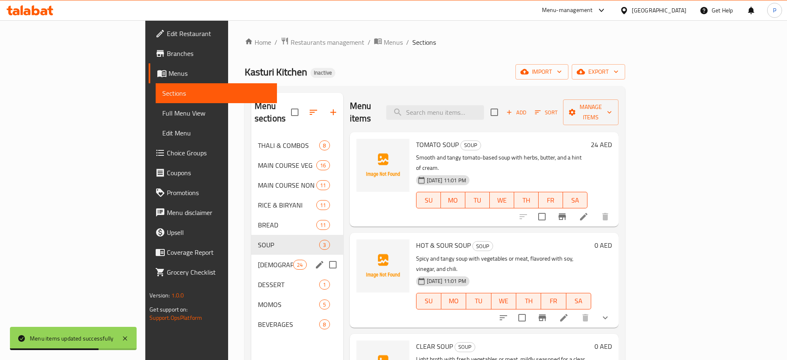
click at [251, 274] on div "DESSERT 1" at bounding box center [297, 284] width 92 height 20
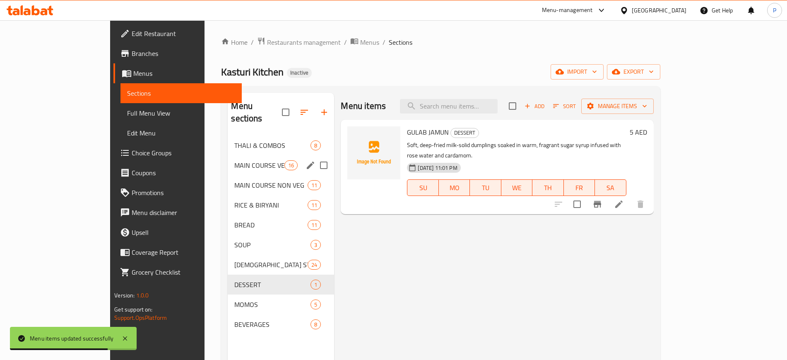
click at [240, 140] on span "THALI & COMBOS" at bounding box center [272, 145] width 76 height 10
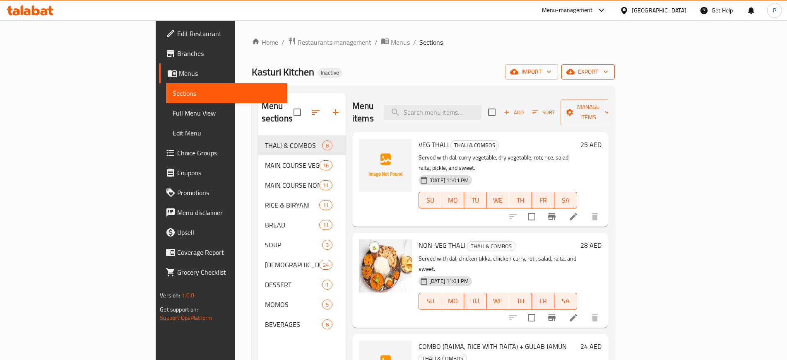
click at [608, 70] on span "export" at bounding box center [588, 72] width 40 height 10
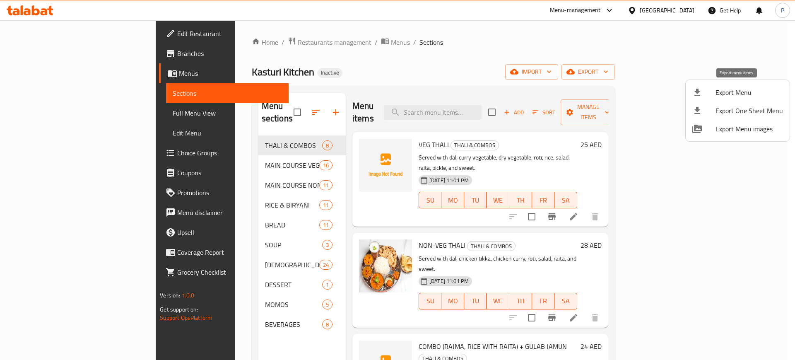
click at [727, 95] on span "Export Menu" at bounding box center [748, 92] width 67 height 10
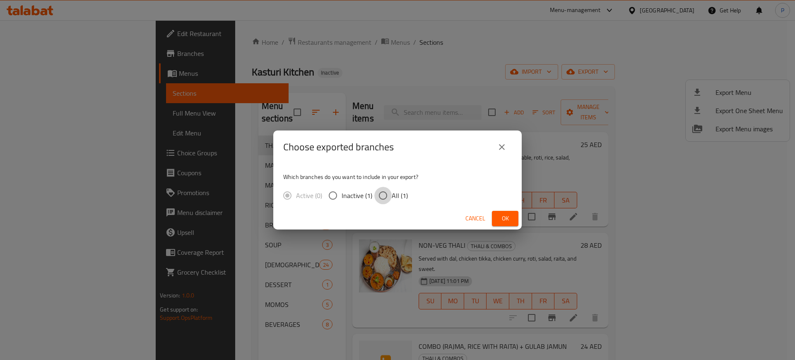
click at [388, 193] on input "All (1)" at bounding box center [382, 195] width 17 height 17
radio input "true"
click at [509, 216] on span "Ok" at bounding box center [504, 218] width 13 height 10
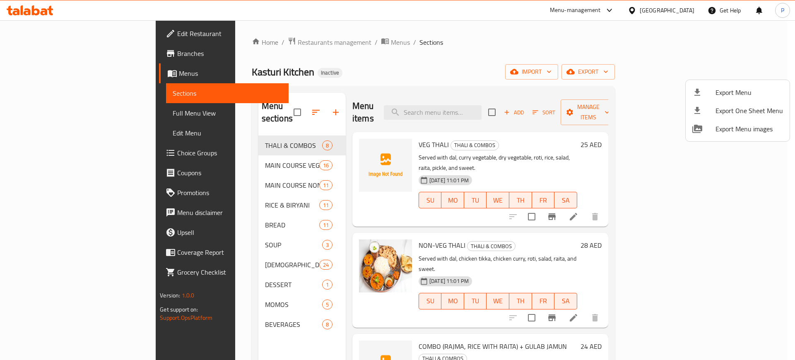
click at [665, 6] on div at bounding box center [397, 180] width 795 height 360
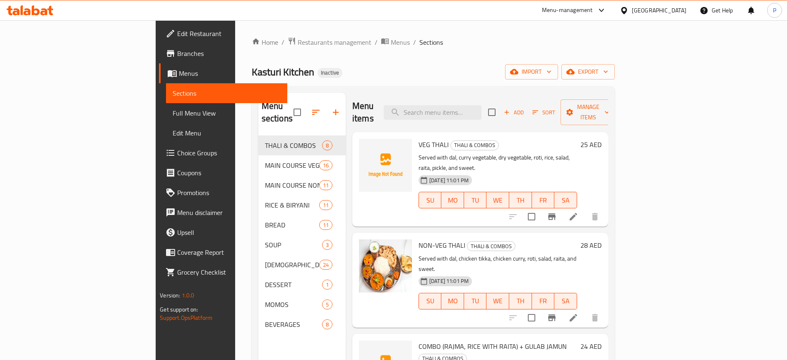
click at [653, 7] on div "[GEOGRAPHIC_DATA]" at bounding box center [659, 10] width 55 height 9
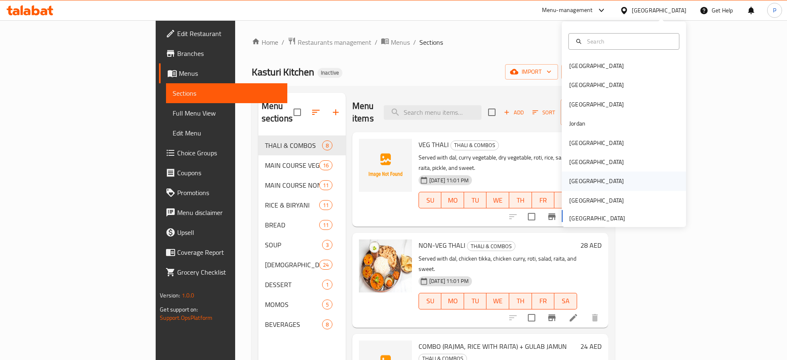
click at [571, 185] on div "[GEOGRAPHIC_DATA]" at bounding box center [596, 180] width 55 height 9
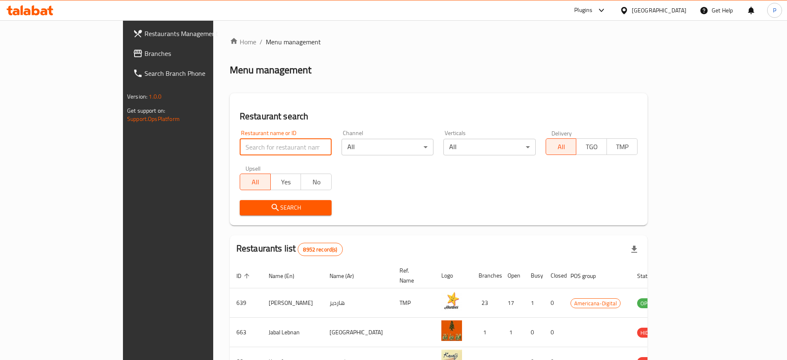
click at [240, 147] on input "search" at bounding box center [286, 147] width 92 height 17
paste input "Poori & Karak Signature"
type input "Poori & Karak Signature"
click button "Search" at bounding box center [286, 207] width 92 height 15
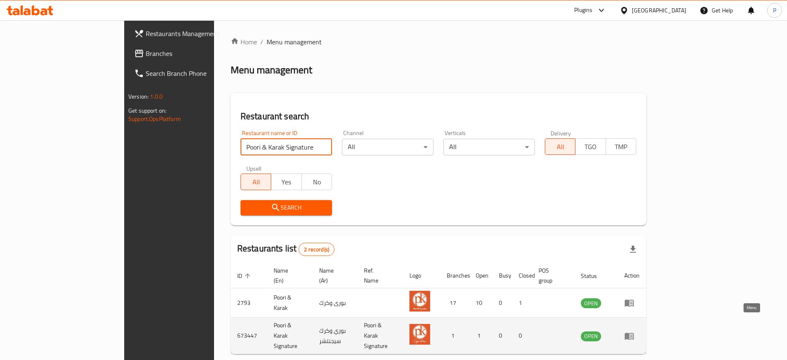
click at [634, 332] on icon "enhanced table" at bounding box center [629, 335] width 9 height 7
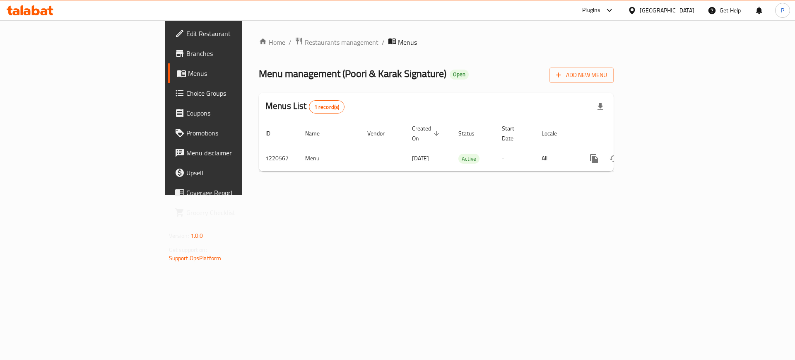
click at [186, 33] on span "Edit Restaurant" at bounding box center [238, 34] width 105 height 10
